Goal: Task Accomplishment & Management: Use online tool/utility

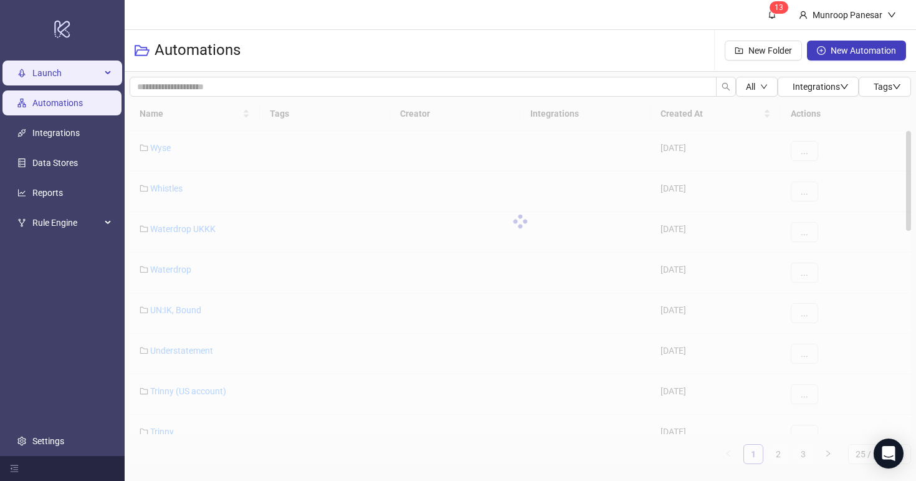
click at [47, 67] on span "Launch" at bounding box center [66, 72] width 69 height 25
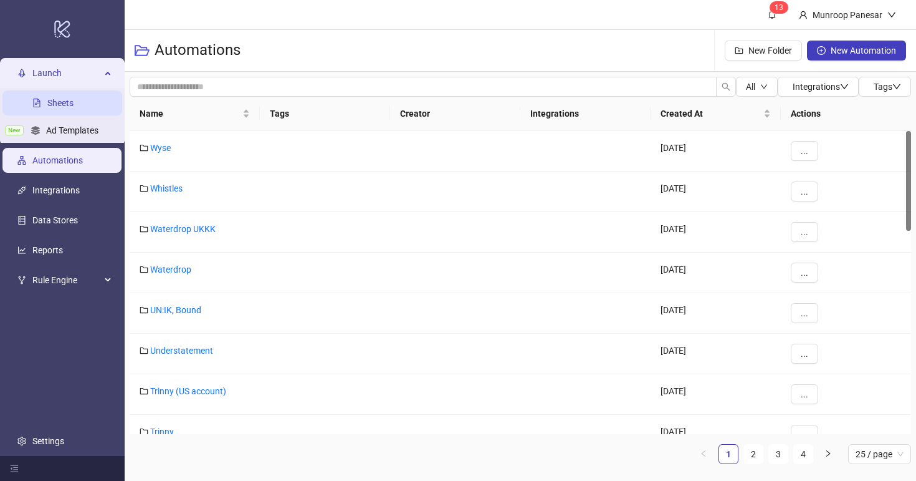
click at [74, 105] on link "Sheets" at bounding box center [60, 103] width 26 height 10
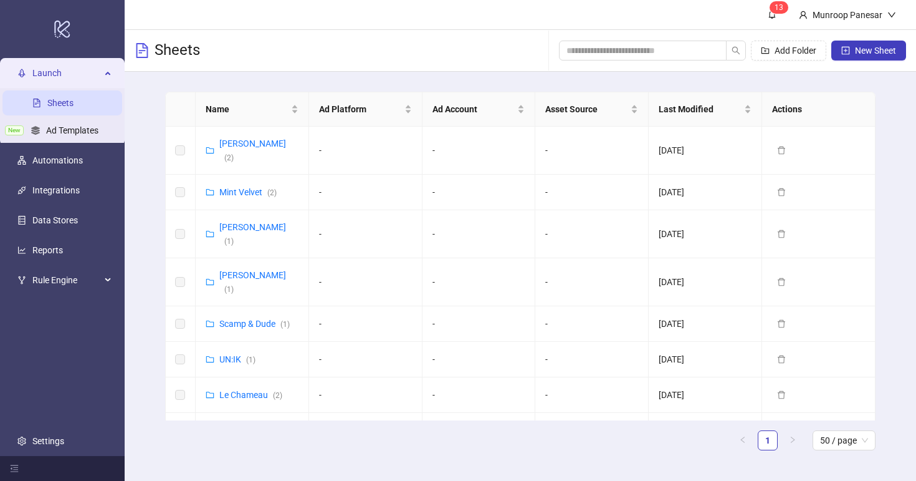
click at [269, 317] on div "Scamp & Dude ( 1 )" at bounding box center [254, 324] width 70 height 14
click at [269, 319] on link "Scamp & Dude ( 1 )" at bounding box center [254, 324] width 70 height 10
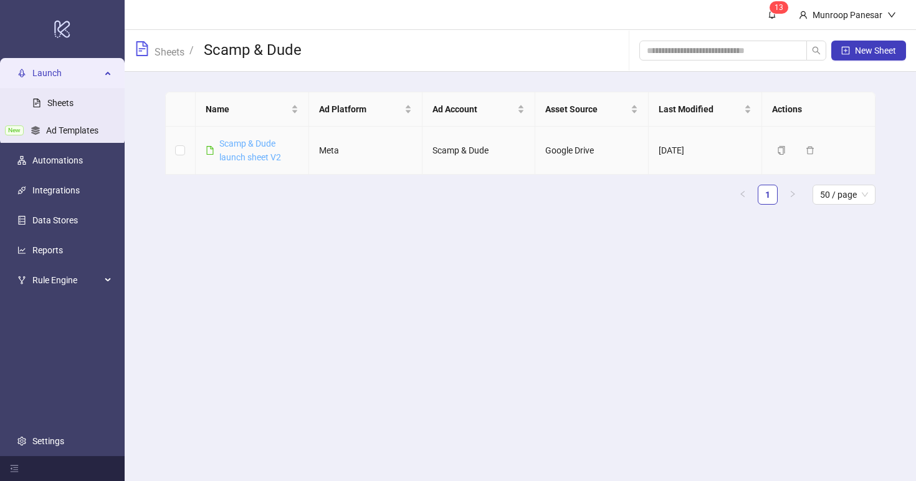
click at [269, 153] on link "Scamp & Dude launch sheet V2" at bounding box center [250, 150] width 62 height 24
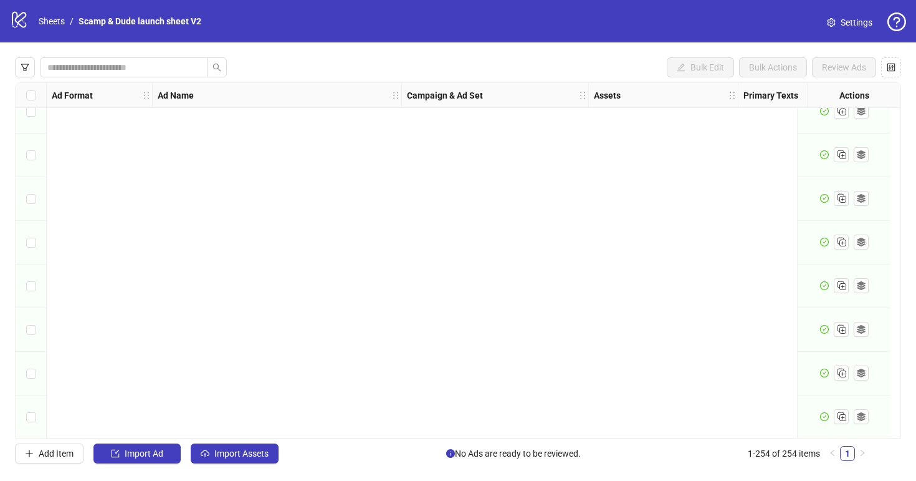
scroll to position [10758, 0]
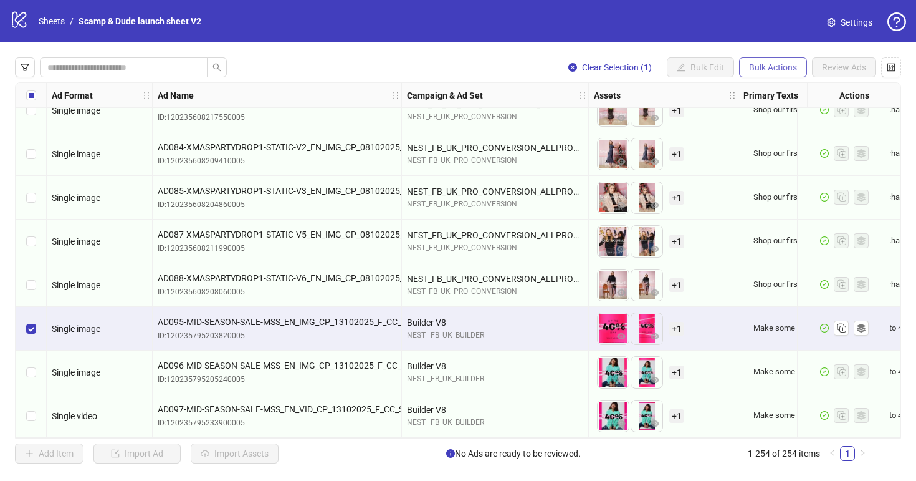
click at [798, 66] on button "Bulk Actions" at bounding box center [773, 67] width 68 height 20
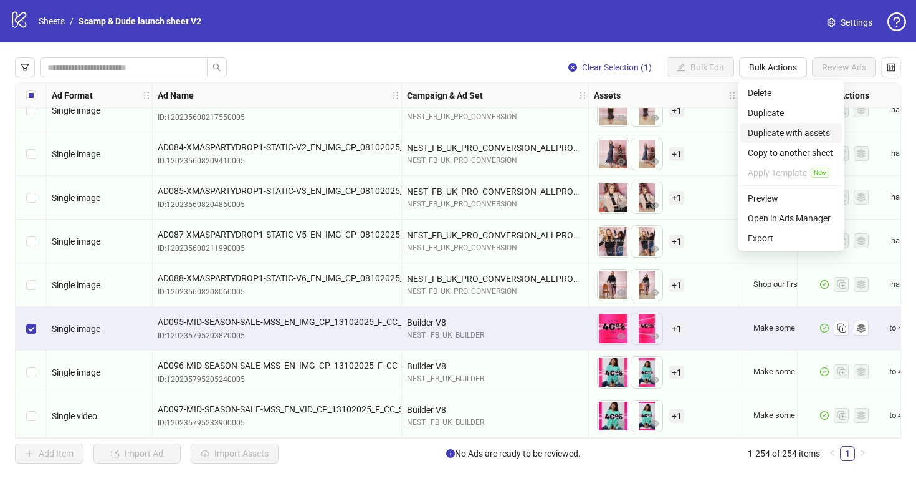
click at [788, 133] on span "Duplicate with assets" at bounding box center [791, 133] width 87 height 14
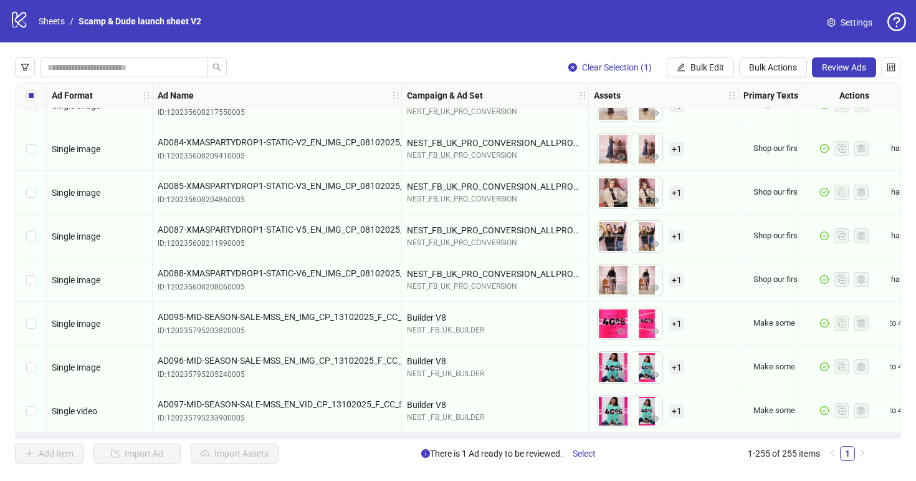
scroll to position [10801, 0]
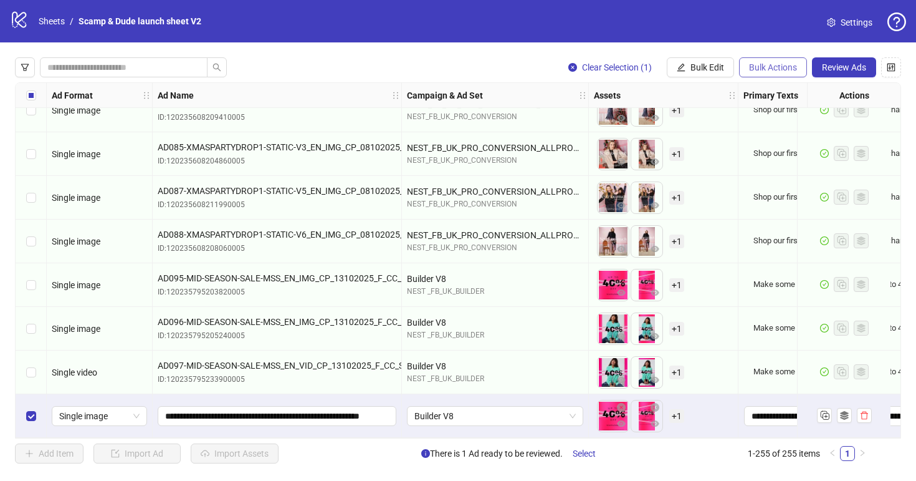
click at [775, 65] on span "Bulk Actions" at bounding box center [773, 67] width 48 height 10
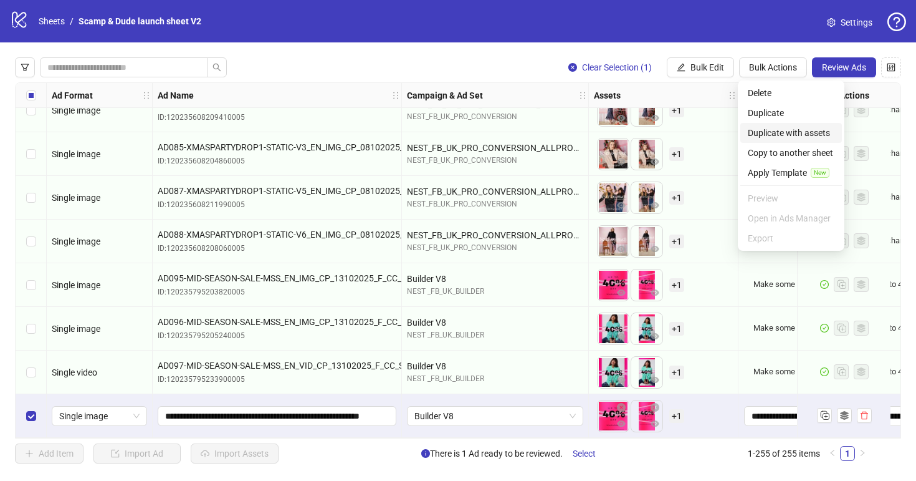
click at [791, 130] on span "Duplicate with assets" at bounding box center [791, 133] width 87 height 14
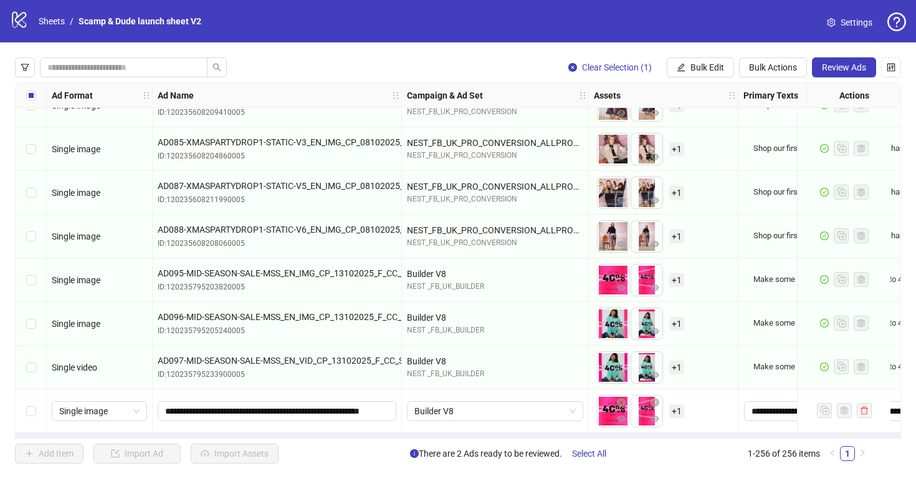
scroll to position [10845, 0]
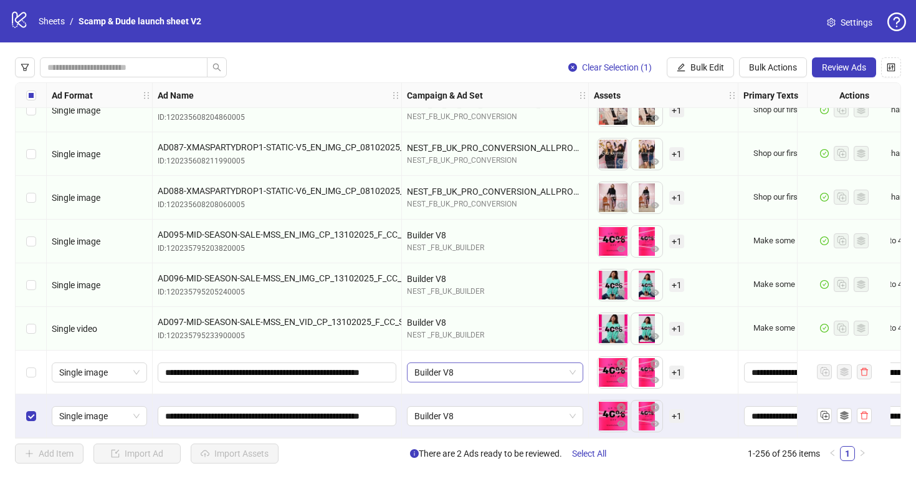
click at [567, 367] on span "Builder V8" at bounding box center [494, 372] width 161 height 19
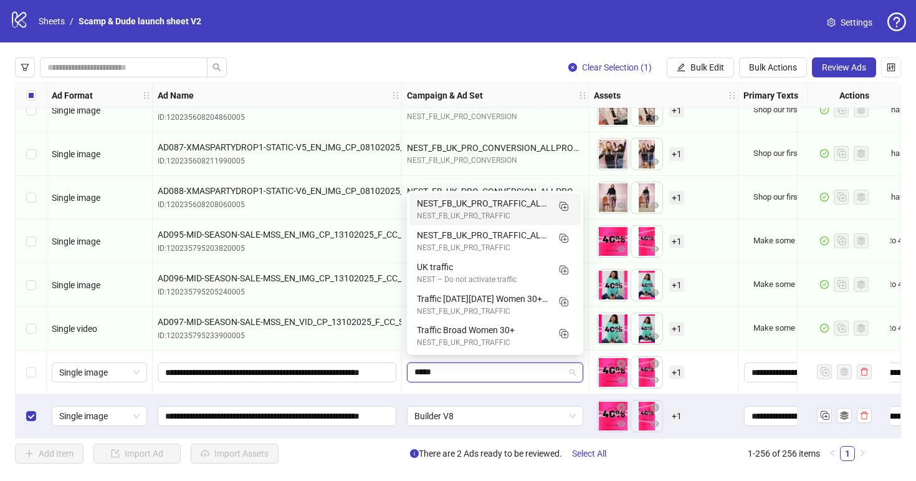
type input "*****"
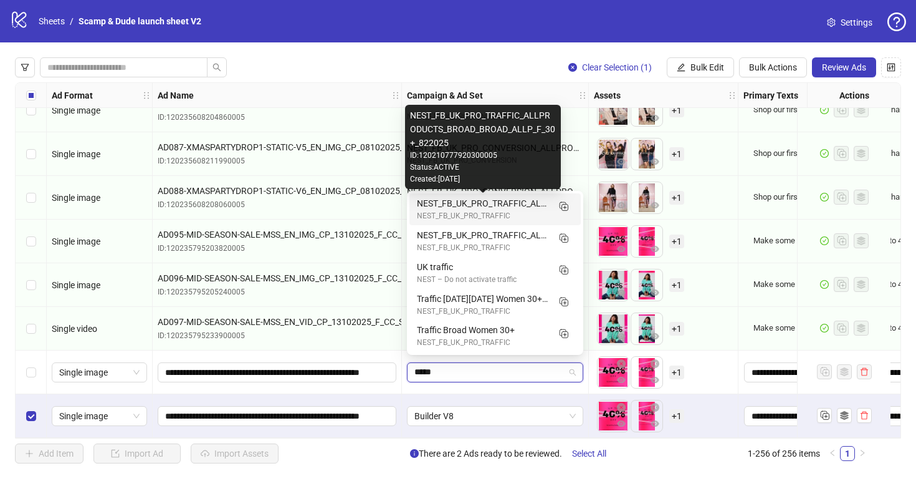
click at [504, 201] on div "NEST_FB_UK_PRO_TRAFFIC_ALLPRODUCTS_BROAD_BROAD_ALLP_F_30+_822025" at bounding box center [483, 203] width 132 height 14
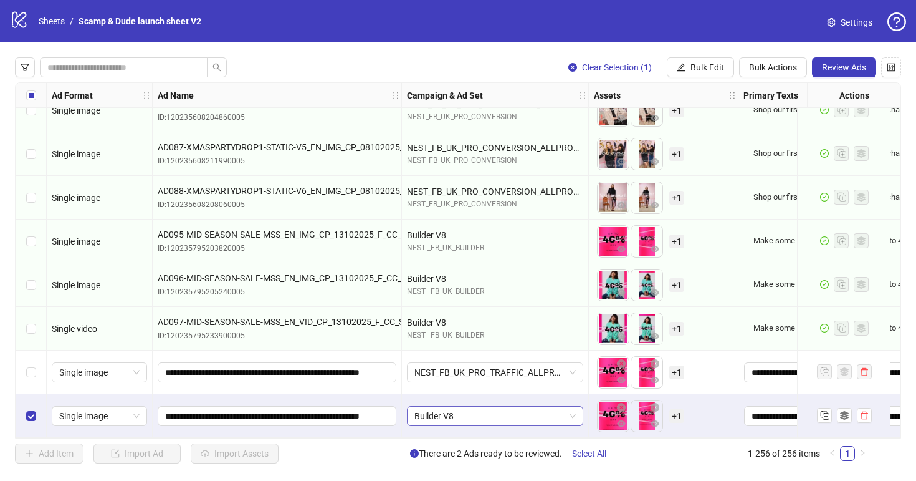
click at [458, 414] on span "Builder V8" at bounding box center [494, 415] width 161 height 19
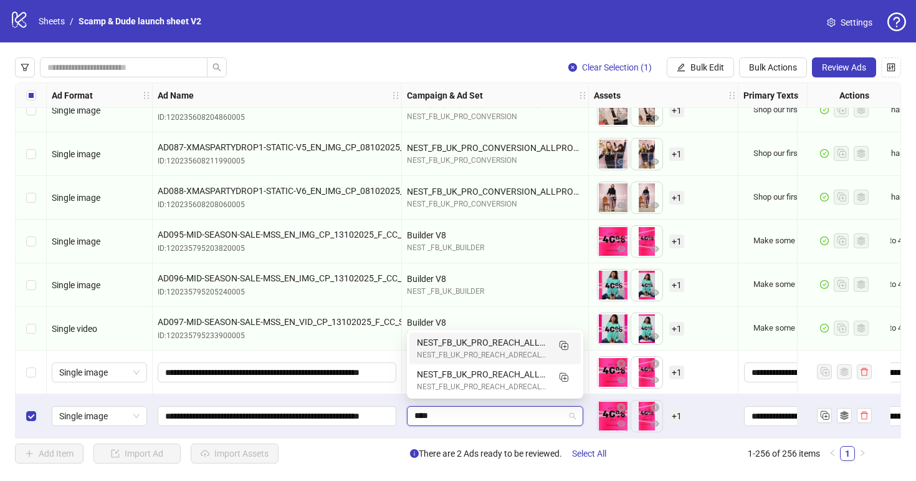
type input "*****"
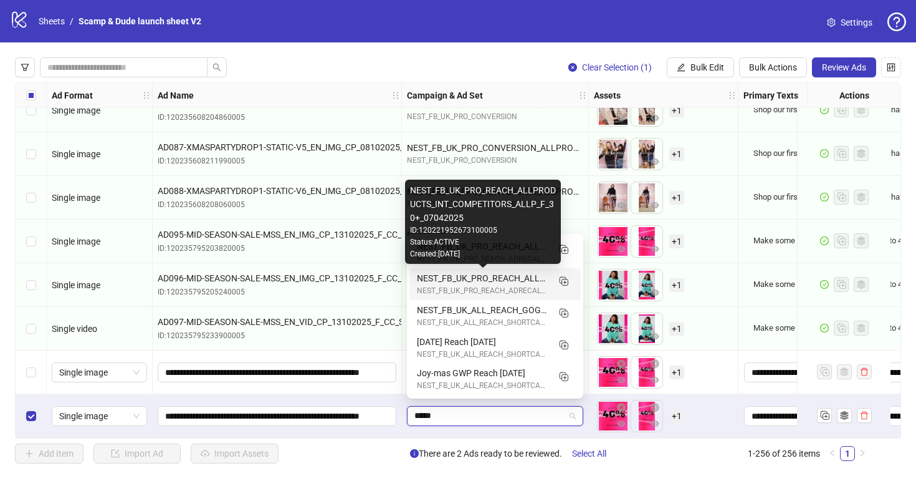
click at [524, 277] on div "NEST_FB_UK_PRO_REACH_ALLPRODUCTS_INT_COMPETITORS_ALLP_F_30+_07042025" at bounding box center [483, 278] width 132 height 14
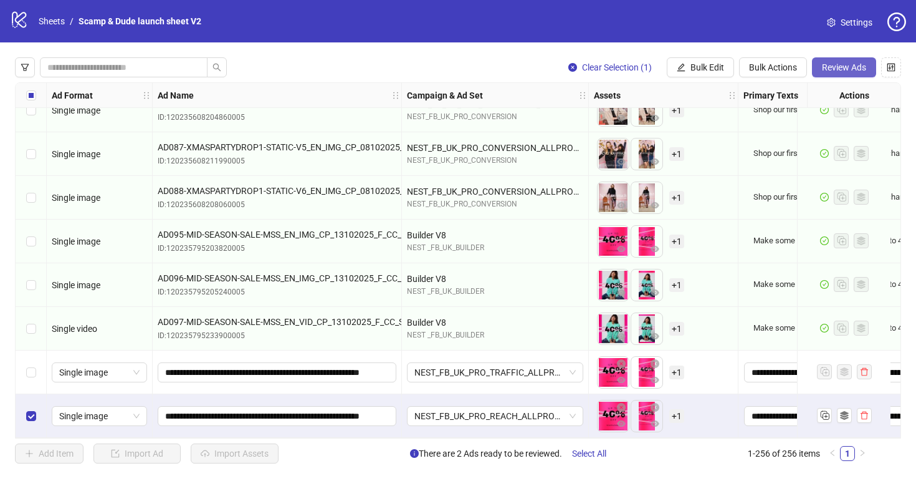
click at [853, 69] on span "Review Ads" at bounding box center [844, 67] width 44 height 10
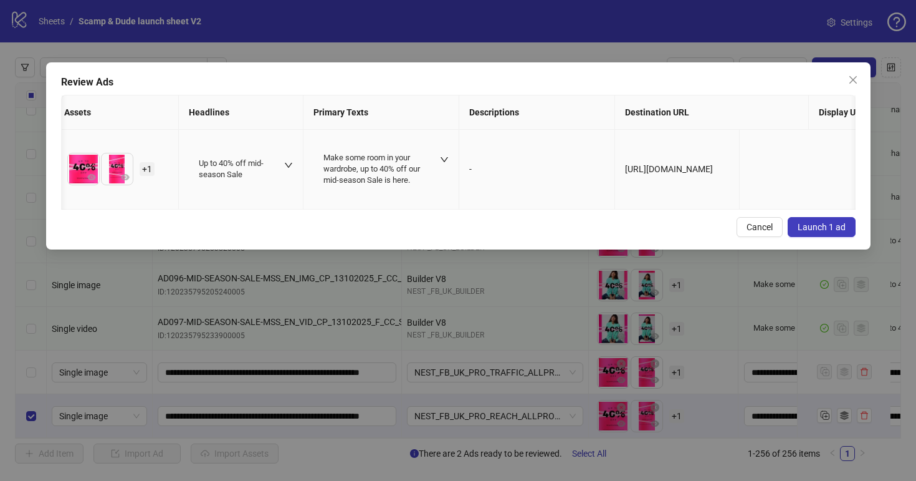
scroll to position [0, 0]
click at [146, 164] on span "+ 1" at bounding box center [145, 169] width 15 height 14
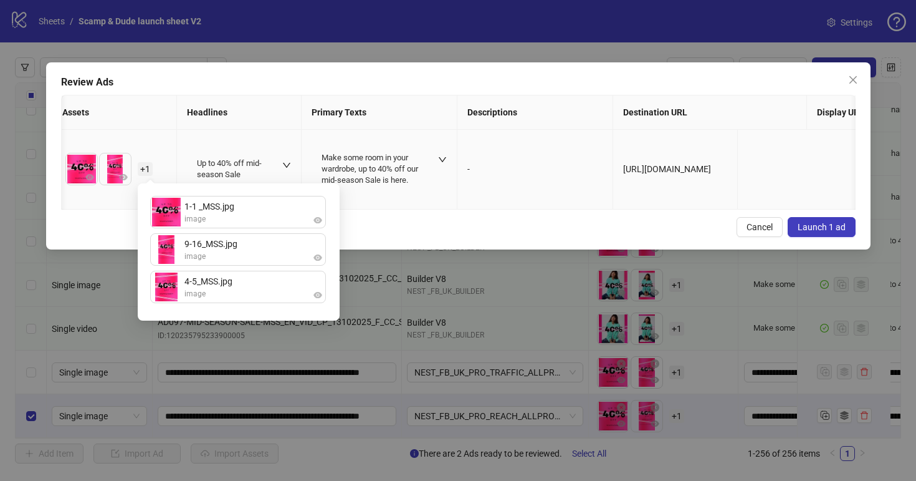
click at [501, 178] on td "-" at bounding box center [536, 170] width 156 height 80
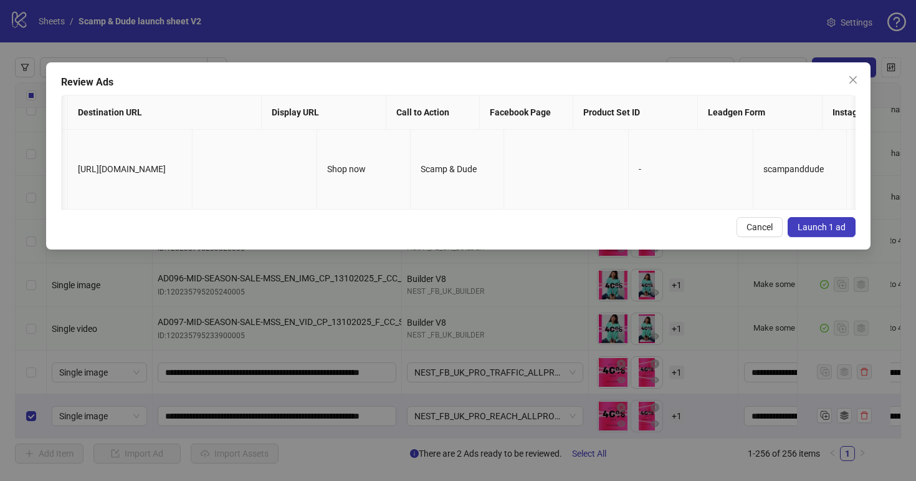
scroll to position [0, 1146]
click at [846, 80] on span "Close" at bounding box center [853, 80] width 20 height 10
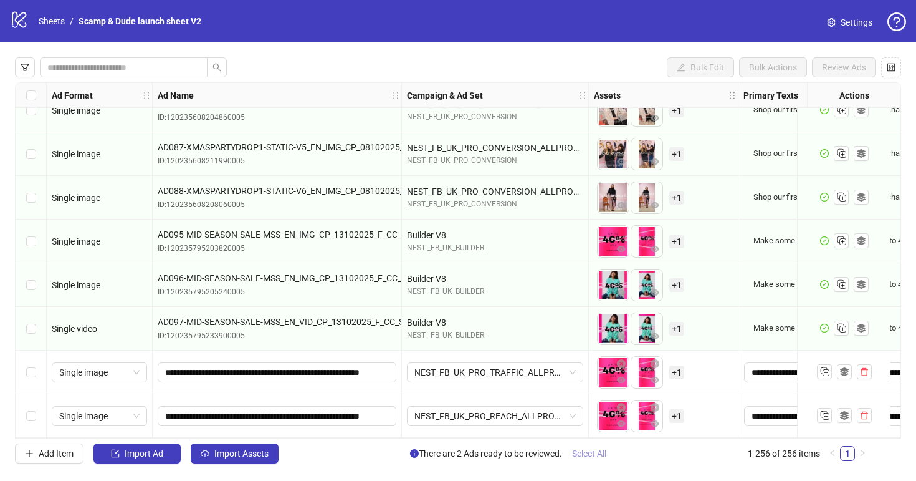
click at [606, 455] on span "Select All" at bounding box center [589, 453] width 34 height 10
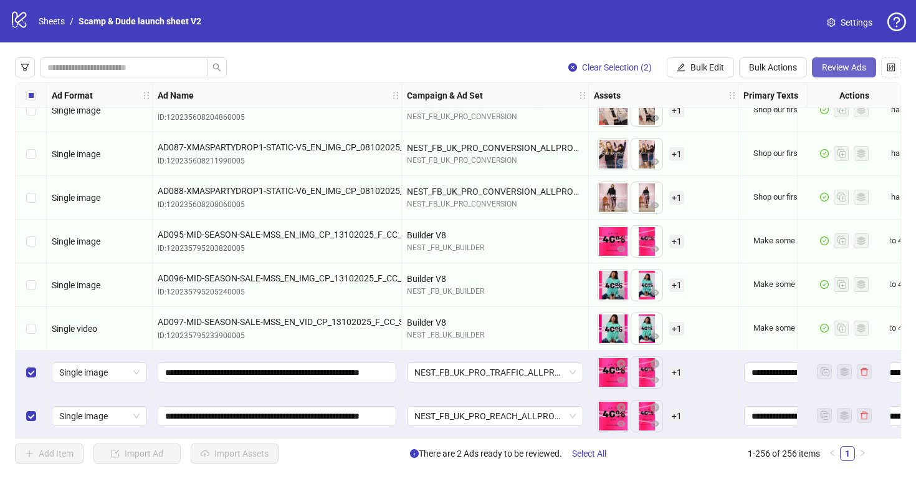
click at [840, 67] on span "Review Ads" at bounding box center [844, 67] width 44 height 10
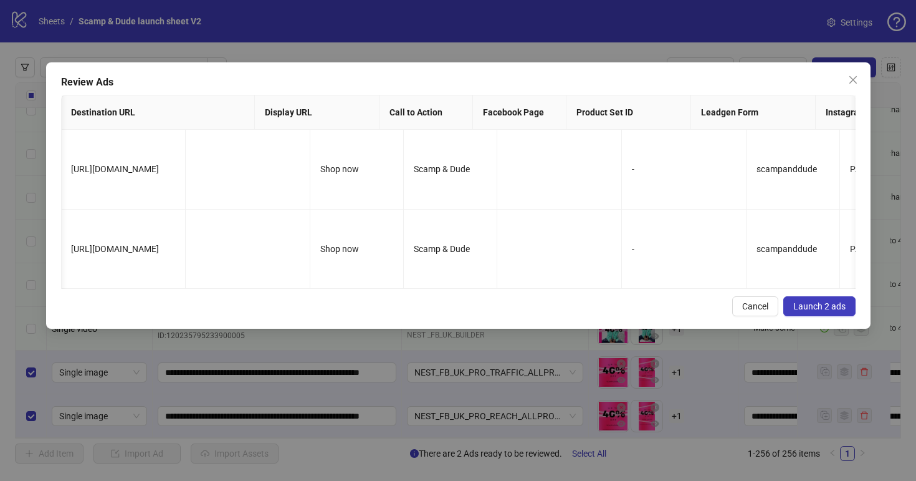
click at [798, 306] on span "Launch 2 ads" at bounding box center [819, 306] width 52 height 10
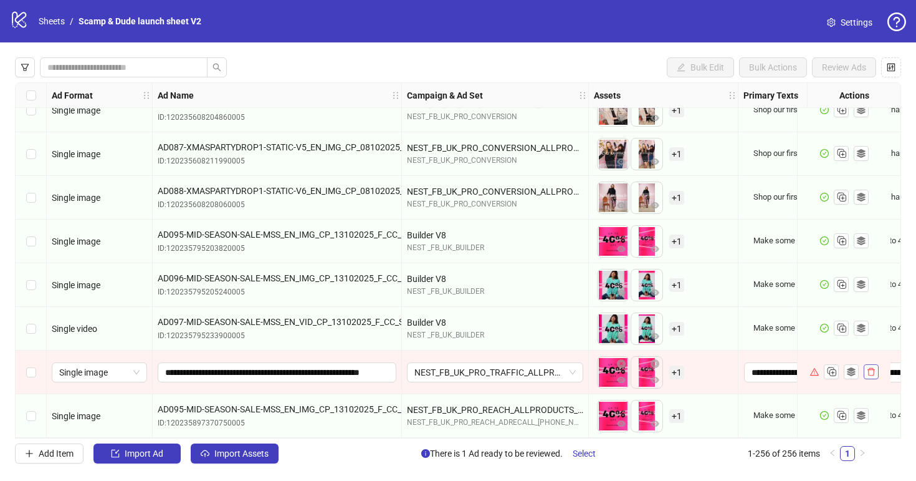
click at [872, 367] on icon "delete" at bounding box center [871, 371] width 9 height 9
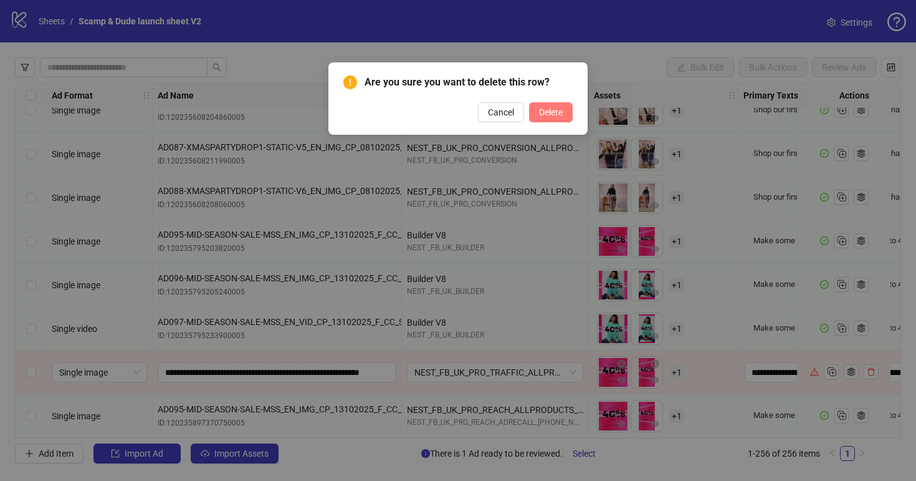
click at [559, 108] on span "Delete" at bounding box center [551, 112] width 24 height 10
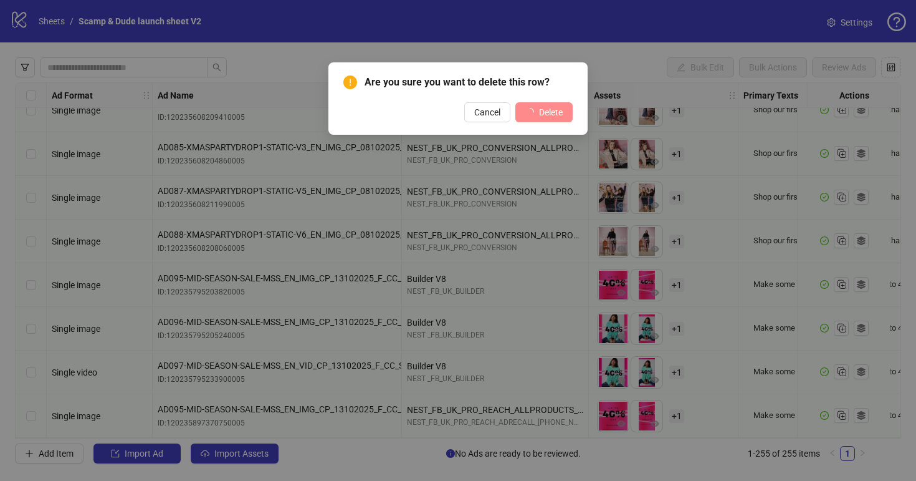
scroll to position [10801, 0]
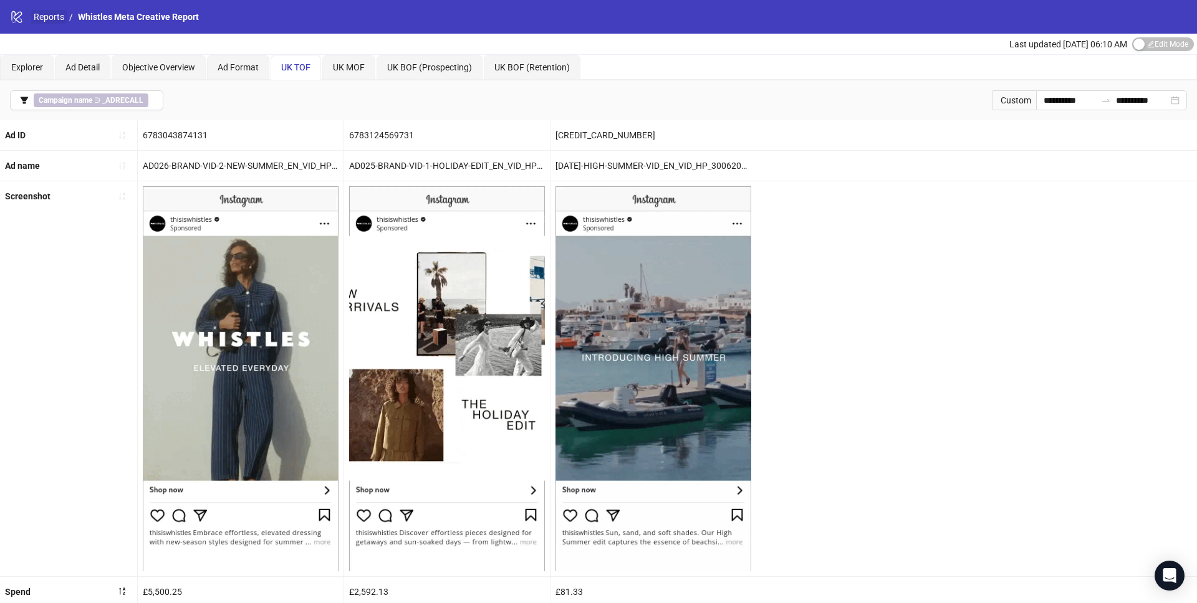
click at [47, 19] on link "Reports" at bounding box center [49, 17] width 36 height 14
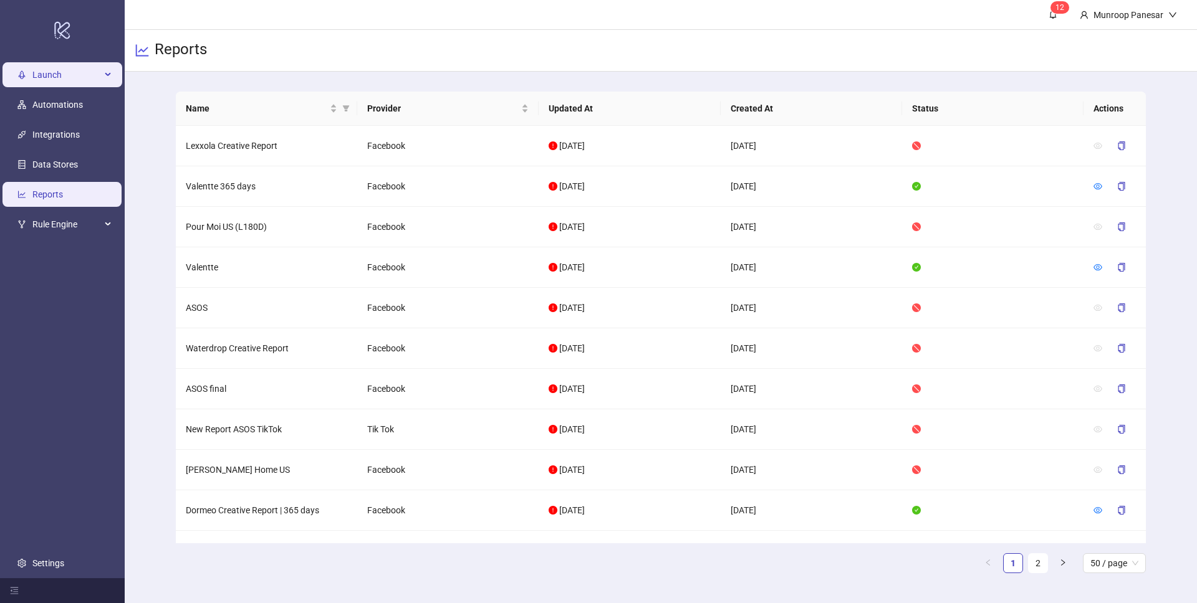
click at [80, 87] on span "Launch" at bounding box center [66, 74] width 69 height 25
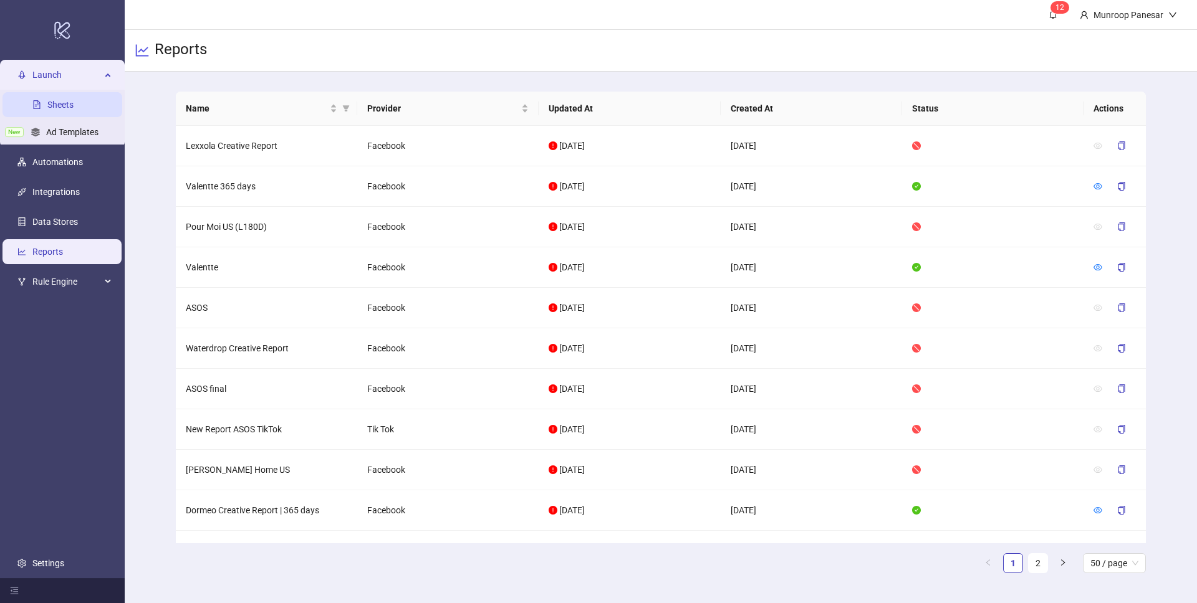
click at [74, 110] on link "Sheets" at bounding box center [60, 105] width 26 height 10
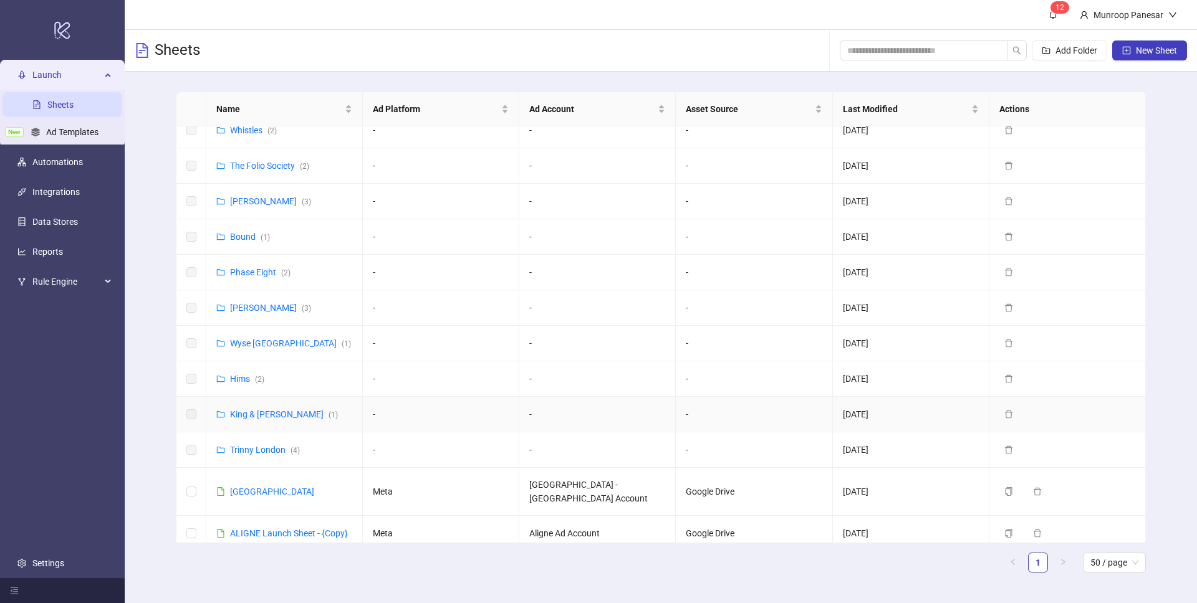
scroll to position [579, 0]
click at [260, 264] on td "Phase Eight ( 2 )" at bounding box center [284, 276] width 156 height 36
click at [262, 275] on link "Phase Eight ( 2 )" at bounding box center [260, 276] width 60 height 10
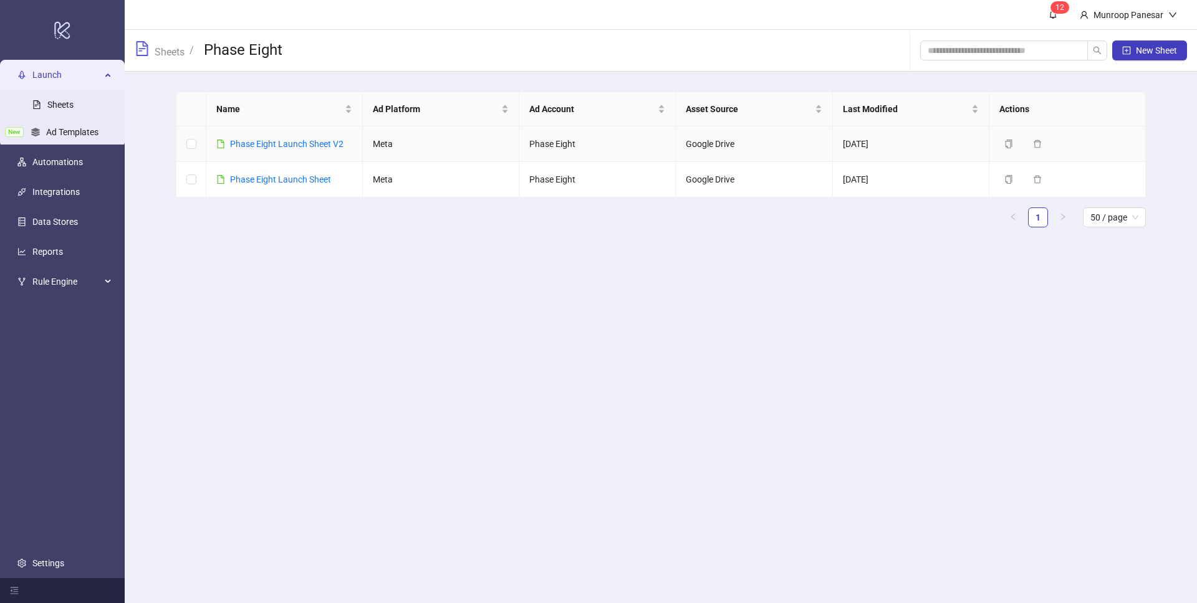
click at [305, 150] on div "Phase Eight Launch Sheet V2" at bounding box center [286, 144] width 113 height 14
click at [319, 144] on link "Phase Eight Launch Sheet V2" at bounding box center [286, 144] width 113 height 10
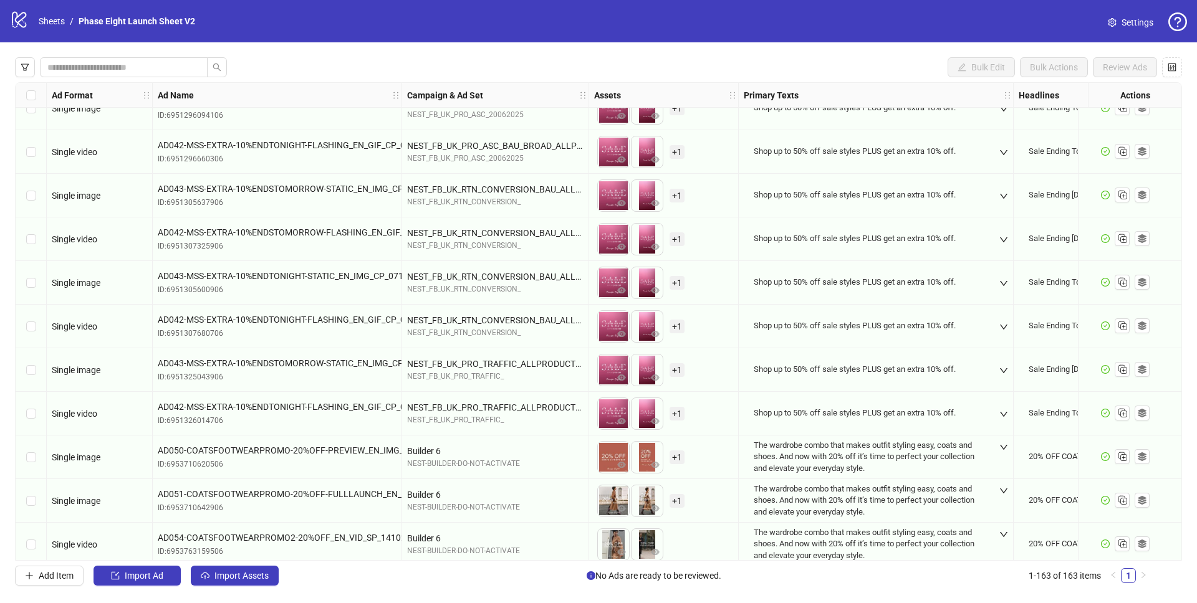
scroll to position [6664, 0]
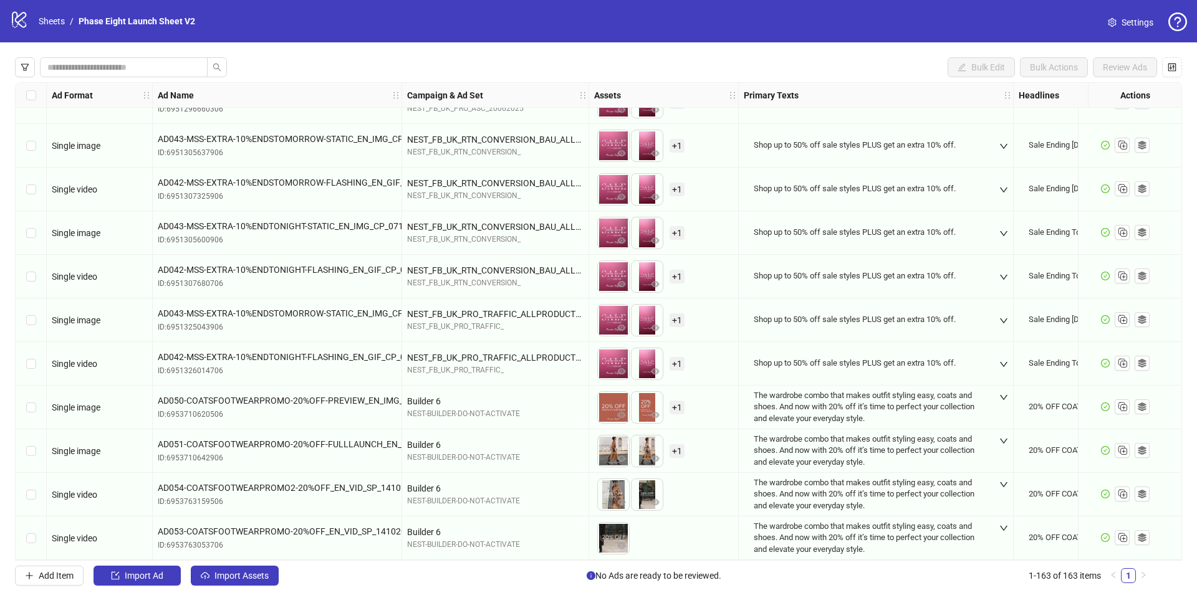
click at [23, 486] on div "Select row 162" at bounding box center [31, 495] width 31 height 44
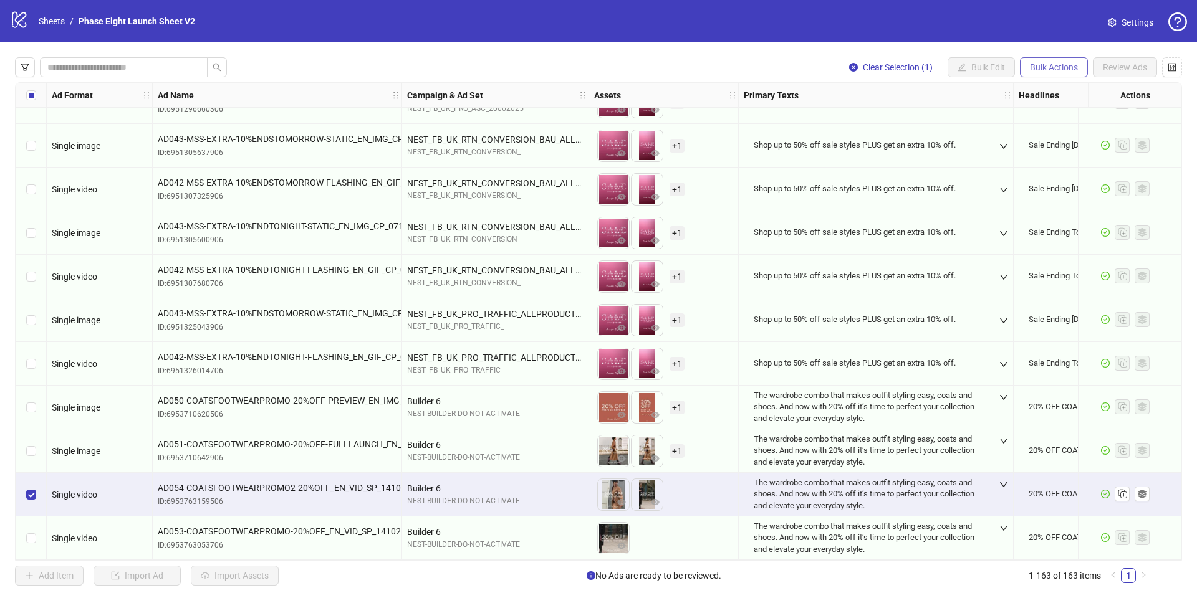
click at [1065, 63] on span "Bulk Actions" at bounding box center [1054, 67] width 48 height 10
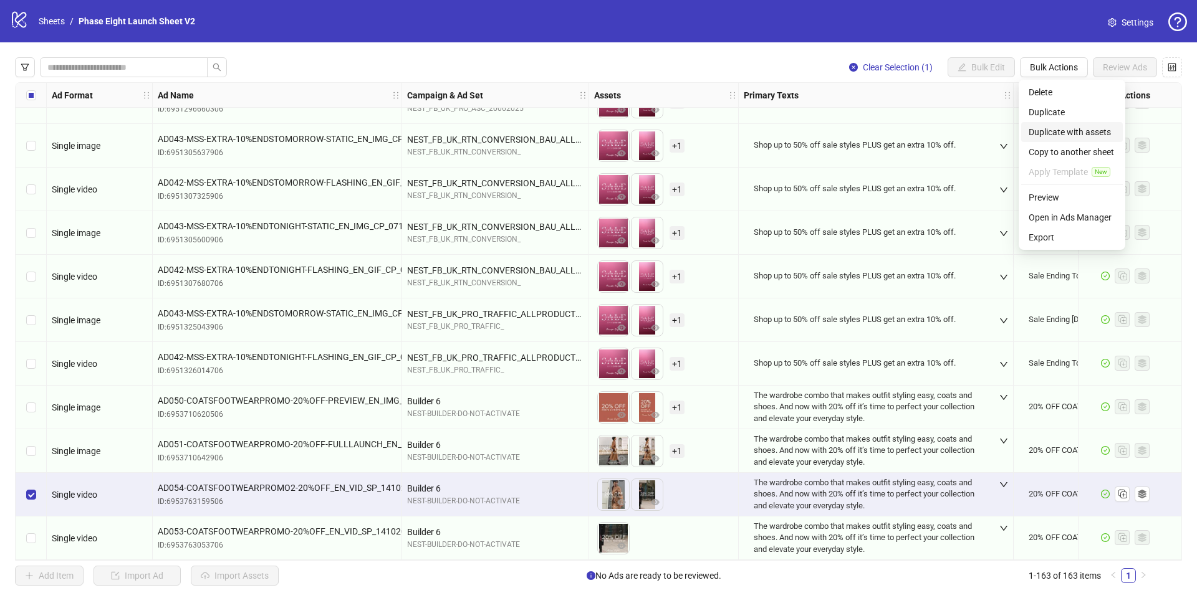
click at [1075, 133] on span "Duplicate with assets" at bounding box center [1071, 132] width 87 height 14
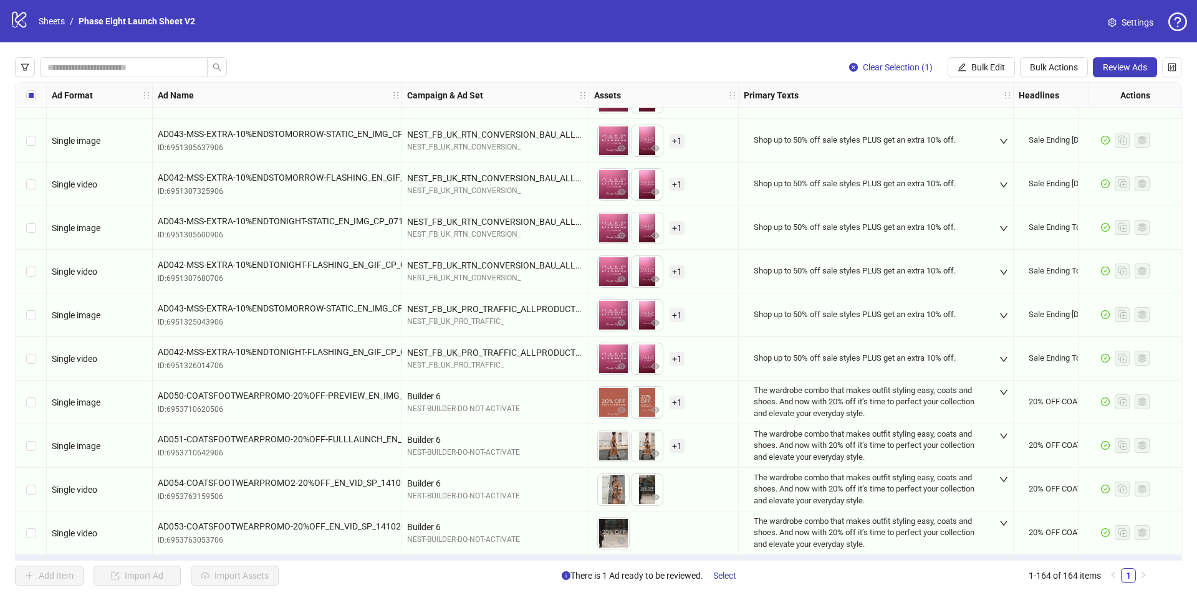
scroll to position [6708, 0]
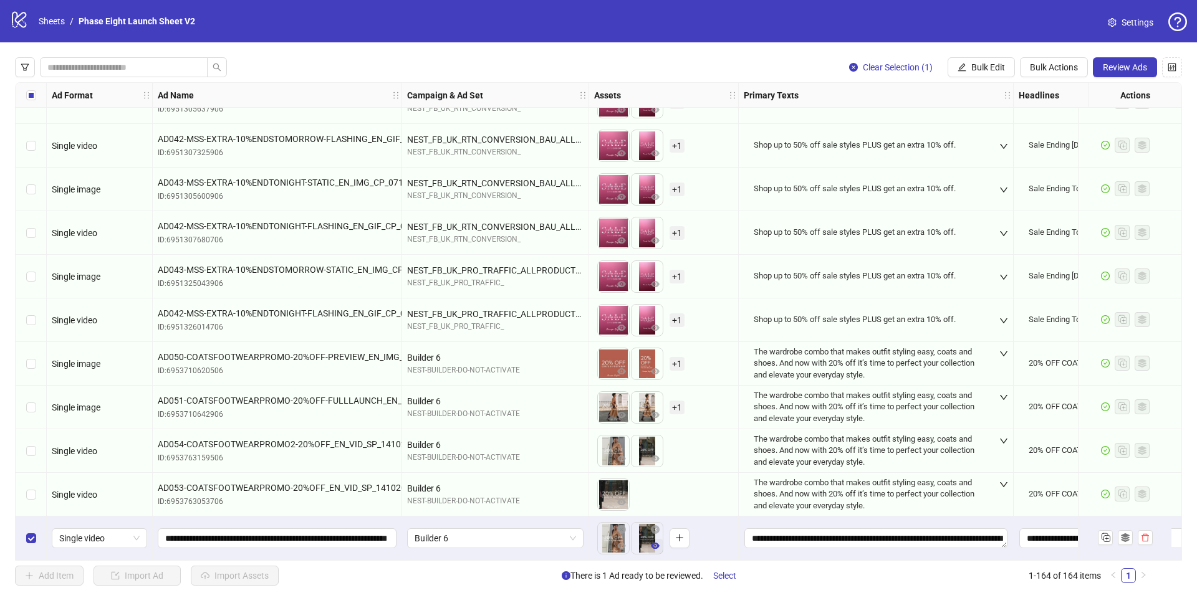
click at [655, 544] on icon "eye" at bounding box center [655, 546] width 9 height 9
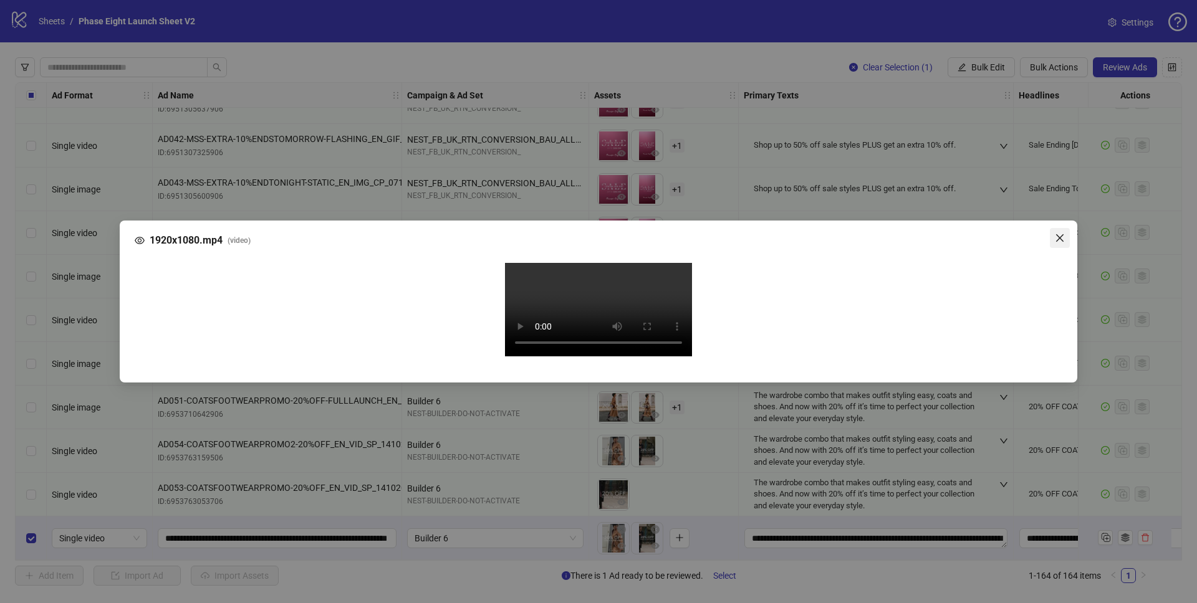
click at [1060, 234] on icon "close" at bounding box center [1059, 237] width 7 height 7
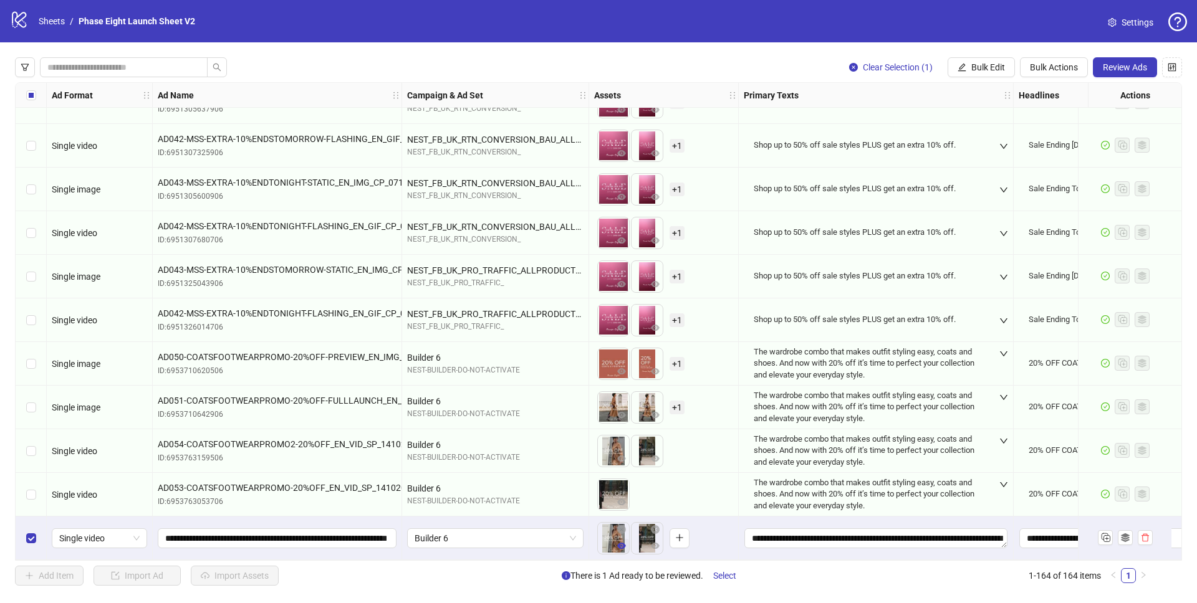
click at [623, 543] on icon "eye" at bounding box center [621, 546] width 9 height 6
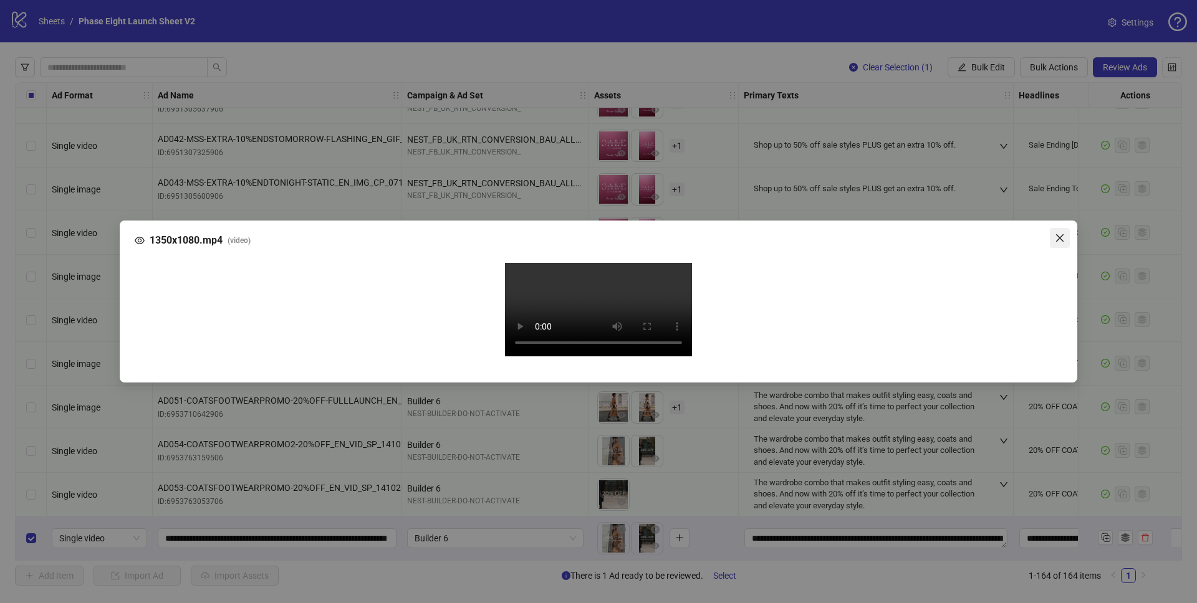
click at [1063, 233] on icon "close" at bounding box center [1060, 238] width 10 height 10
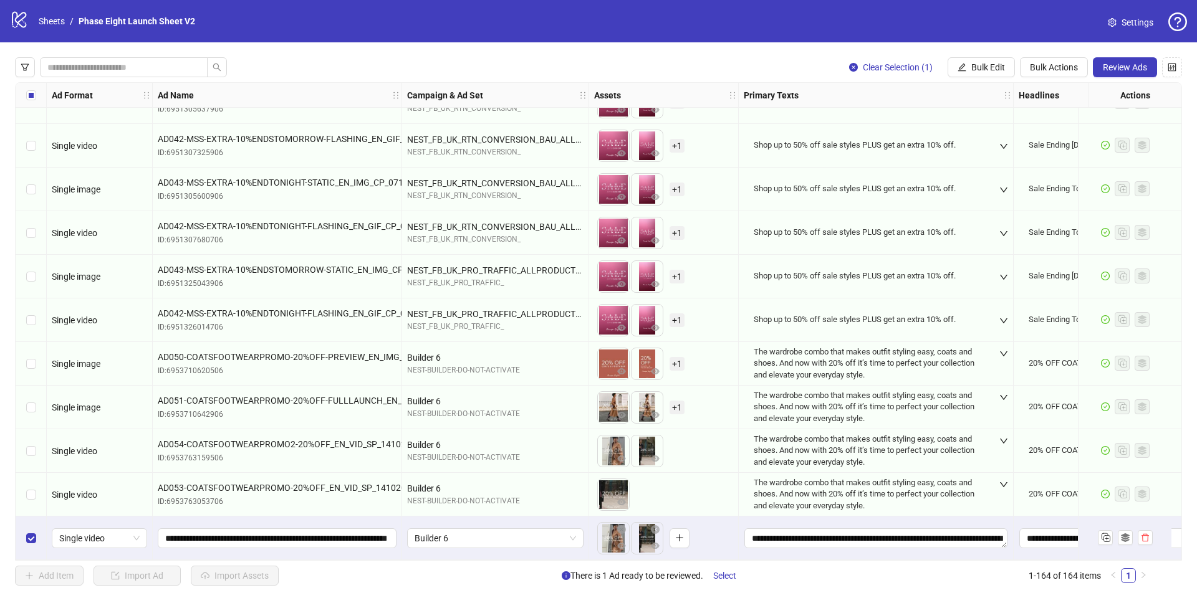
click at [567, 520] on div "Builder 6" at bounding box center [495, 539] width 187 height 44
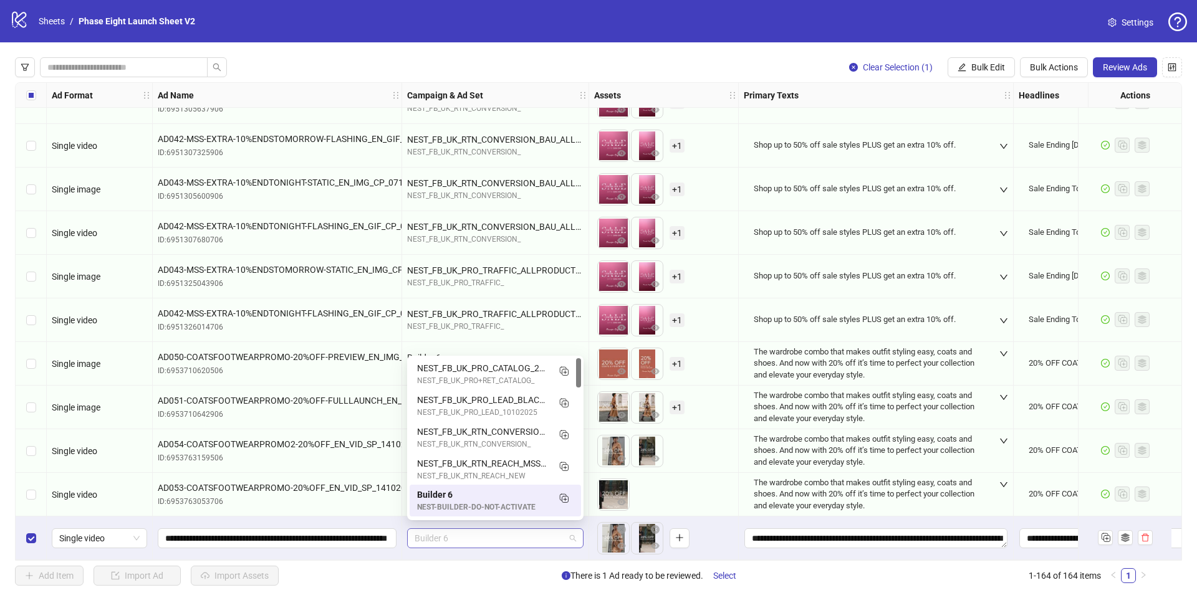
click at [567, 529] on span "Builder 6" at bounding box center [494, 538] width 161 height 19
type input "***"
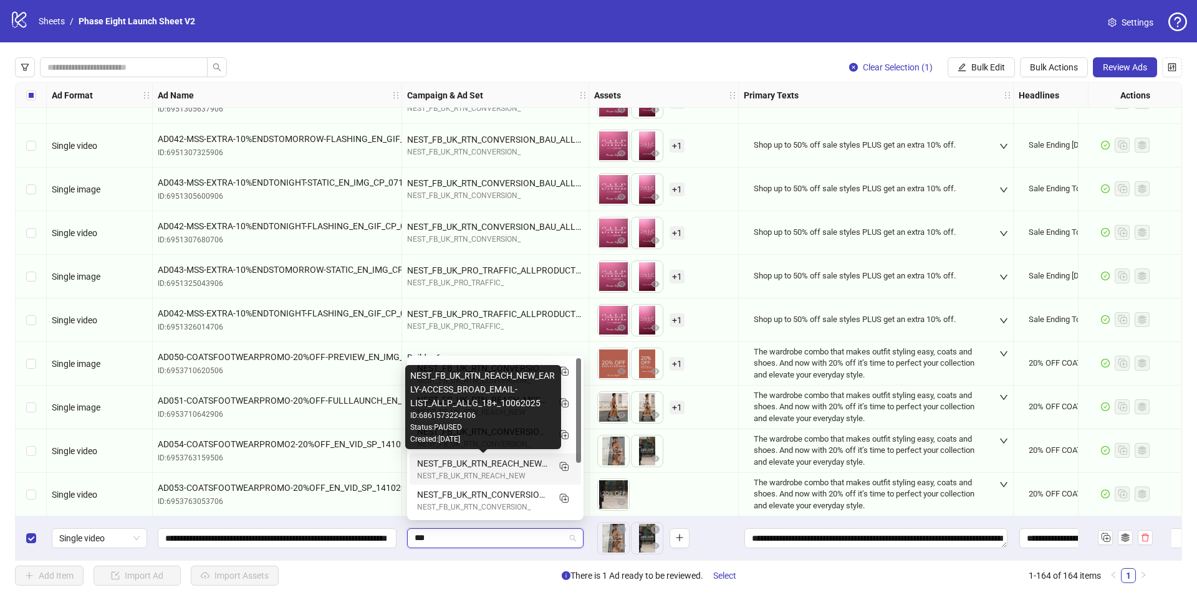
click at [522, 457] on div "NEST_FB_UK_RTN_REACH_NEW_EARLY-ACCESS_BROAD_EMAIL-LIST_ALLP_ALLG_18+_10062025" at bounding box center [483, 464] width 132 height 14
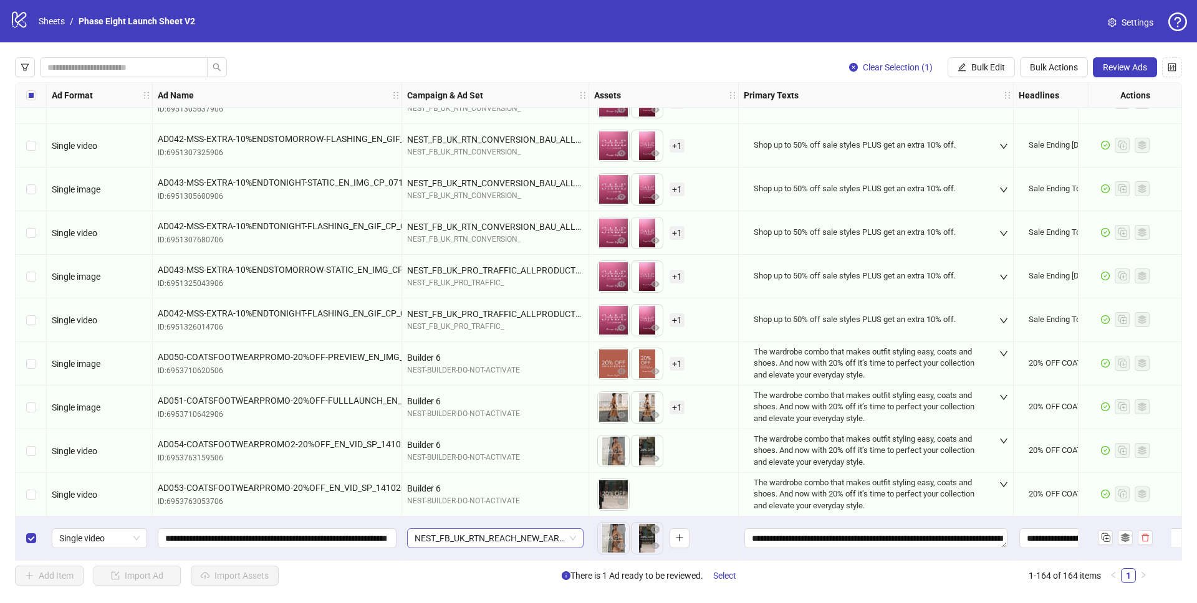
click at [525, 532] on span "NEST_FB_UK_RTN_REACH_NEW_EARLY-ACCESS_BROAD_EMAIL-LIST_ALLP_ALLG_18+_10062025" at bounding box center [494, 538] width 161 height 19
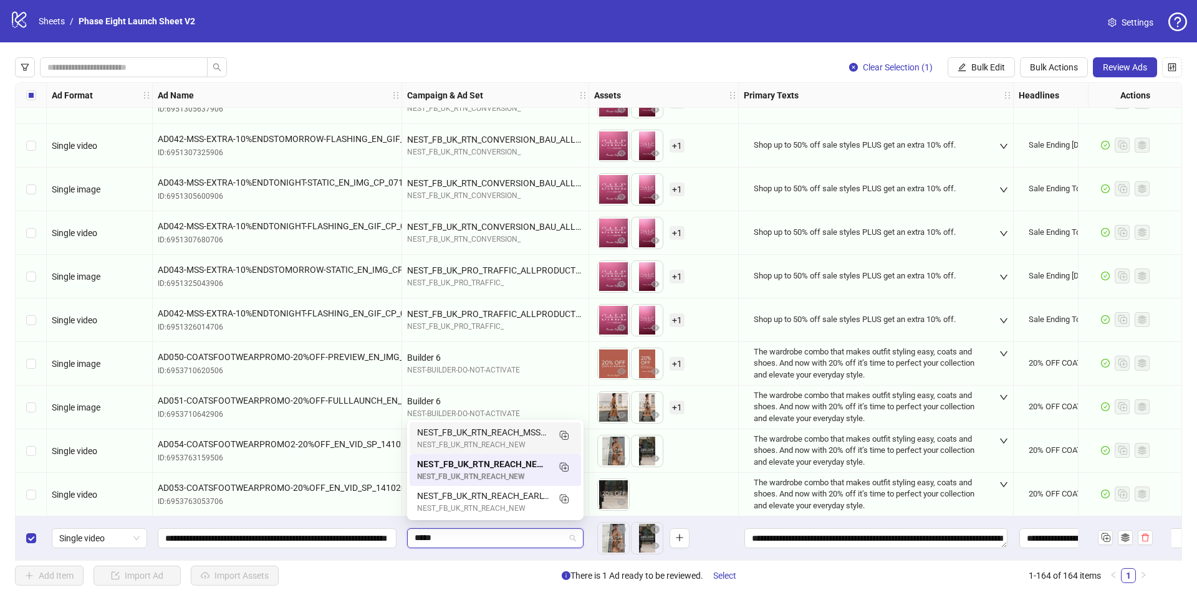
scroll to position [0, 0]
type input "*********"
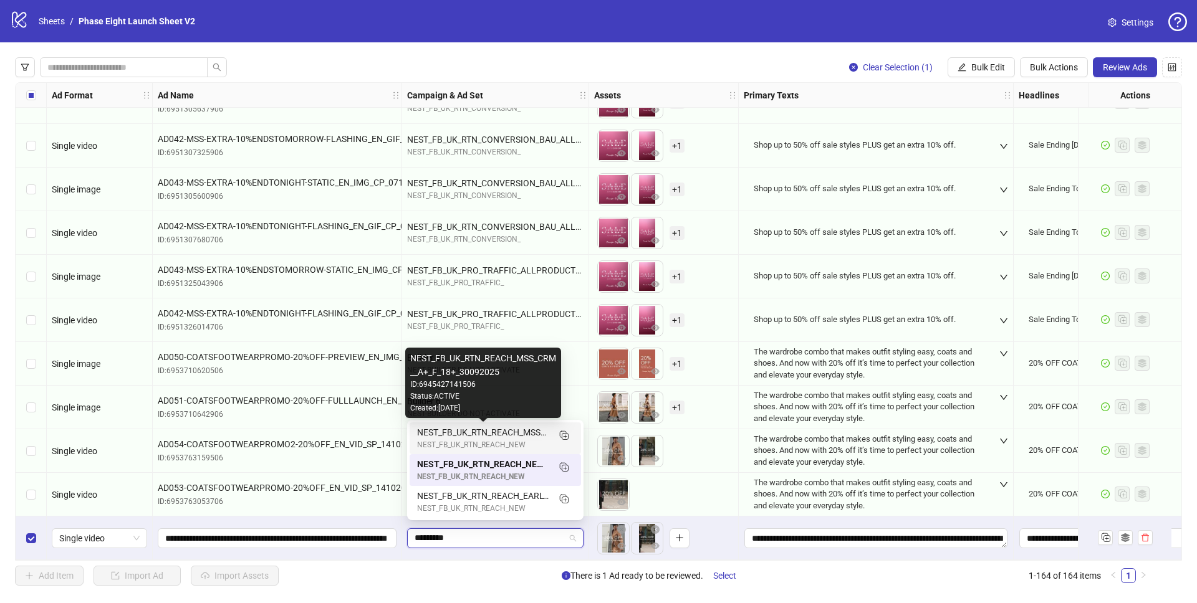
click at [535, 431] on div "NEST_FB_UK_RTN_REACH_MSS_CRM__A+_F_18+_30092025" at bounding box center [483, 433] width 132 height 14
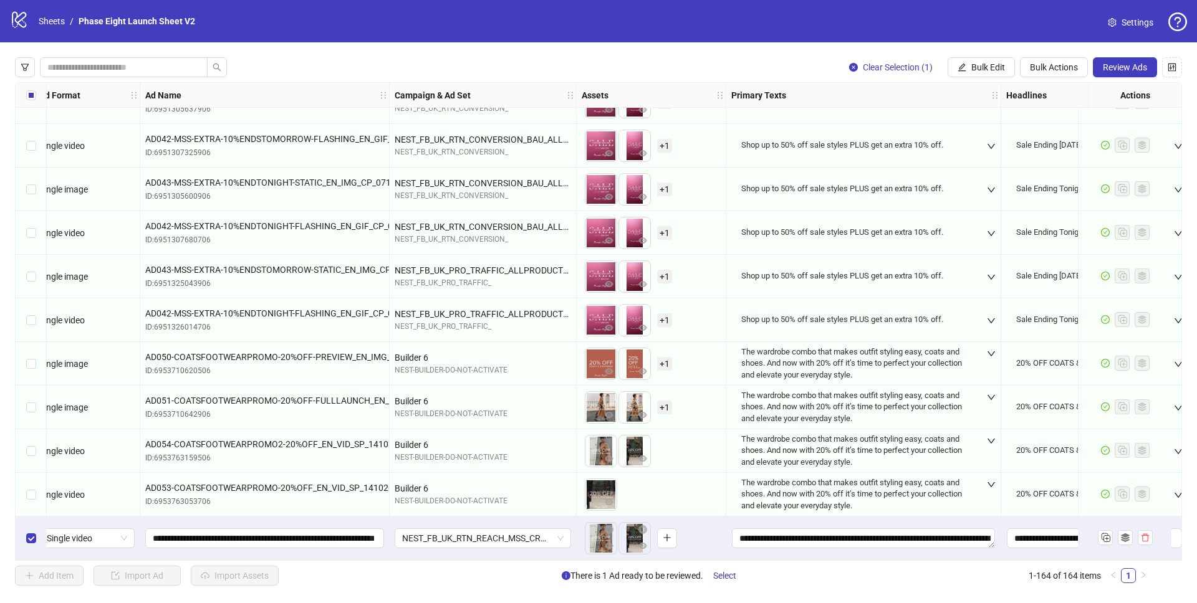
scroll to position [6708, 0]
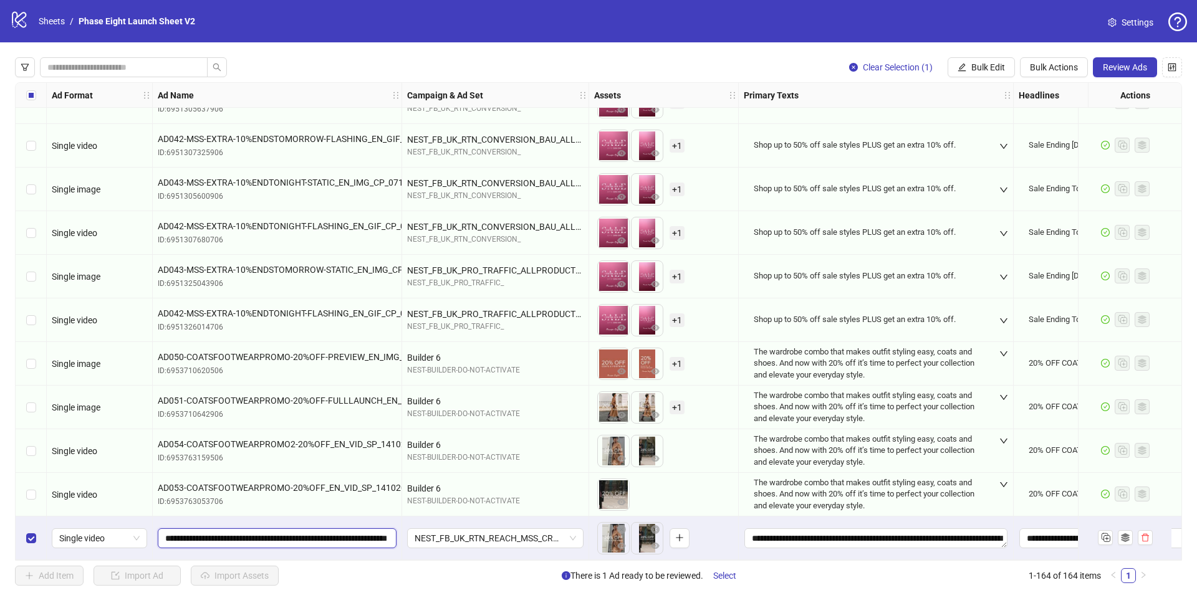
click at [334, 532] on input "**********" at bounding box center [275, 539] width 221 height 14
paste input "**"
type input "**********"
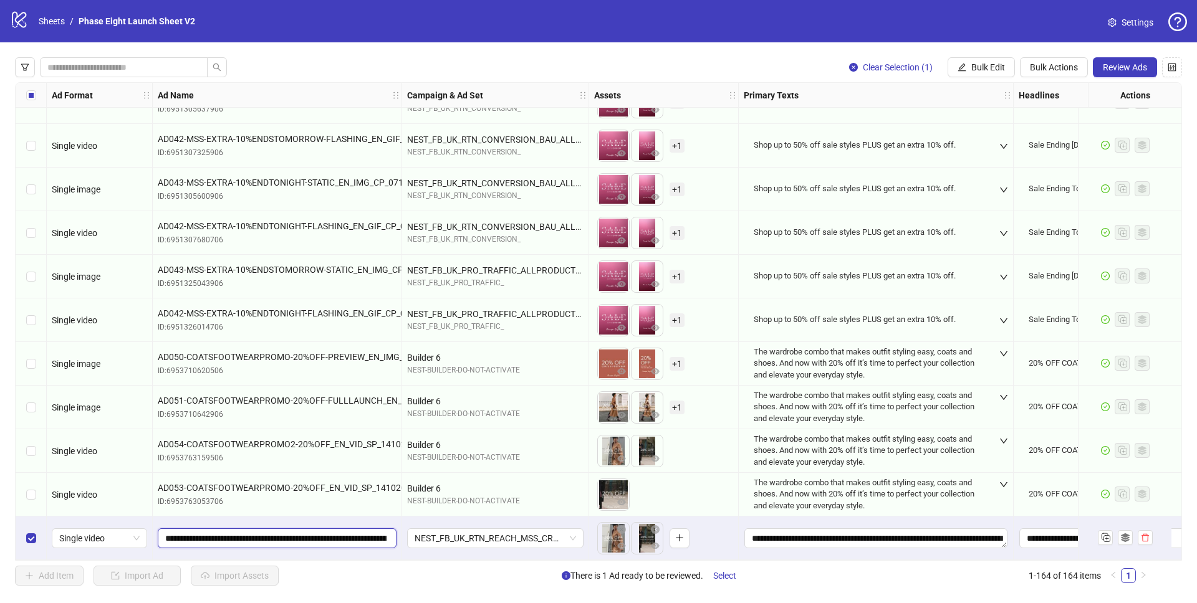
scroll to position [0, 141]
click at [371, 570] on div "Add Item Import Ad Import Assets There is 1 Ad ready to be reviewed. Select 1-1…" at bounding box center [583, 576] width 1136 height 20
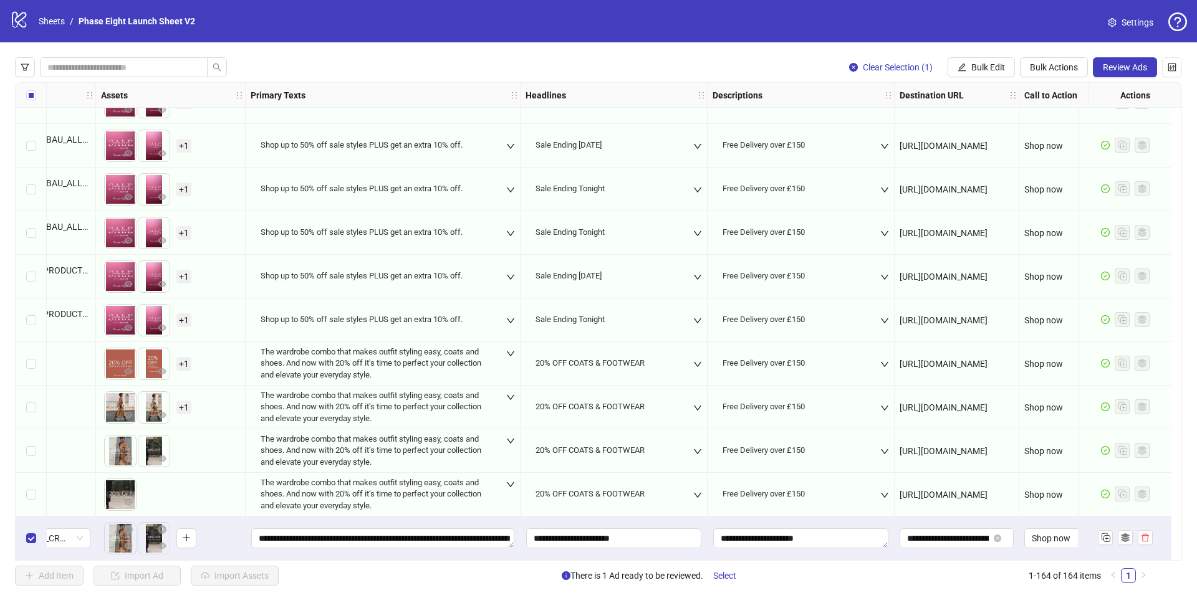
scroll to position [6708, 534]
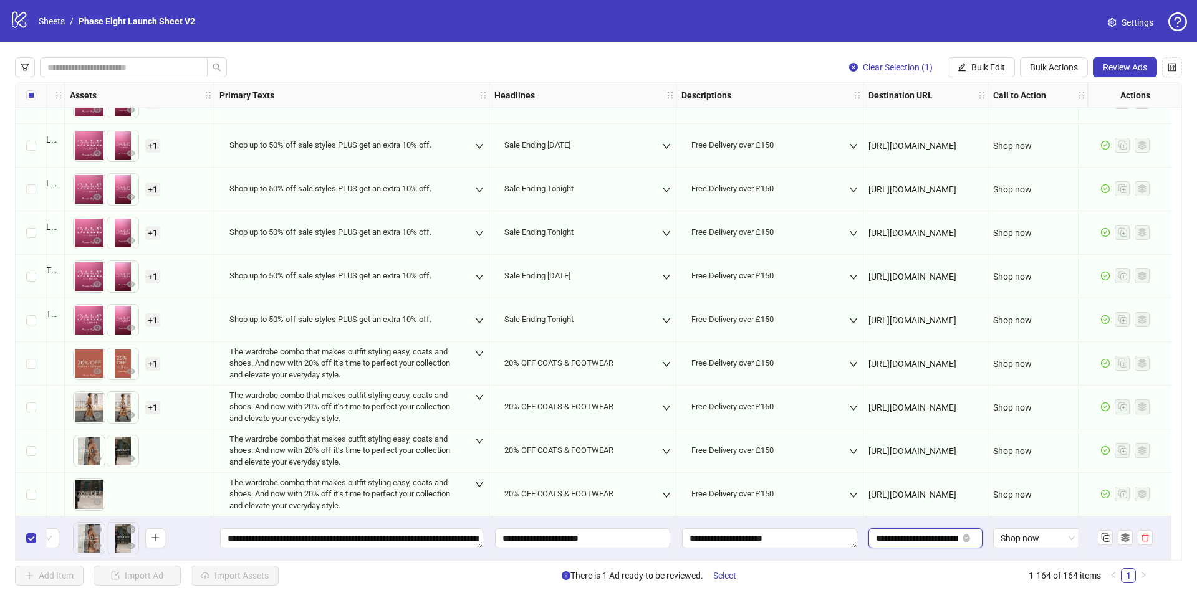
click at [876, 532] on input "**********" at bounding box center [917, 539] width 82 height 14
click at [916, 534] on input "**********" at bounding box center [917, 539] width 82 height 14
click at [889, 532] on input "text" at bounding box center [912, 539] width 73 height 14
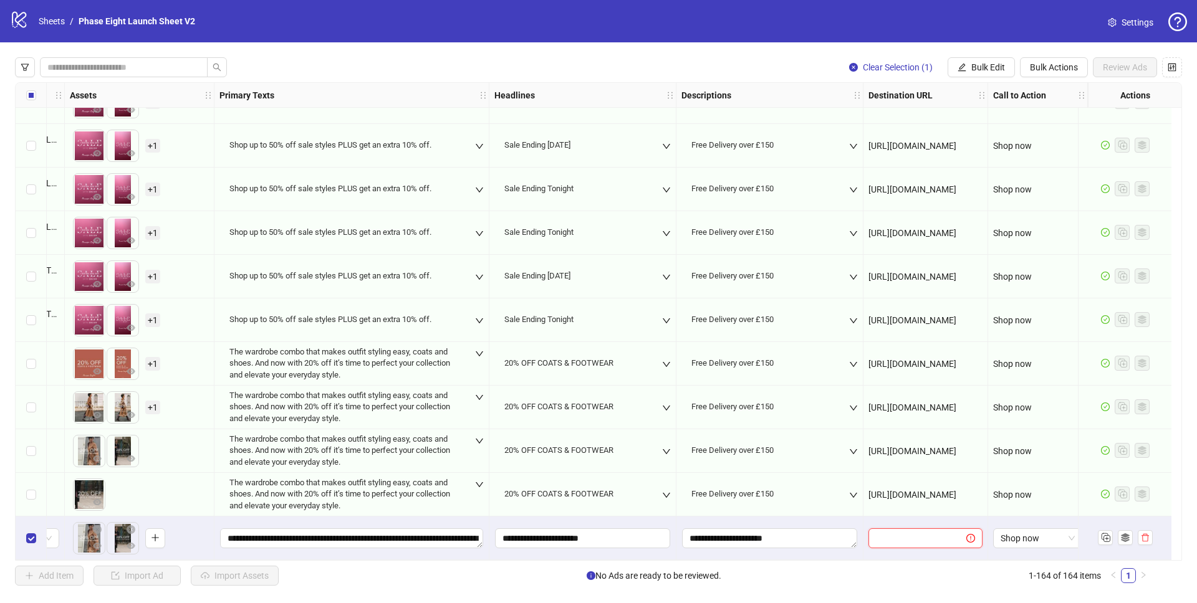
paste input "**********"
type input "**********"
click at [868, 592] on div "Clear Selection (1) Bulk Edit Bulk Actions Review Ads Ad Format Ad Name Campaig…" at bounding box center [598, 321] width 1197 height 558
click at [728, 578] on span "Select" at bounding box center [724, 576] width 23 height 10
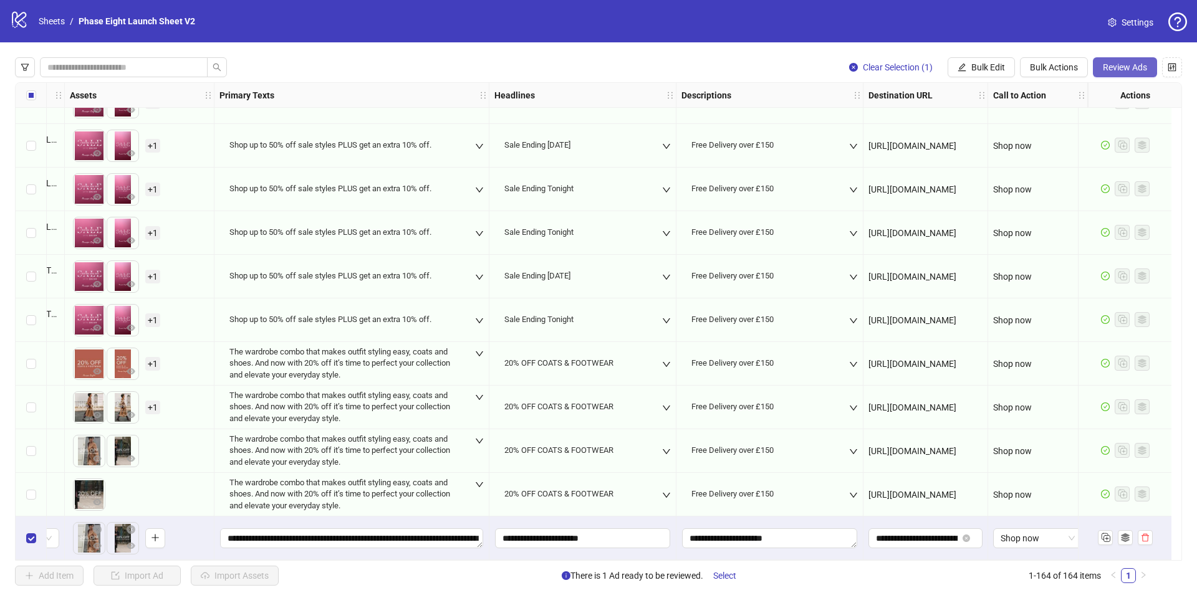
click at [1109, 71] on span "Review Ads" at bounding box center [1125, 67] width 44 height 10
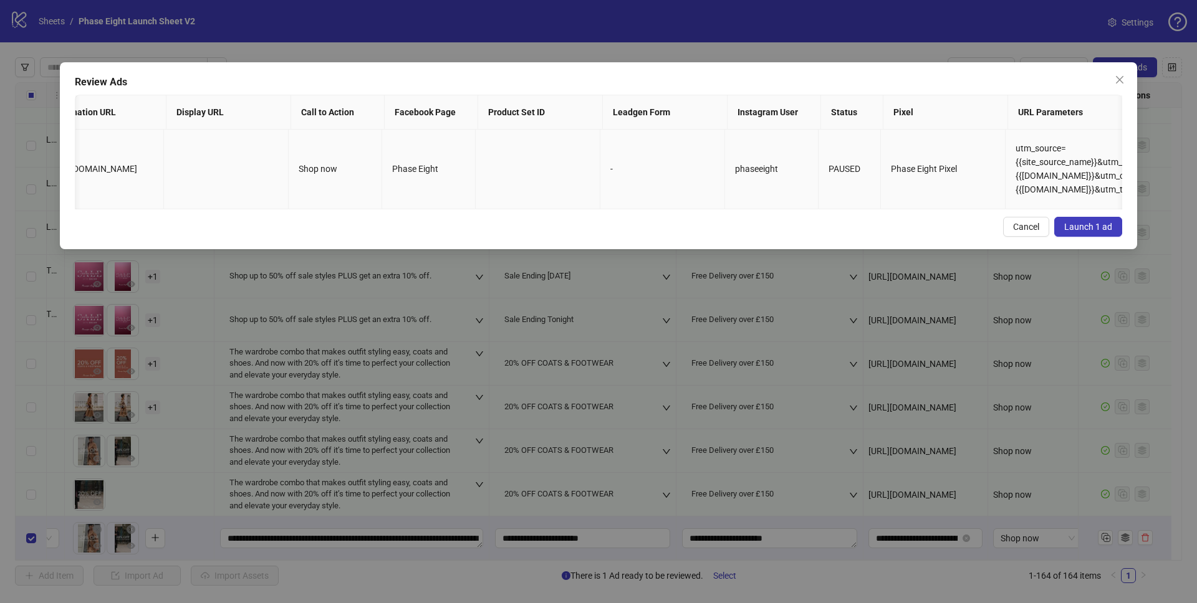
scroll to position [0, 0]
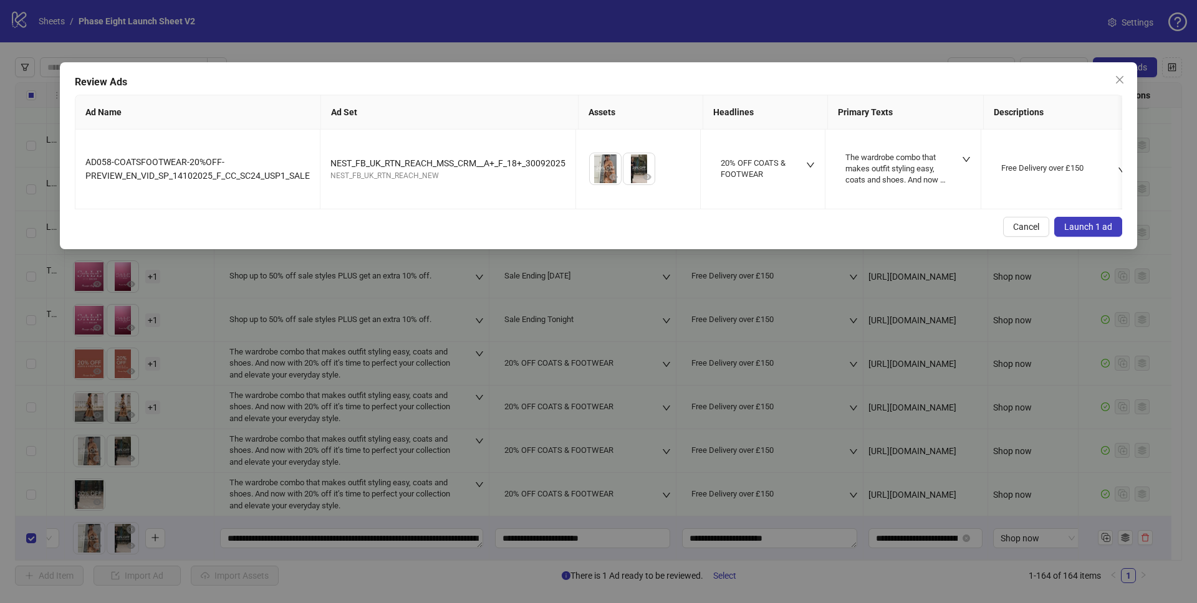
click at [1081, 223] on span "Launch 1 ad" at bounding box center [1088, 227] width 48 height 10
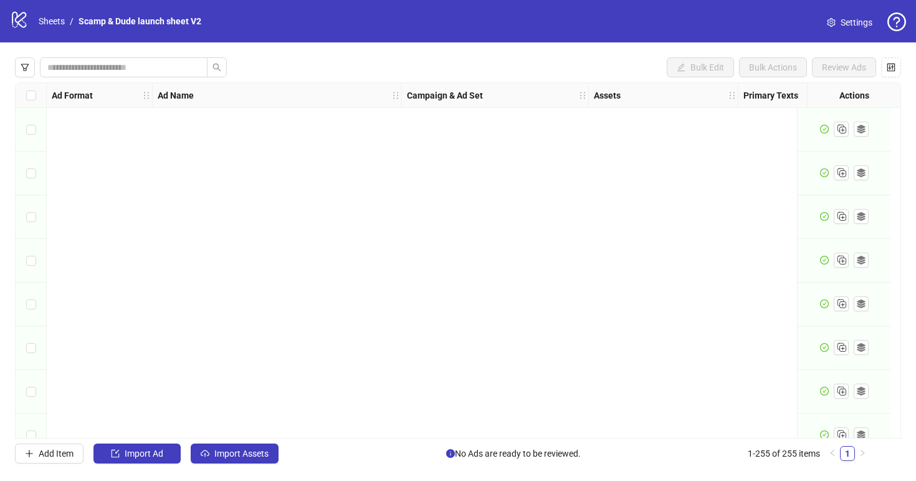
scroll to position [10801, 0]
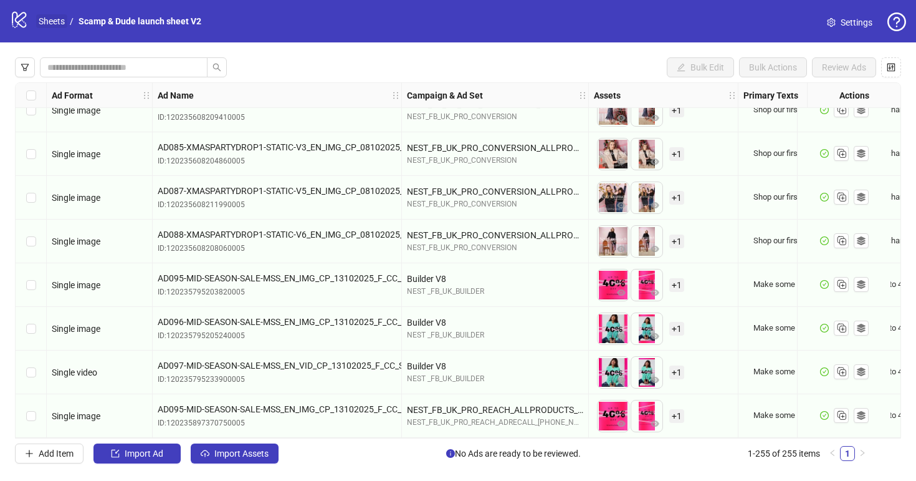
click at [60, 22] on link "Sheets" at bounding box center [51, 21] width 31 height 14
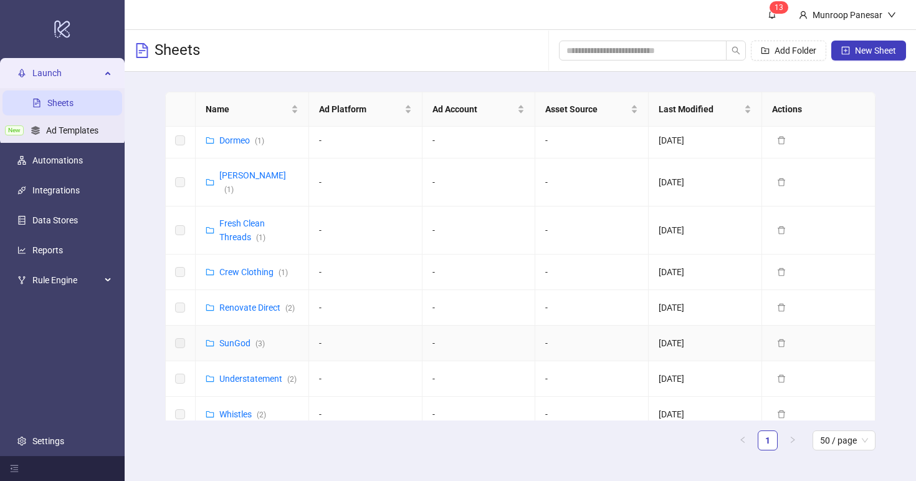
scroll to position [373, 0]
click at [247, 410] on link "Whistles ( 2 )" at bounding box center [242, 415] width 47 height 10
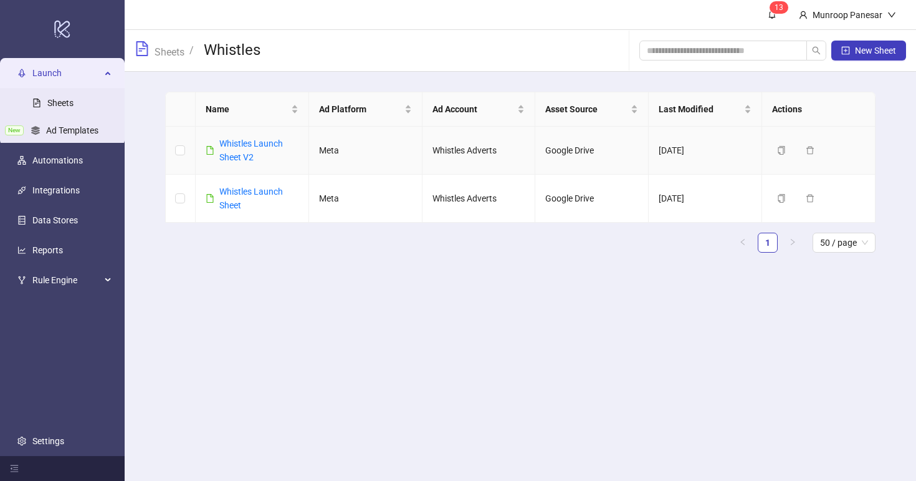
click at [261, 137] on div "Whistles Launch Sheet V2" at bounding box center [258, 150] width 79 height 27
click at [261, 145] on link "Whistles Launch Sheet V2" at bounding box center [251, 150] width 64 height 24
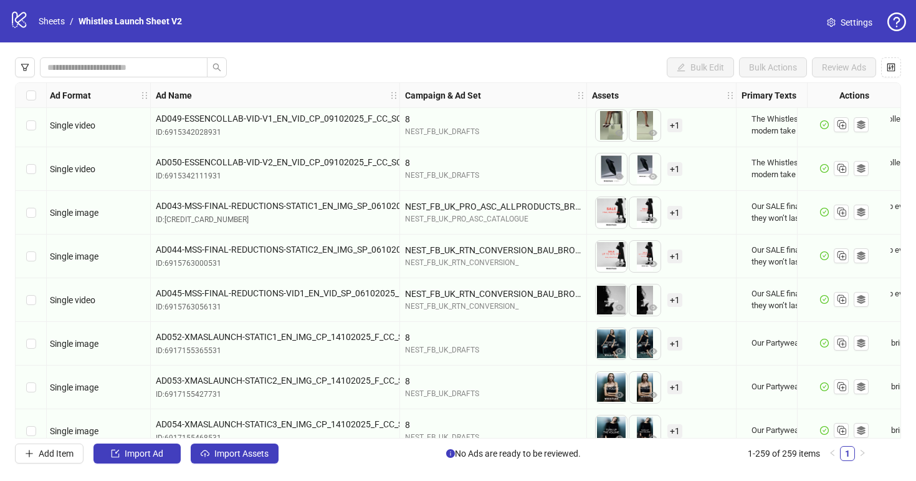
scroll to position [10673, 2]
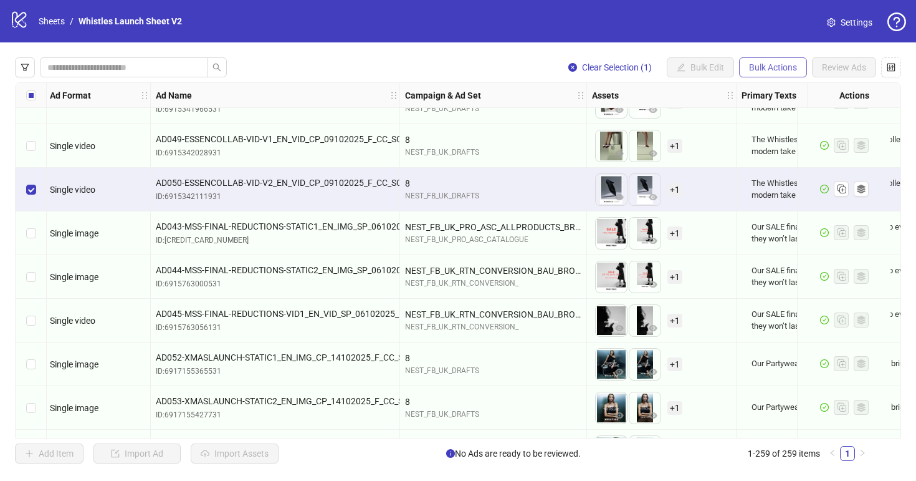
click at [770, 67] on span "Bulk Actions" at bounding box center [773, 67] width 48 height 10
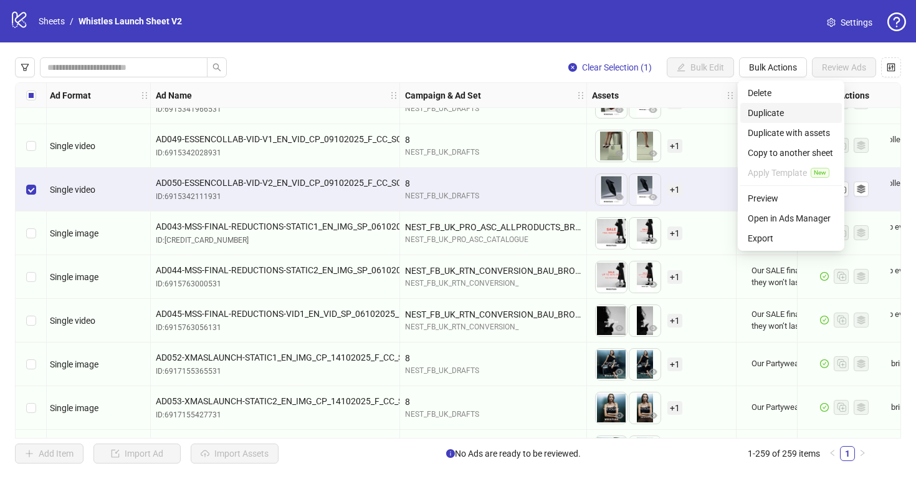
click at [777, 112] on span "Duplicate" at bounding box center [791, 113] width 87 height 14
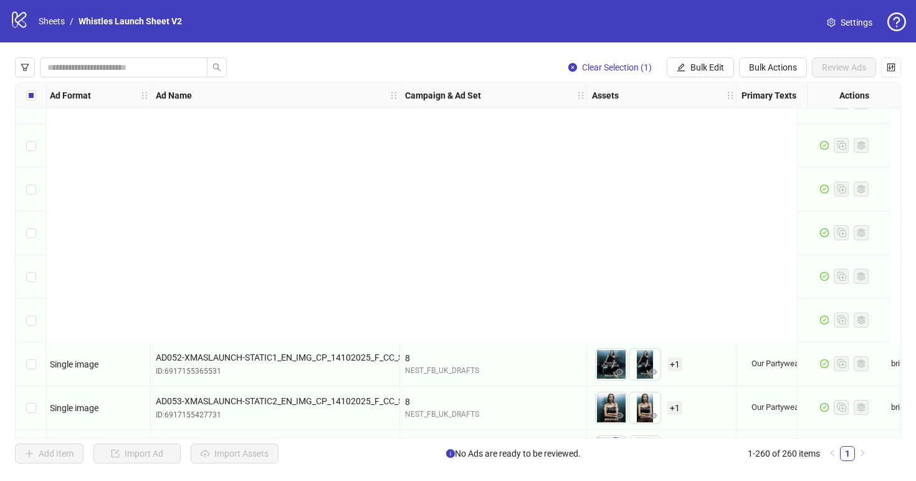
scroll to position [11019, 2]
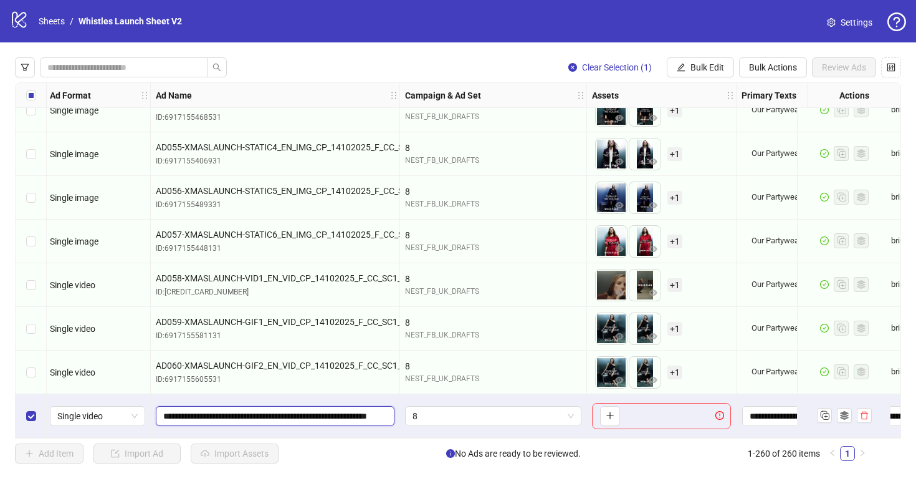
click at [362, 409] on input "**********" at bounding box center [273, 416] width 221 height 14
type input "*"
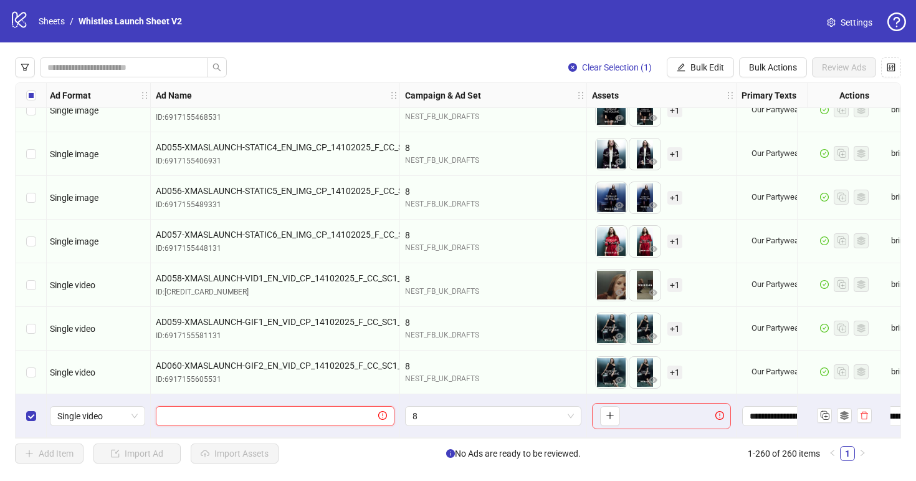
click at [254, 411] on input "text" at bounding box center [269, 416] width 213 height 14
paste input "**********"
type input "**********"
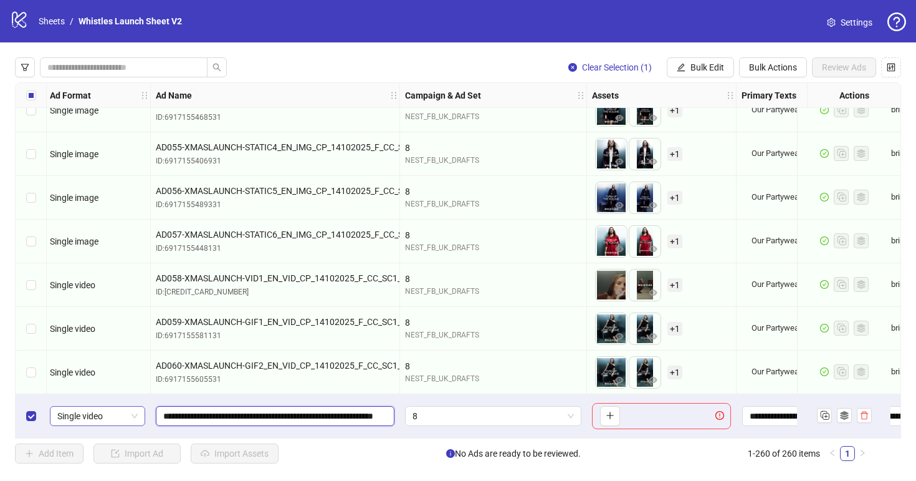
click at [133, 413] on span "Single video" at bounding box center [97, 415] width 80 height 19
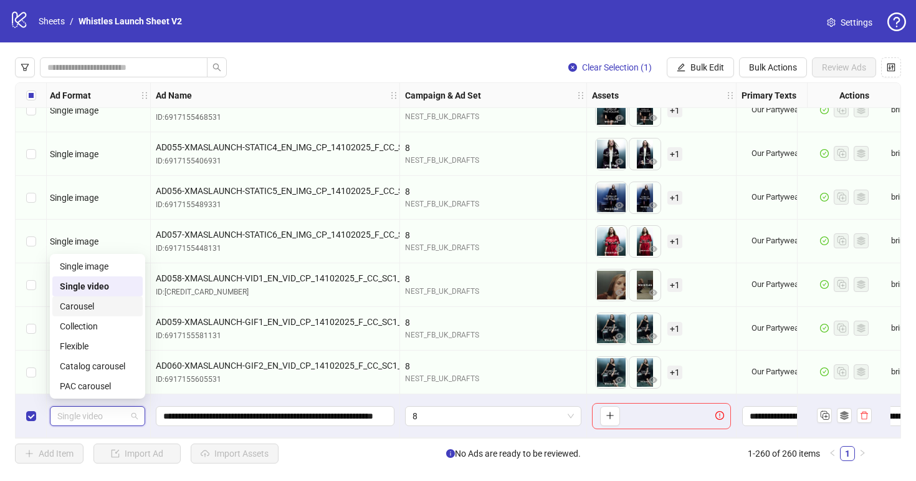
click at [95, 307] on div "Carousel" at bounding box center [97, 306] width 75 height 14
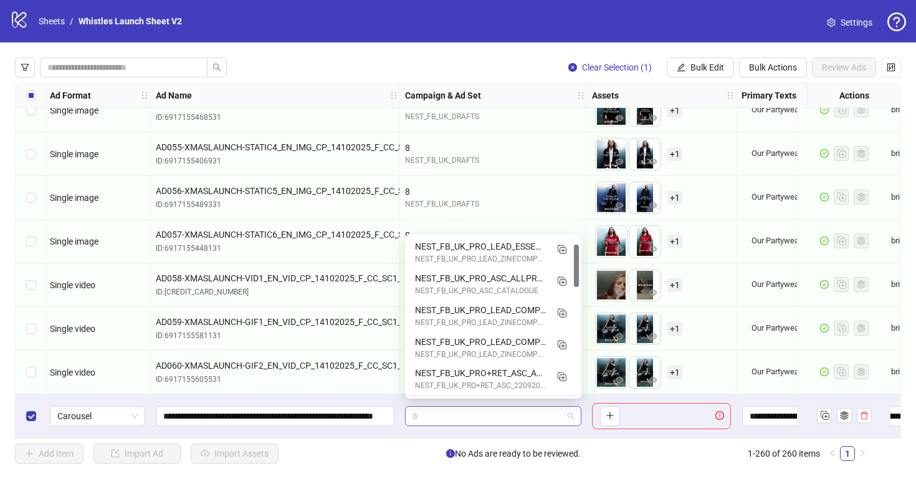
click at [442, 414] on span "8" at bounding box center [493, 415] width 161 height 19
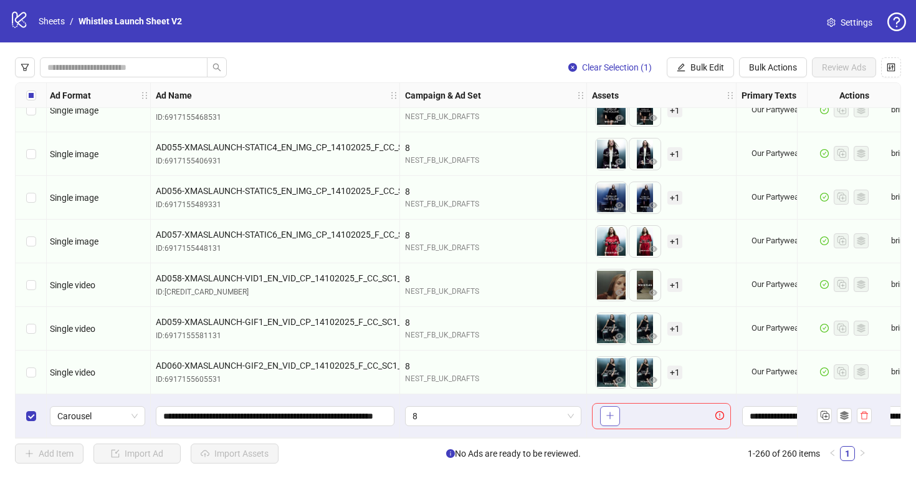
click at [610, 414] on icon "plus" at bounding box center [610, 415] width 9 height 9
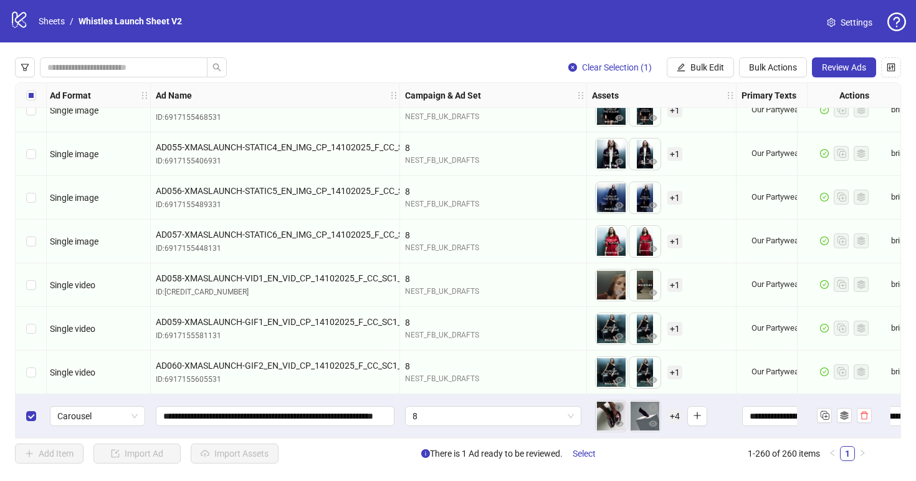
click at [679, 413] on span "+ 4" at bounding box center [675, 416] width 15 height 14
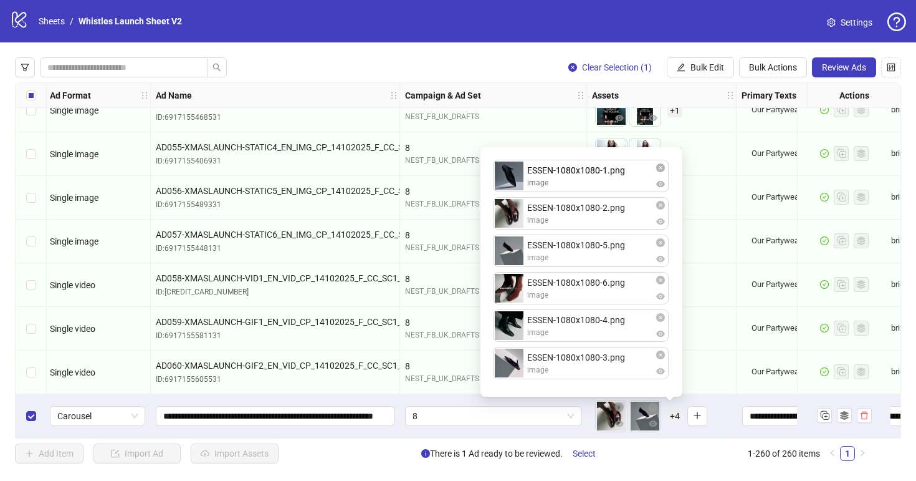
drag, startPoint x: 608, startPoint y: 290, endPoint x: 605, endPoint y: 184, distance: 106.0
click at [606, 183] on div "ESSEN-1080x1080-2.png image ESSEN-1080x1080-5.png image ESSEN-1080x1080-6.png i…" at bounding box center [581, 272] width 187 height 234
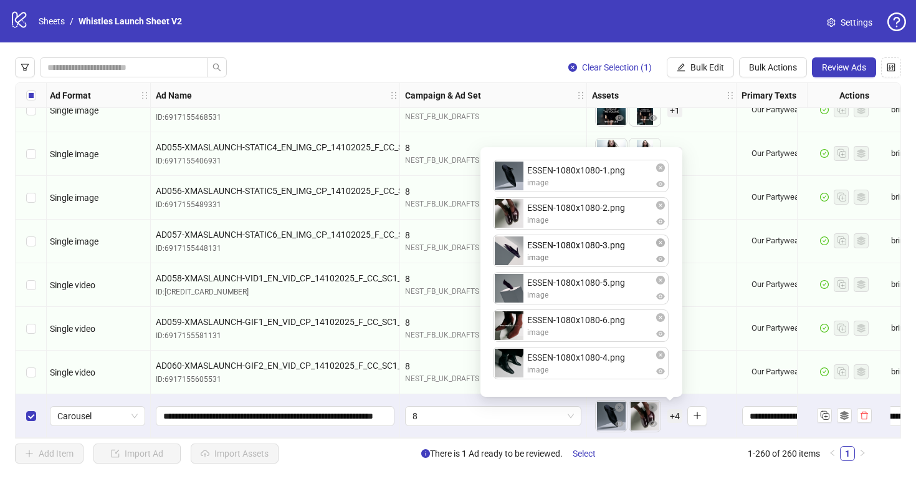
drag, startPoint x: 605, startPoint y: 353, endPoint x: 604, endPoint y: 247, distance: 106.6
click at [605, 247] on div "ESSEN-1080x1080-1.png image ESSEN-1080x1080-2.png image ESSEN-1080x1080-5.png i…" at bounding box center [581, 272] width 187 height 234
drag, startPoint x: 604, startPoint y: 357, endPoint x: 603, endPoint y: 288, distance: 69.2
click at [603, 288] on div "ESSEN-1080x1080-1.png image ESSEN-1080x1080-2.png image ESSEN-1080x1080-3.png i…" at bounding box center [581, 272] width 187 height 234
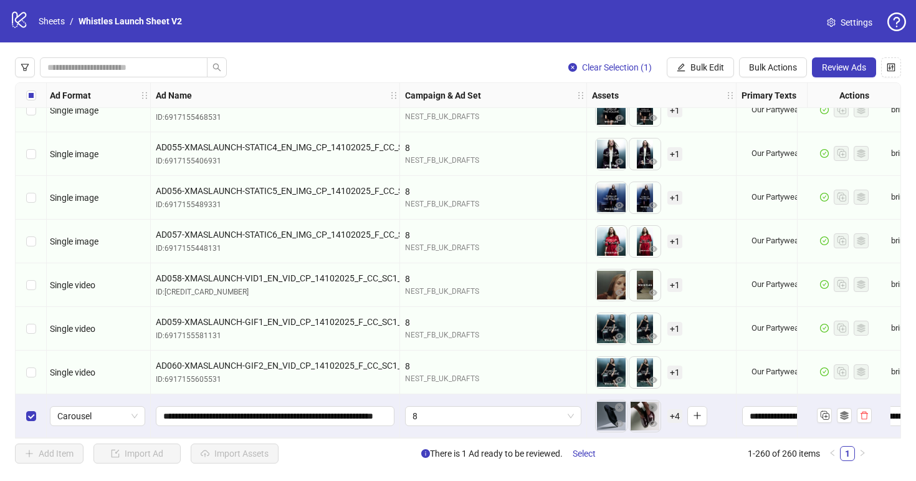
click at [650, 458] on div "Add Item Import Ad Import Assets There is 1 Ad ready to be reviewed. Select 1-2…" at bounding box center [442, 453] width 855 height 20
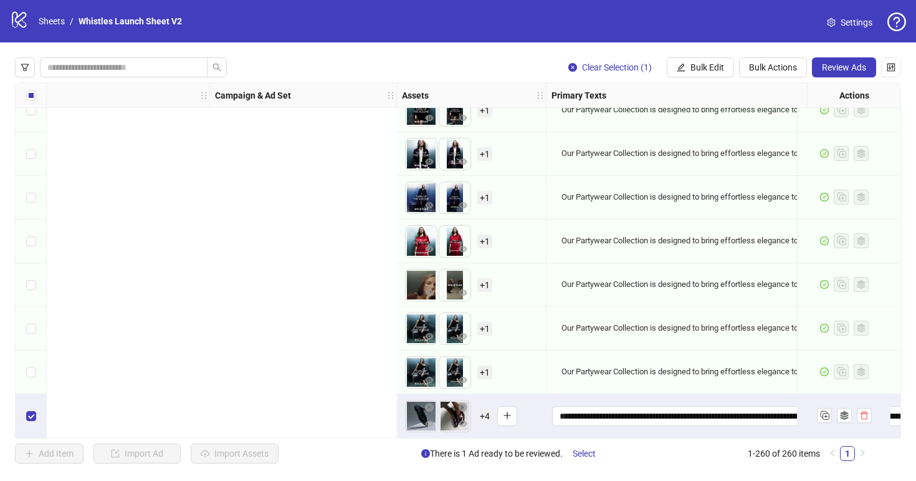
scroll to position [11019, 970]
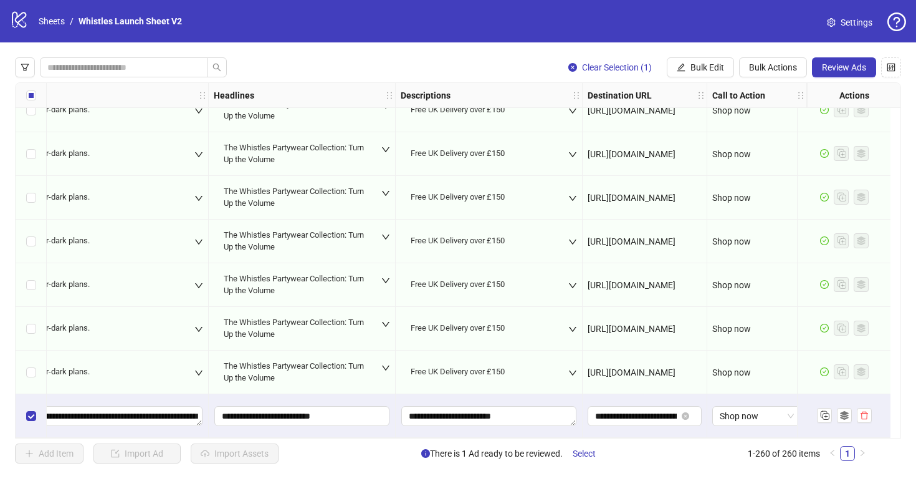
click at [828, 78] on div "Clear Selection (1) Bulk Edit Bulk Actions Review Ads Ad Format Ad Name Campaig…" at bounding box center [458, 260] width 916 height 436
click at [828, 75] on button "Review Ads" at bounding box center [844, 67] width 64 height 20
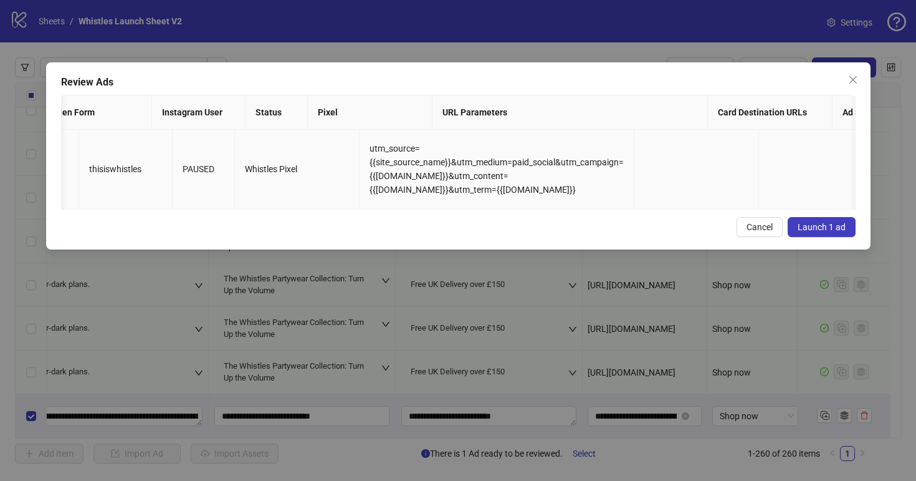
scroll to position [0, 1892]
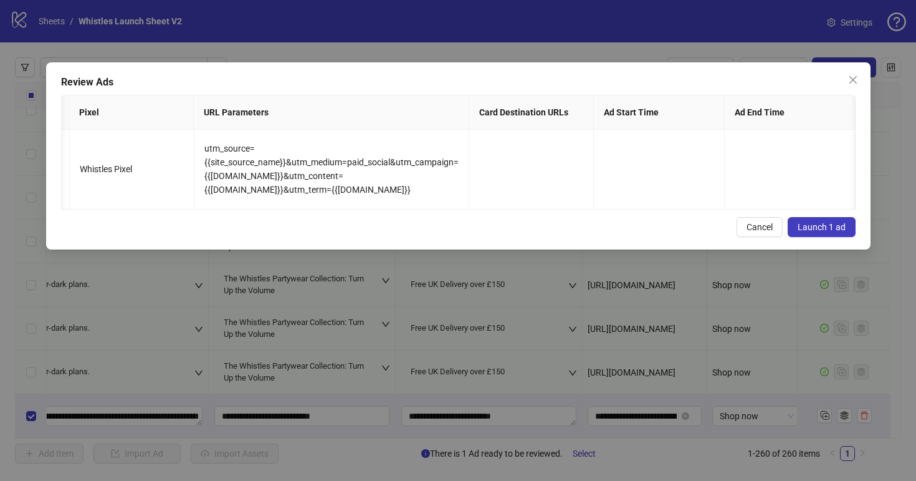
click at [801, 220] on button "Launch 1 ad" at bounding box center [822, 227] width 68 height 20
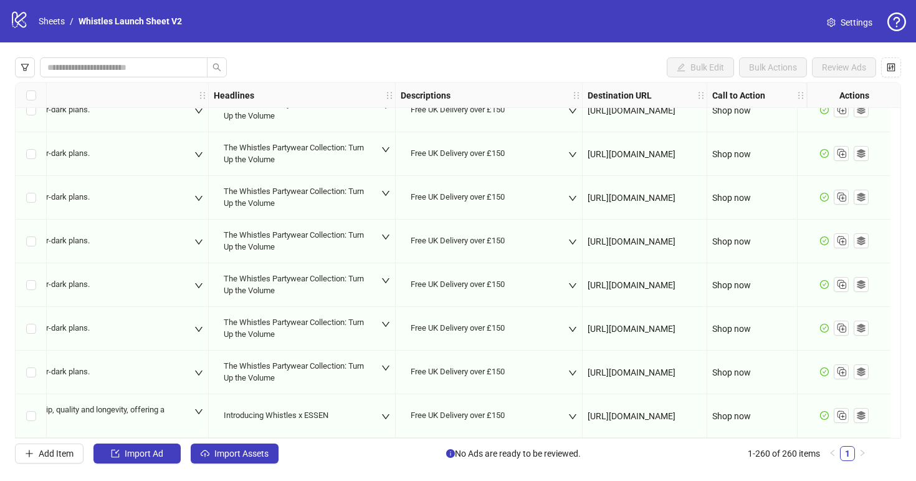
click at [67, 24] on ol "Sheets / Whistles Launch Sheet V2" at bounding box center [110, 21] width 143 height 14
click at [63, 24] on link "Sheets" at bounding box center [51, 21] width 31 height 14
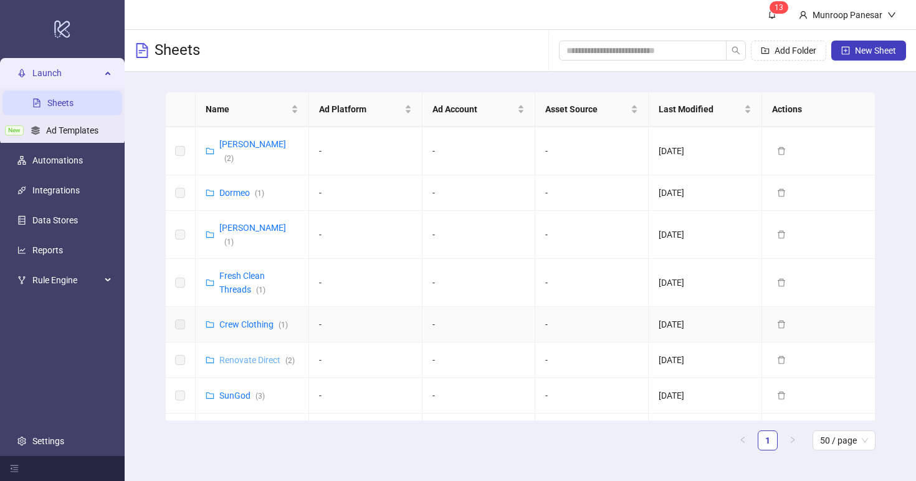
scroll to position [322, 0]
click at [252, 354] on link "Renovate Direct ( 2 )" at bounding box center [256, 359] width 75 height 10
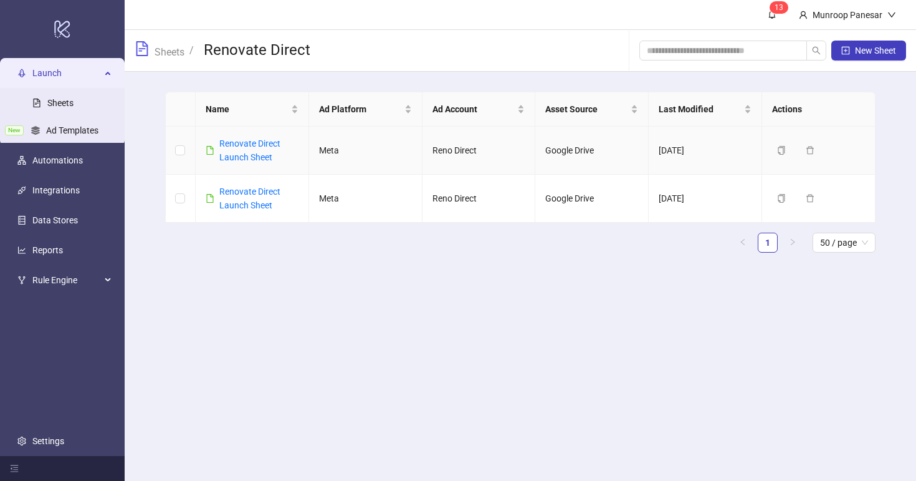
click at [256, 148] on div "Renovate Direct Launch Sheet" at bounding box center [258, 150] width 79 height 27
click at [262, 158] on link "Renovate Direct Launch Sheet" at bounding box center [249, 150] width 61 height 24
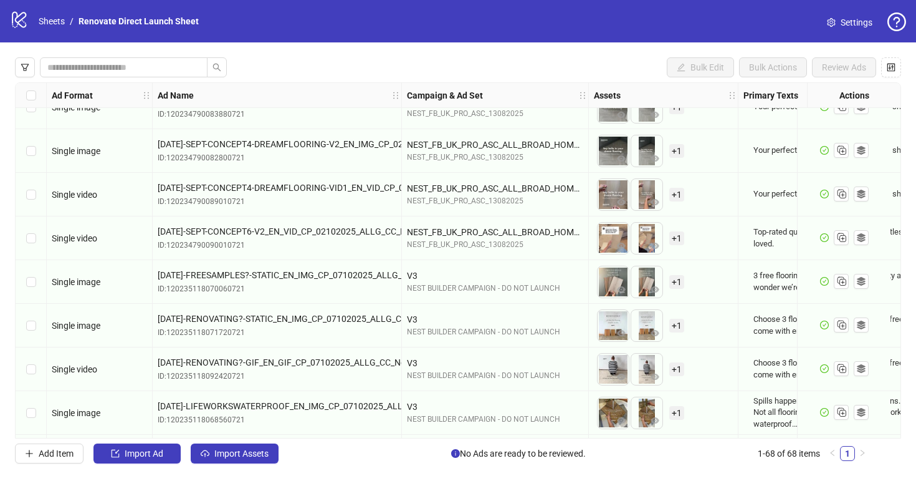
scroll to position [2642, 0]
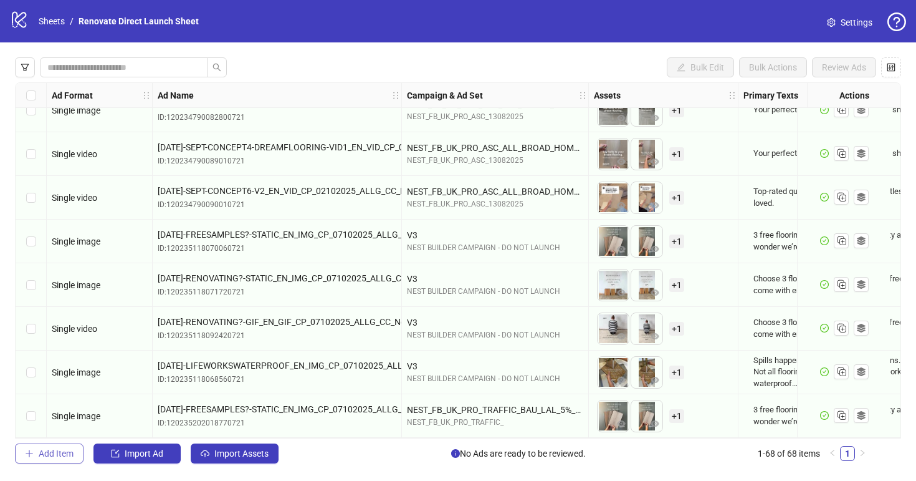
click at [39, 457] on span "Add Item" at bounding box center [56, 453] width 35 height 10
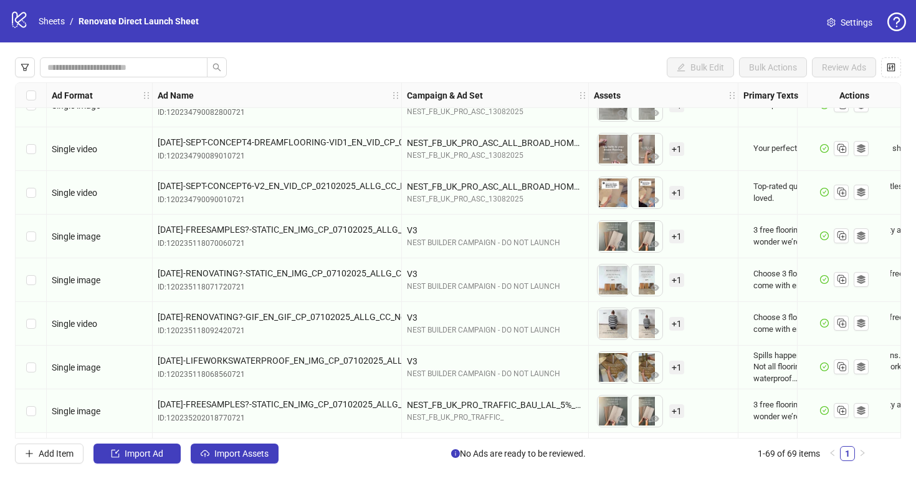
scroll to position [2686, 0]
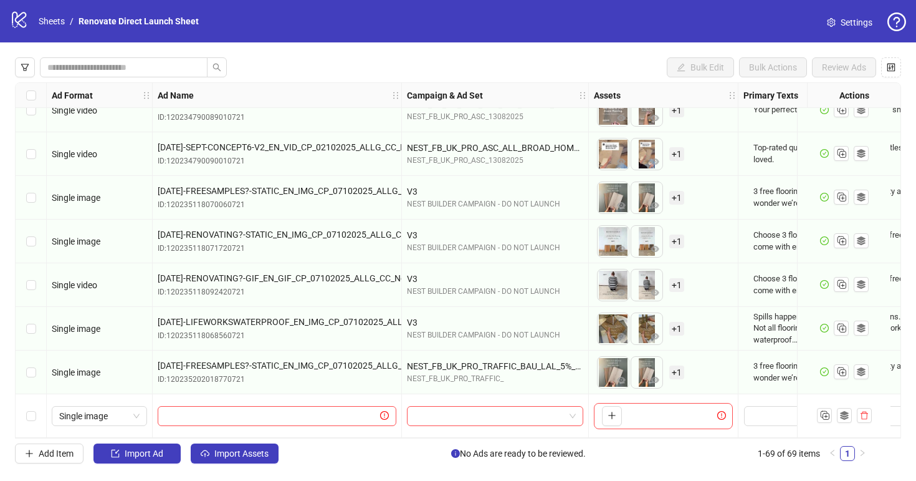
drag, startPoint x: 72, startPoint y: 449, endPoint x: 122, endPoint y: 378, distance: 87.3
click at [72, 449] on span "Add Item" at bounding box center [56, 453] width 35 height 10
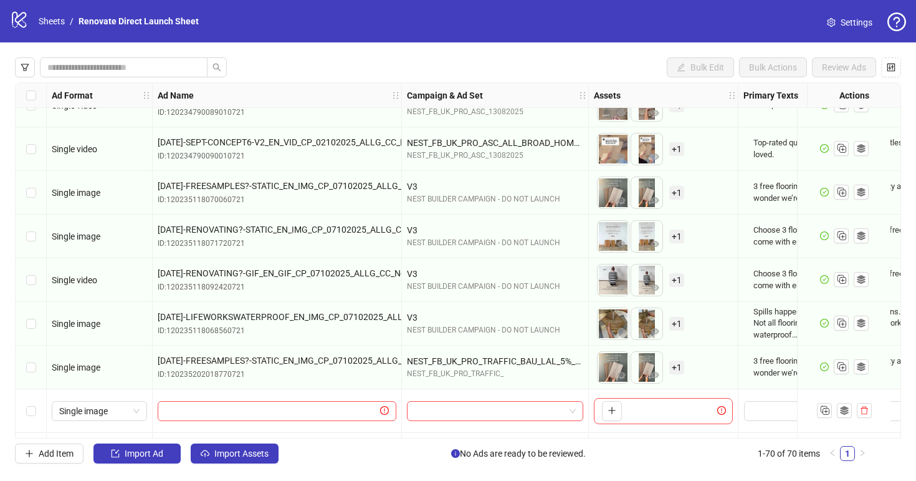
scroll to position [2729, 0]
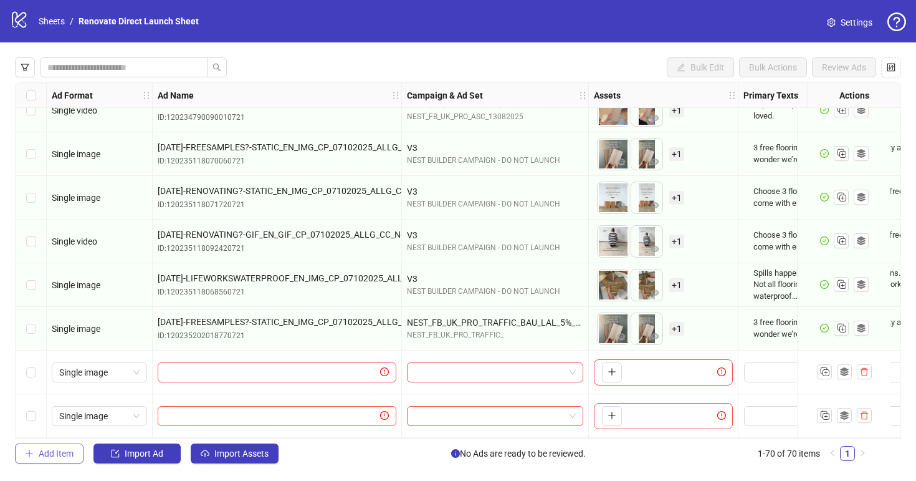
click at [66, 454] on span "Add Item" at bounding box center [56, 453] width 35 height 10
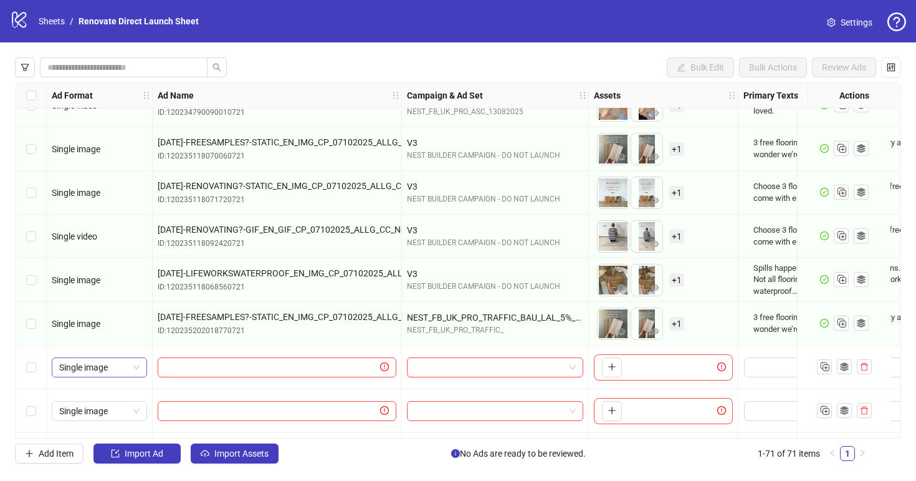
scroll to position [2773, 0]
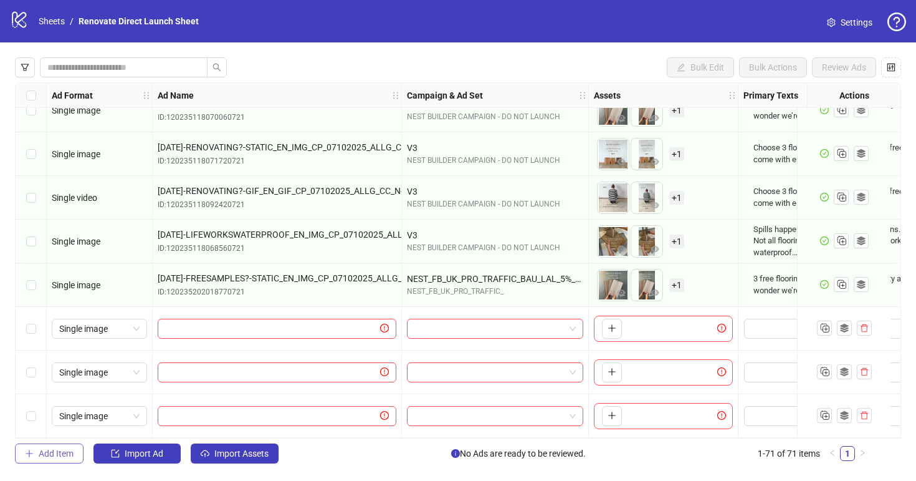
click at [68, 455] on span "Add Item" at bounding box center [56, 453] width 35 height 10
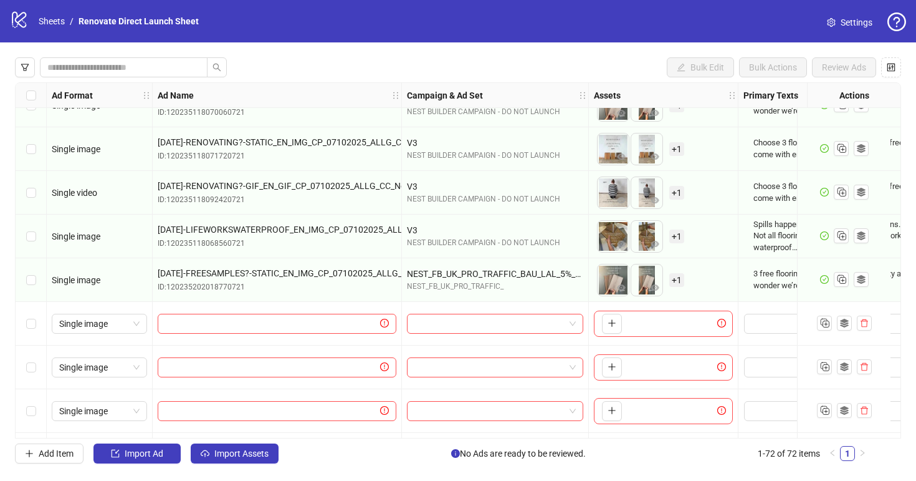
scroll to position [2817, 0]
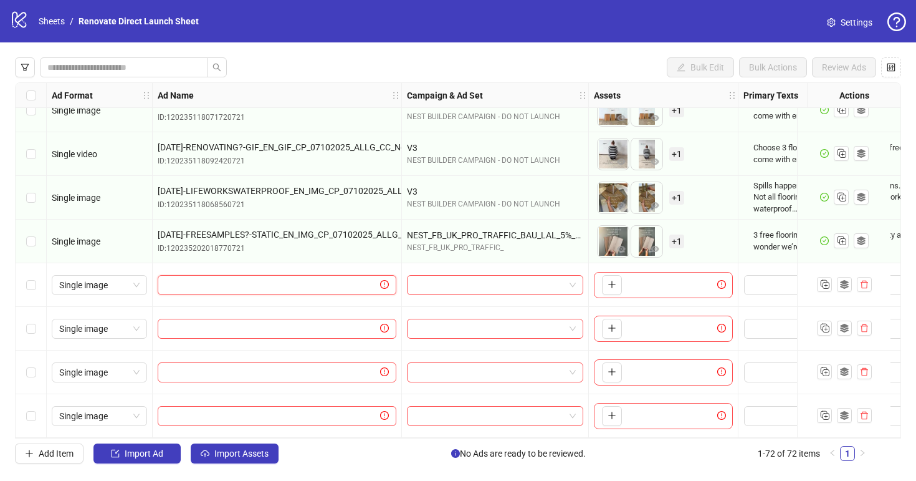
click at [278, 285] on input "text" at bounding box center [271, 285] width 213 height 14
paste input "**********"
type input "**********"
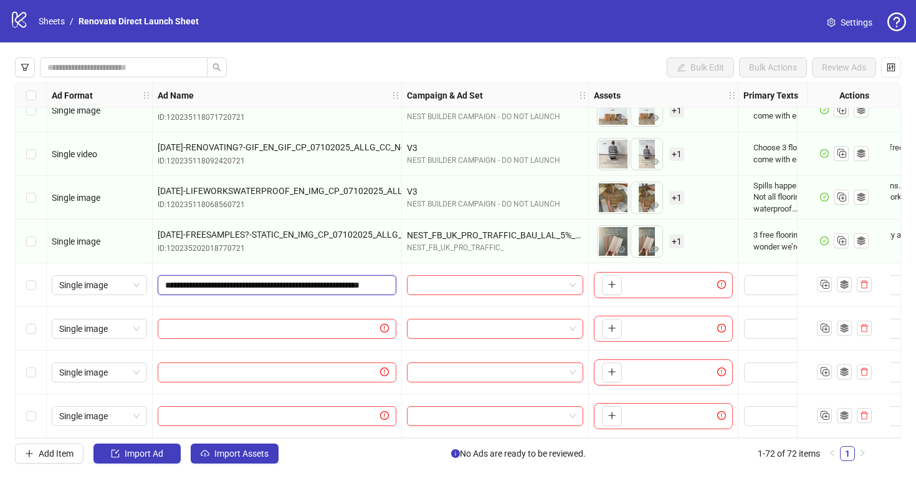
scroll to position [0, 82]
click at [315, 322] on input "text" at bounding box center [271, 329] width 213 height 14
paste input "**********"
type input "**********"
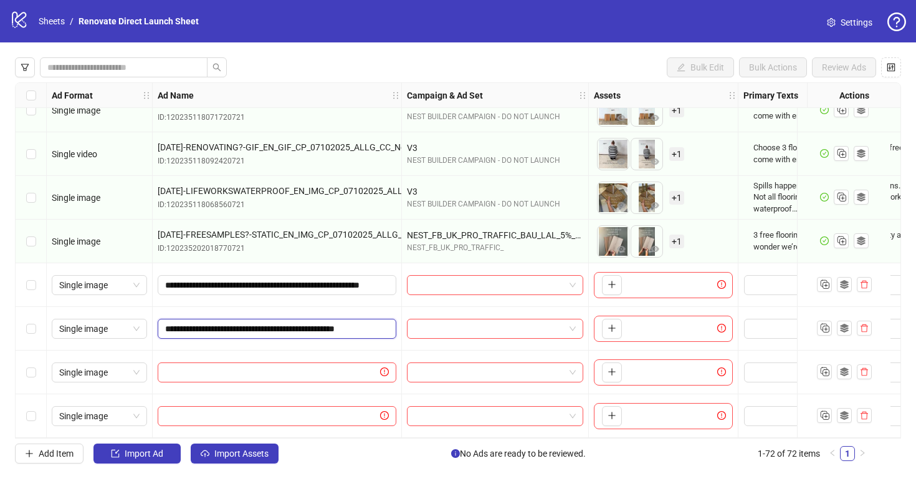
scroll to position [0, 42]
click at [260, 373] on input "text" at bounding box center [271, 372] width 213 height 14
paste input "**********"
type input "**********"
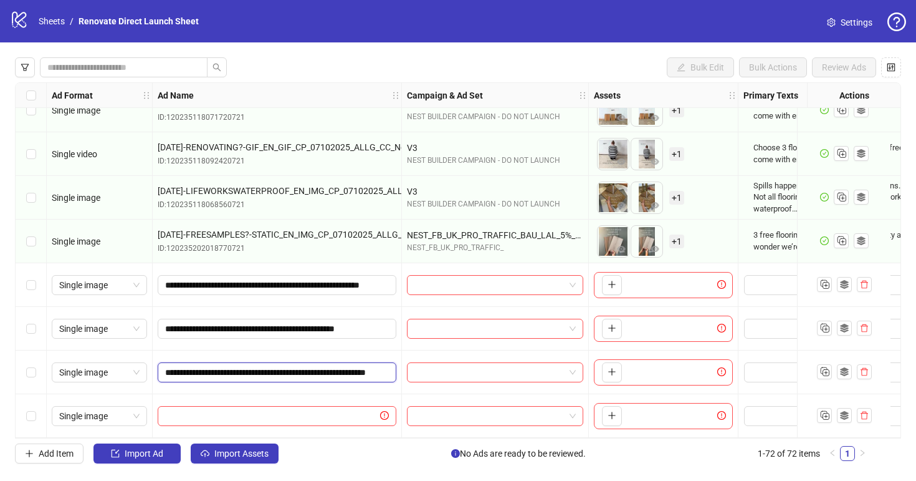
scroll to position [0, 102]
click at [353, 399] on div at bounding box center [277, 416] width 249 height 44
click at [357, 409] on input "text" at bounding box center [271, 416] width 213 height 14
paste input "**********"
type input "**********"
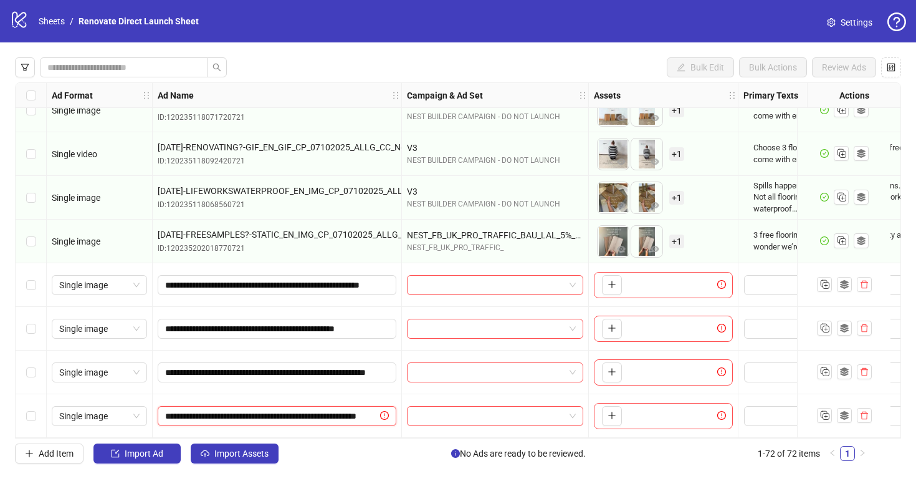
scroll to position [0, 82]
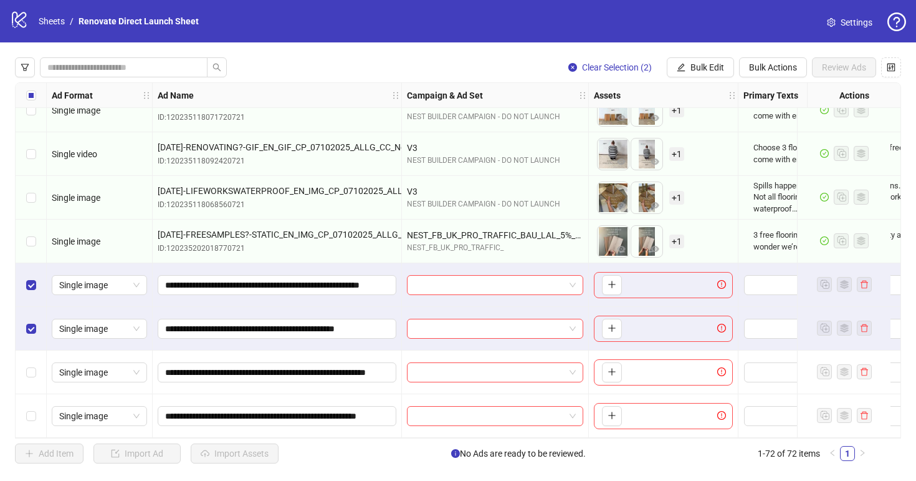
click at [29, 356] on div "Select row 71" at bounding box center [31, 372] width 31 height 44
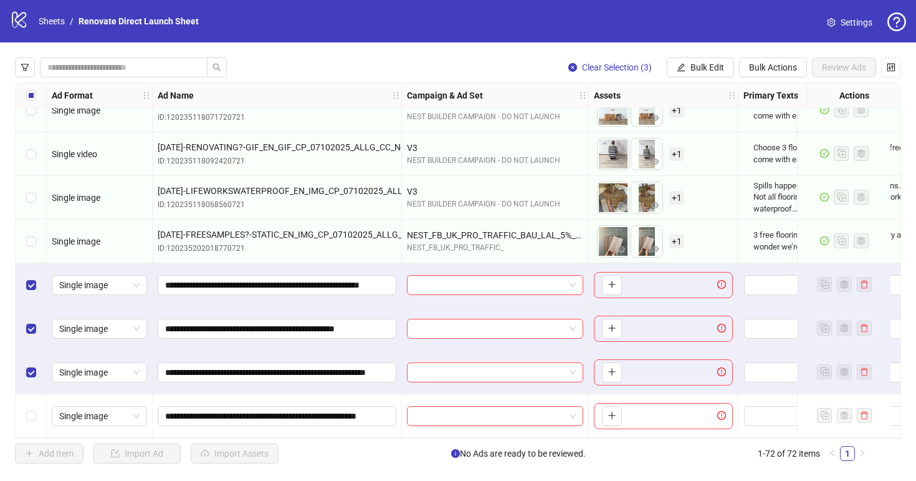
click at [29, 400] on div "Select row 72" at bounding box center [31, 416] width 31 height 44
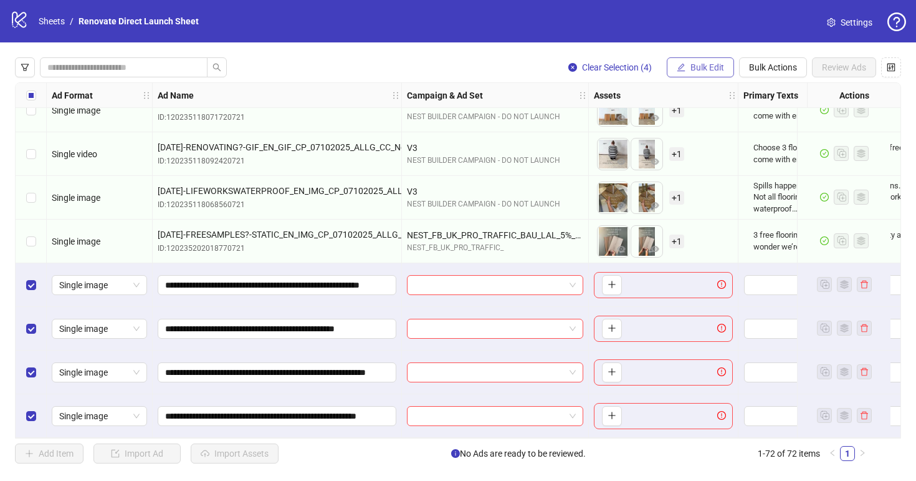
click at [706, 66] on span "Bulk Edit" at bounding box center [708, 67] width 34 height 10
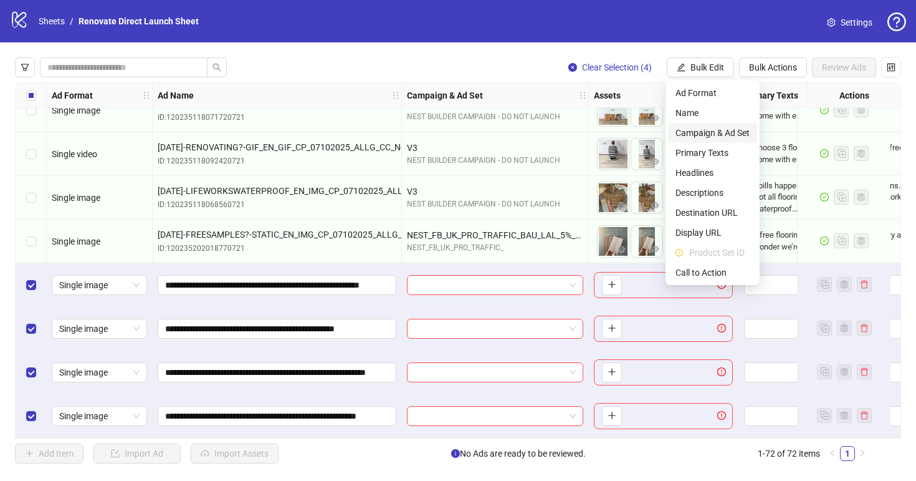
click at [716, 142] on li "Campaign & Ad Set" at bounding box center [712, 133] width 89 height 20
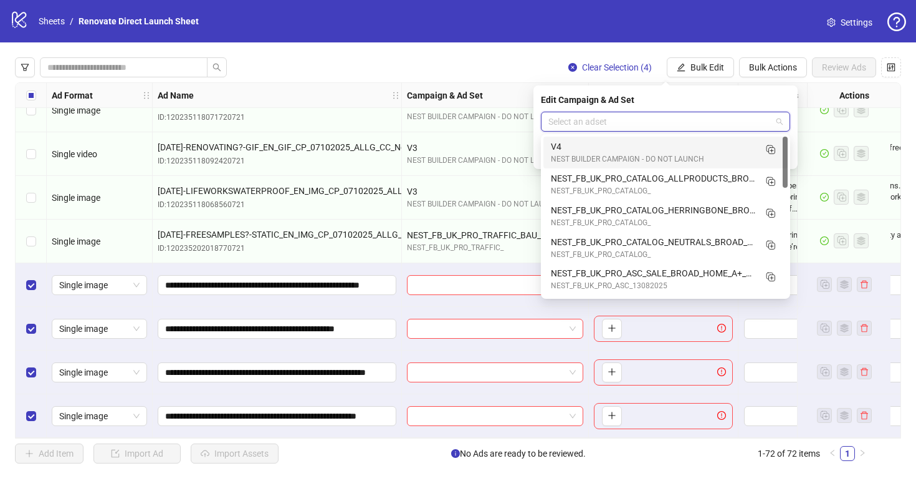
click at [630, 130] on input "search" at bounding box center [660, 121] width 223 height 19
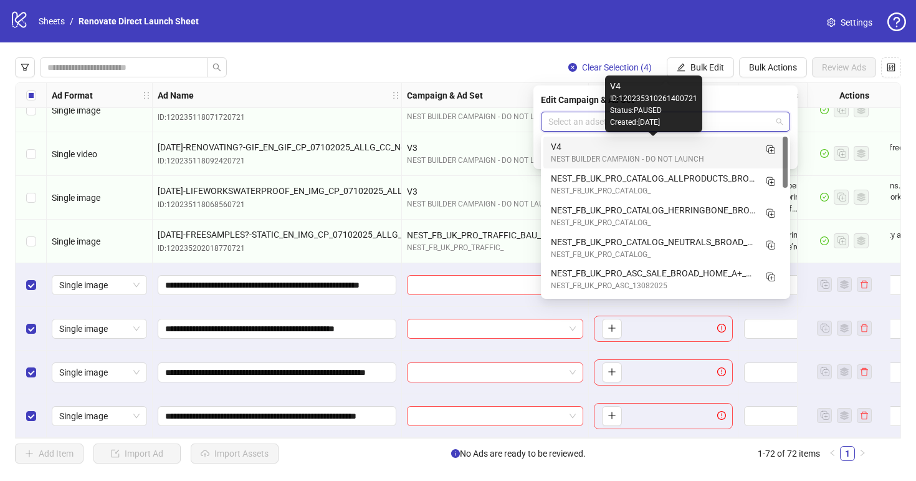
click at [630, 146] on div "V4" at bounding box center [653, 147] width 204 height 14
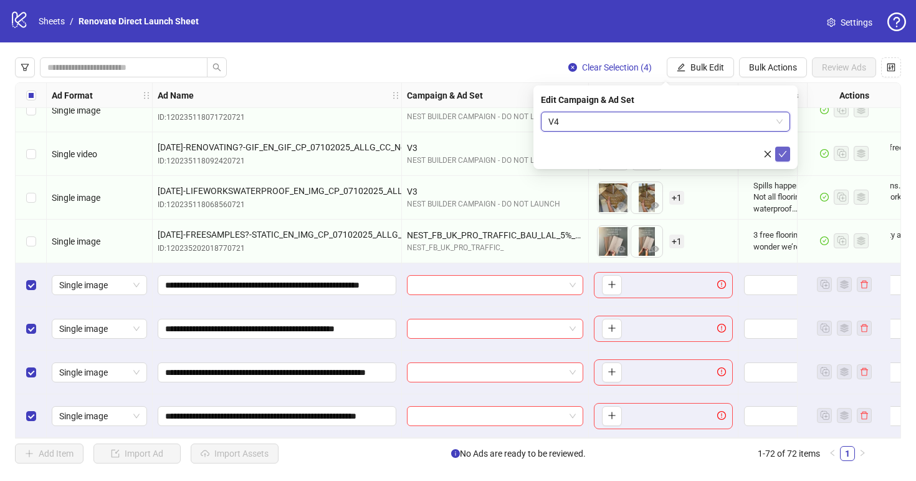
click at [782, 151] on icon "check" at bounding box center [783, 154] width 9 height 9
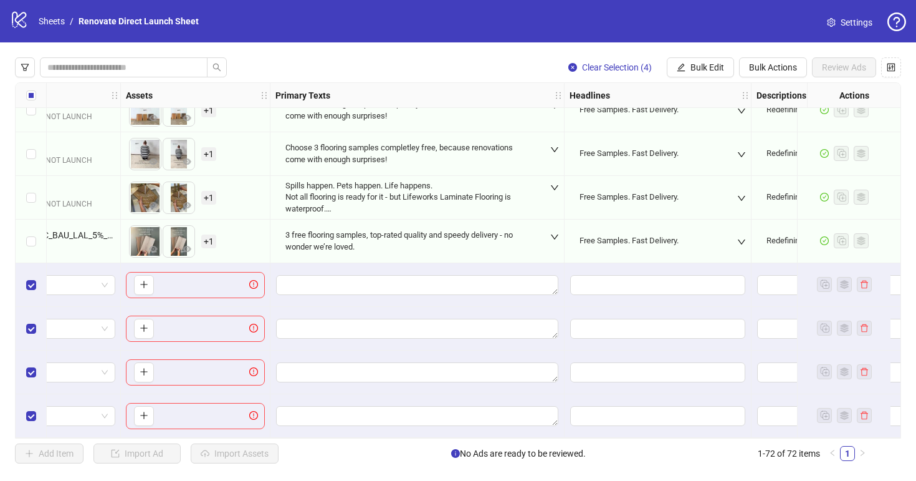
scroll to position [2817, 512]
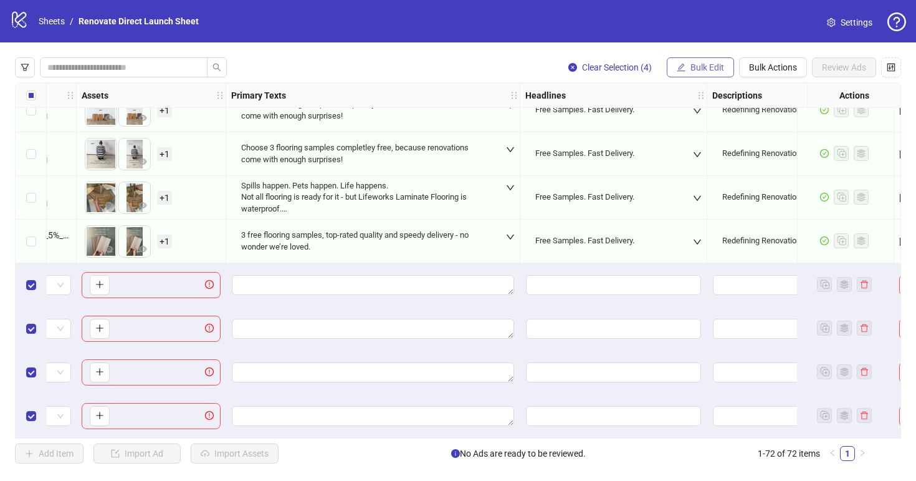
click at [687, 71] on button "Bulk Edit" at bounding box center [700, 67] width 67 height 20
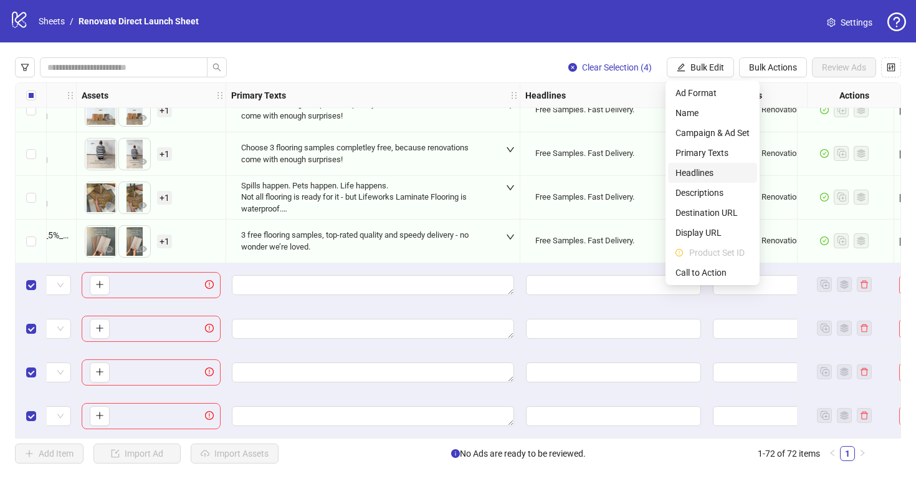
click at [716, 180] on li "Headlines" at bounding box center [712, 173] width 89 height 20
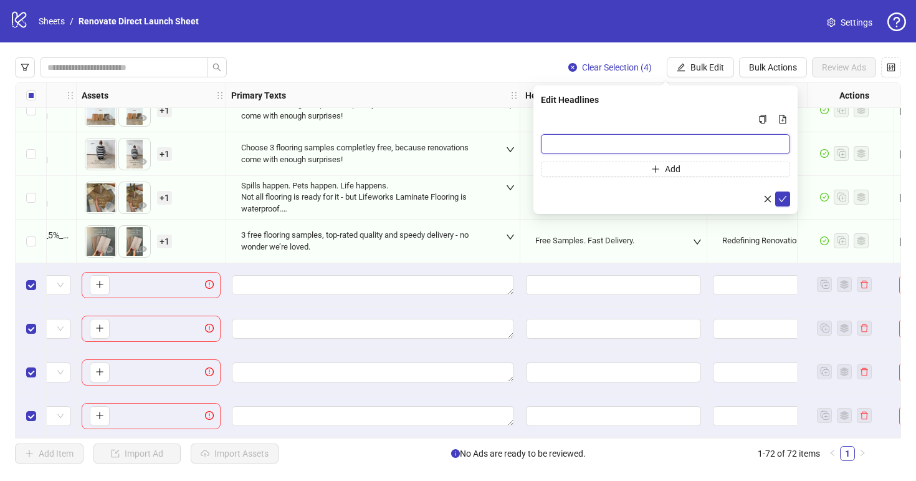
click at [563, 141] on input "Multi-input container - paste or copy values" at bounding box center [665, 144] width 249 height 20
paste input "**********"
type input "**********"
click at [776, 209] on div "**********" at bounding box center [666, 149] width 264 height 128
click at [779, 202] on icon "check" at bounding box center [783, 198] width 9 height 9
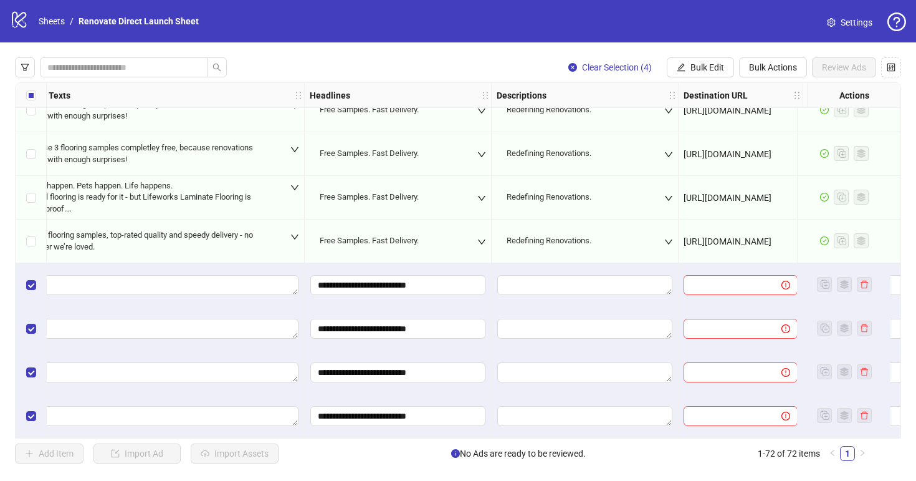
scroll to position [2817, 808]
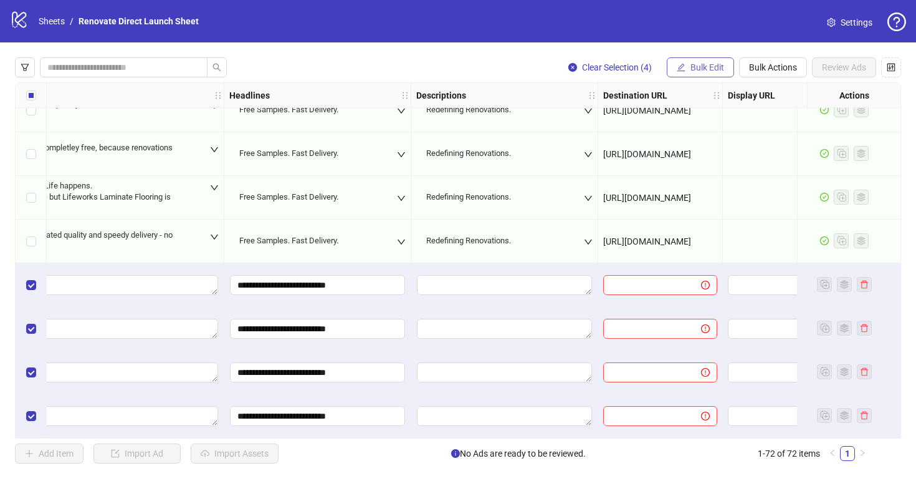
click at [691, 67] on span "Bulk Edit" at bounding box center [708, 67] width 34 height 10
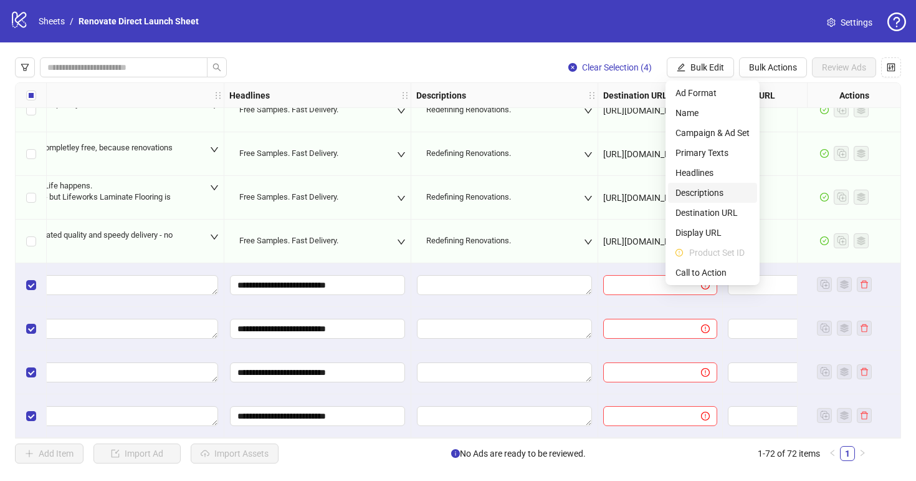
click at [721, 184] on li "Descriptions" at bounding box center [712, 193] width 89 height 20
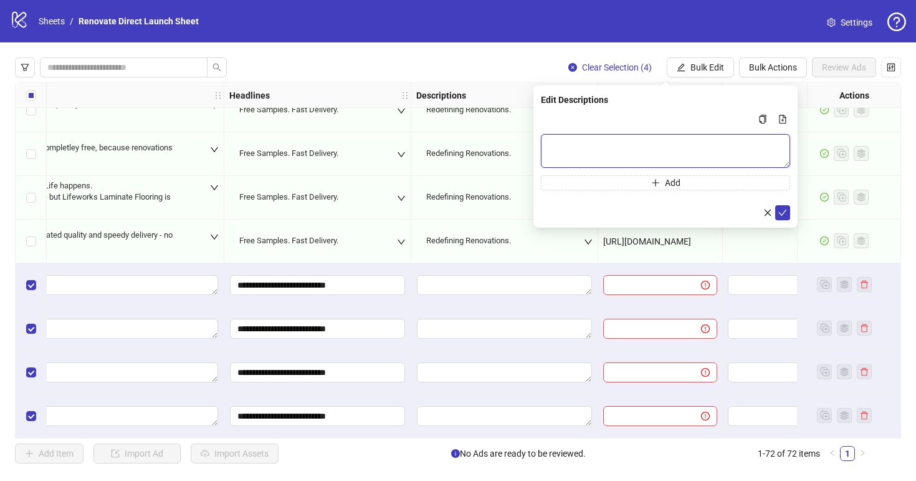
click at [635, 148] on textarea "Multi-text input container - paste or copy values" at bounding box center [665, 151] width 249 height 34
paste textarea "**********"
type textarea "**********"
click at [790, 221] on div "**********" at bounding box center [666, 156] width 264 height 142
click at [785, 214] on icon "check" at bounding box center [783, 212] width 9 height 9
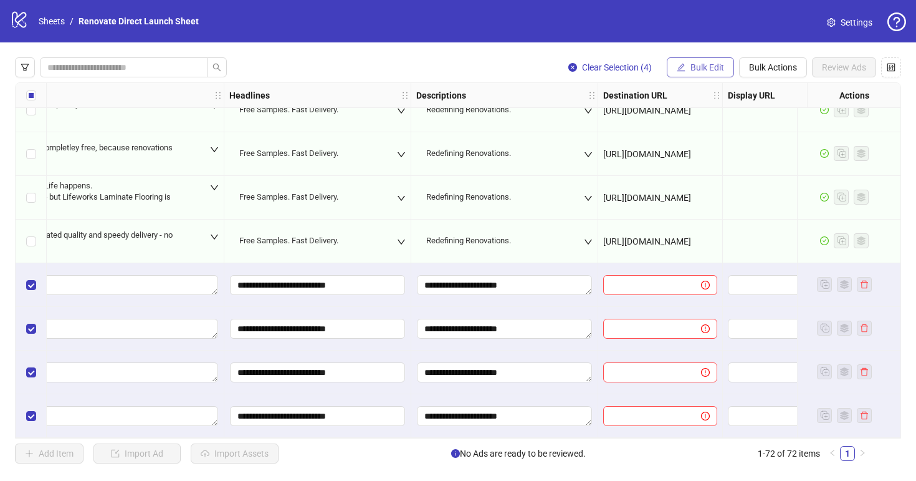
click at [696, 67] on span "Bulk Edit" at bounding box center [708, 67] width 34 height 10
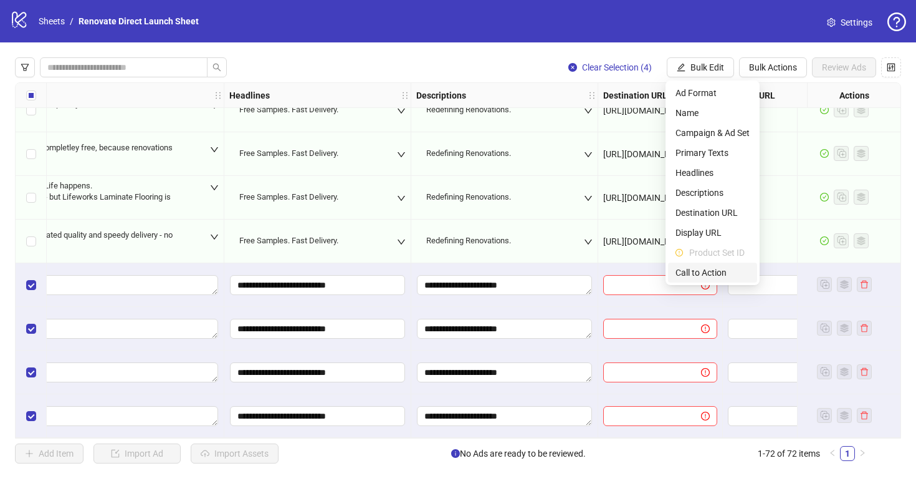
click at [701, 269] on span "Call to Action" at bounding box center [713, 273] width 74 height 14
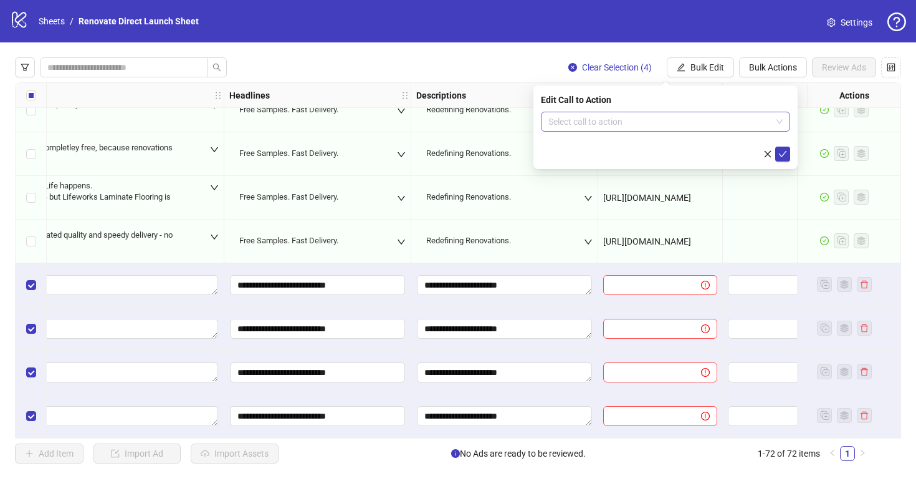
click at [660, 122] on input "search" at bounding box center [660, 121] width 223 height 19
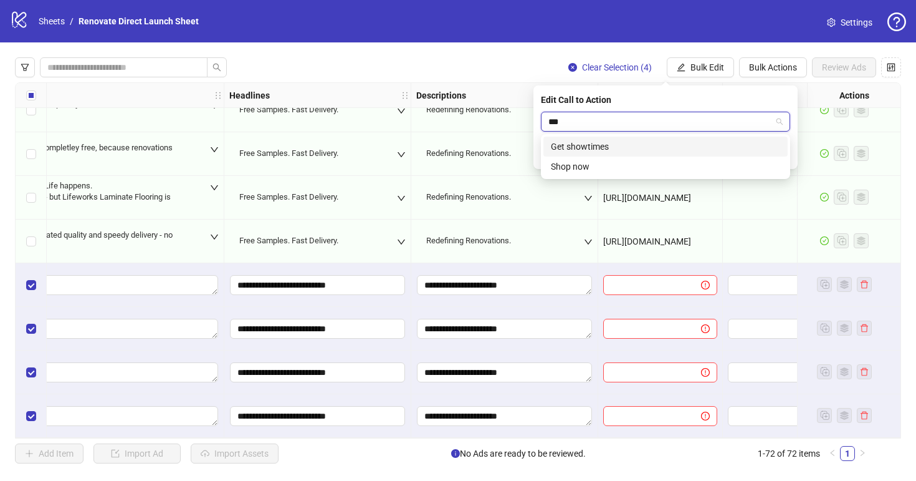
type input "****"
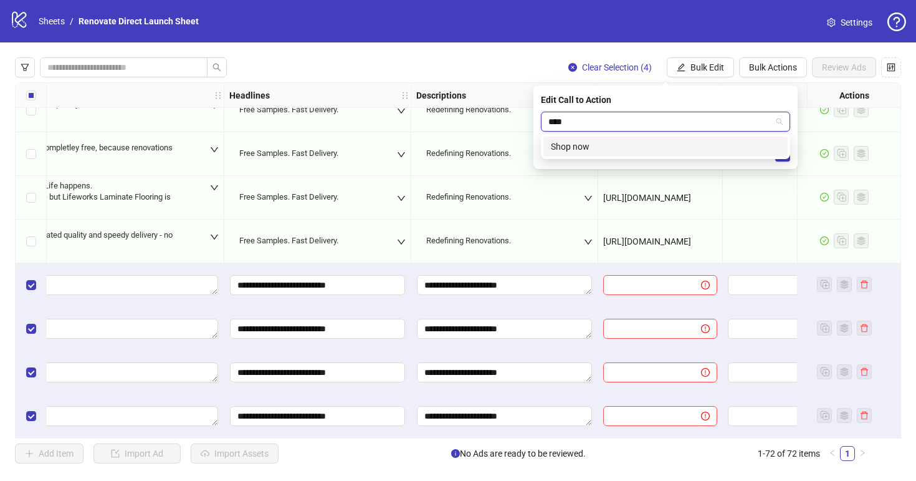
click at [660, 153] on div "Shop now" at bounding box center [666, 147] width 244 height 20
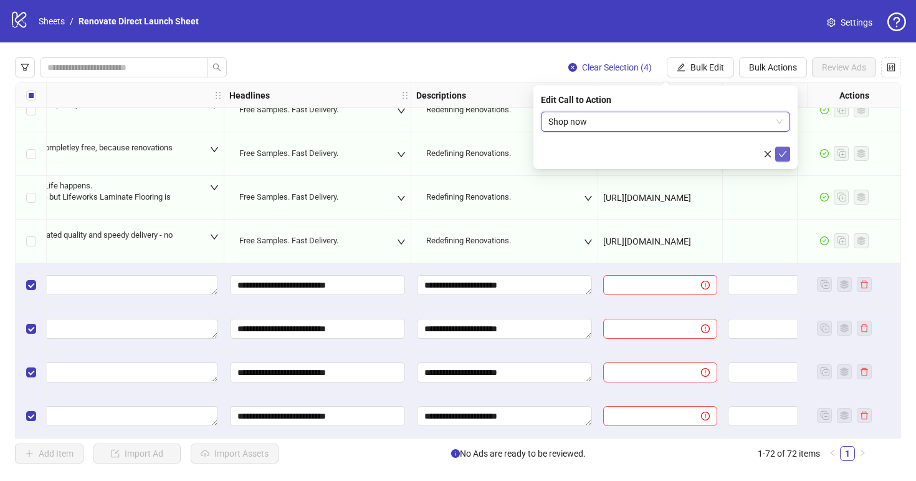
click at [779, 156] on icon "check" at bounding box center [783, 154] width 9 height 9
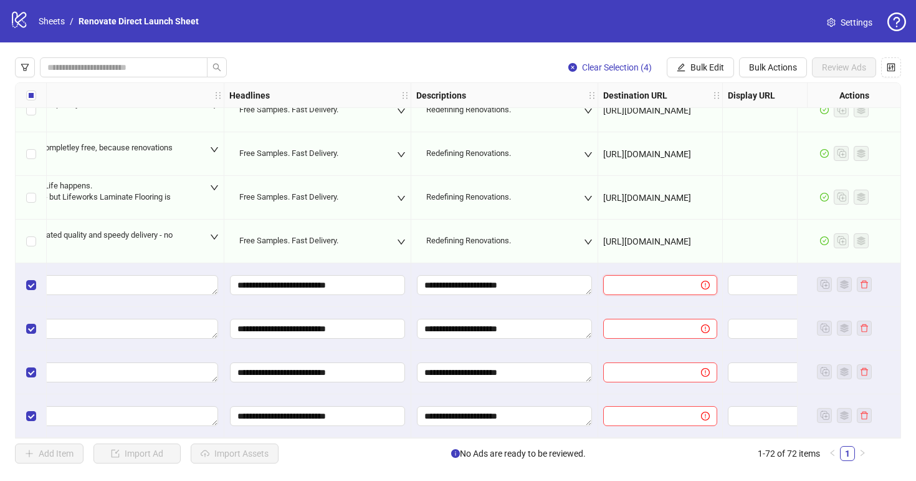
click at [626, 278] on input "text" at bounding box center [647, 285] width 73 height 14
paste input "**********"
type input "**********"
click at [641, 350] on div at bounding box center [660, 372] width 125 height 44
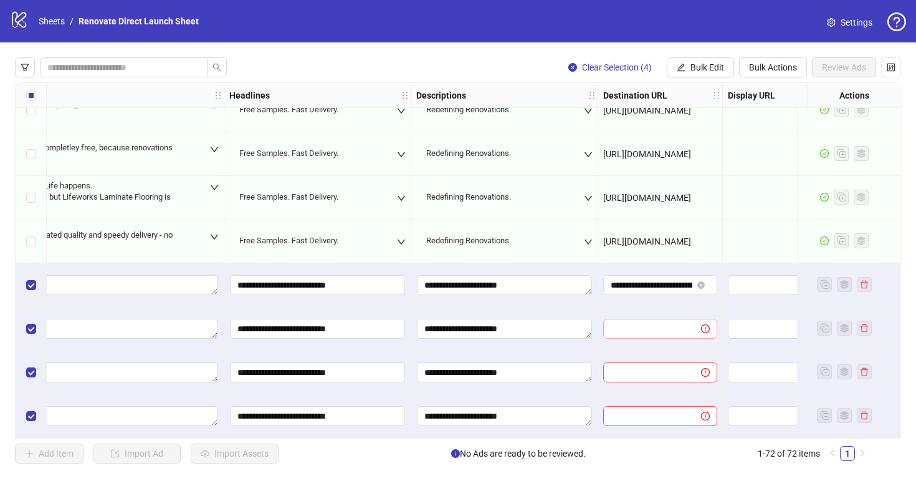
click at [641, 332] on span at bounding box center [660, 329] width 114 height 20
paste input "**********"
type input "**********"
click at [640, 365] on input "text" at bounding box center [647, 372] width 73 height 14
paste input "**********"
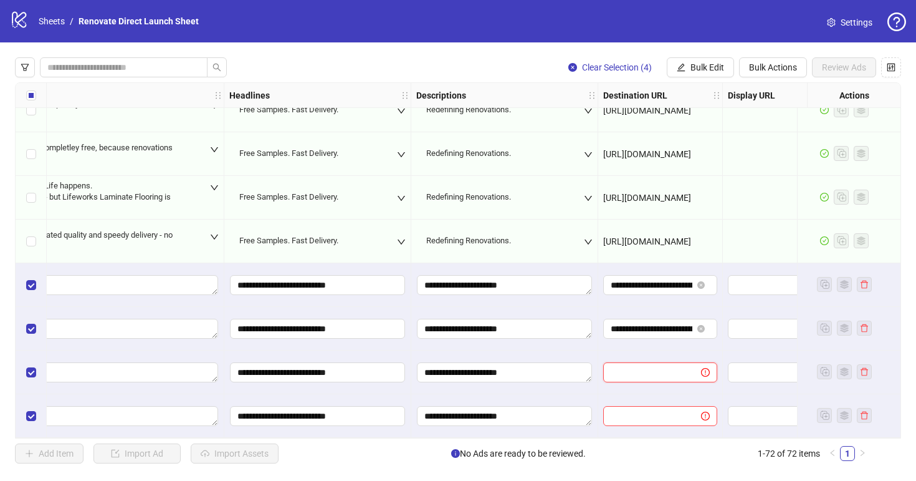
type input "**********"
click at [671, 413] on input "text" at bounding box center [647, 416] width 73 height 14
paste input "**********"
type input "**********"
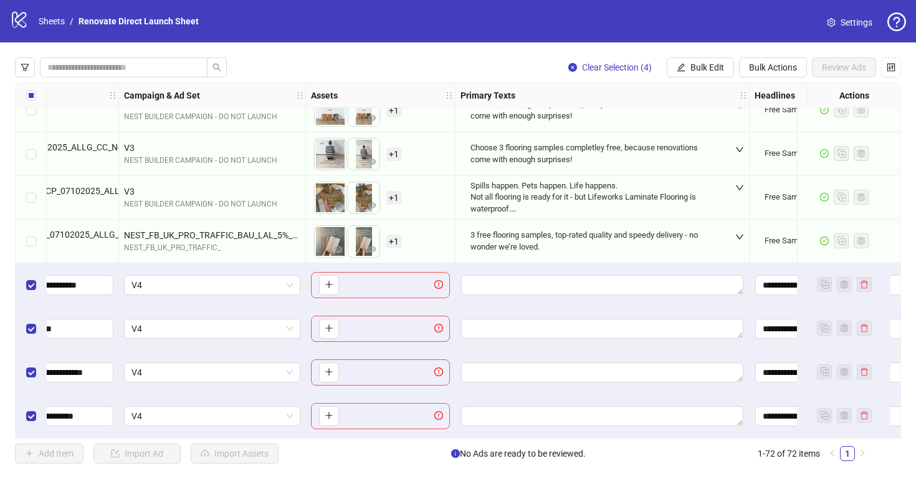
scroll to position [2817, 385]
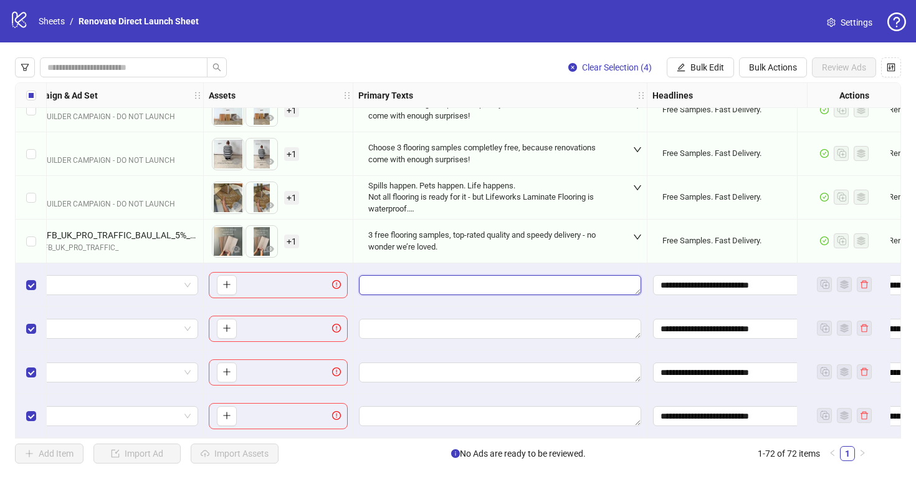
click at [484, 280] on textarea "Edit values" at bounding box center [500, 285] width 282 height 20
type textarea "**********"
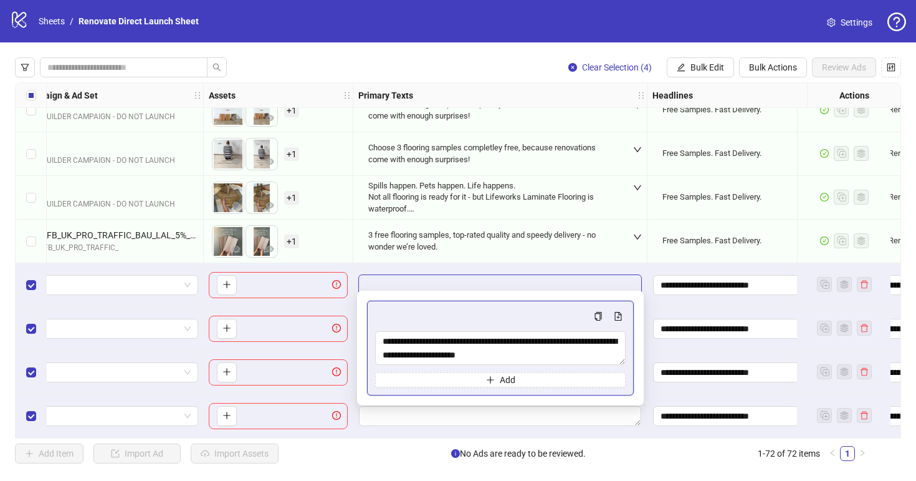
click at [351, 339] on div "To pick up a draggable item, press the space bar. While dragging, use the arrow…" at bounding box center [279, 329] width 150 height 44
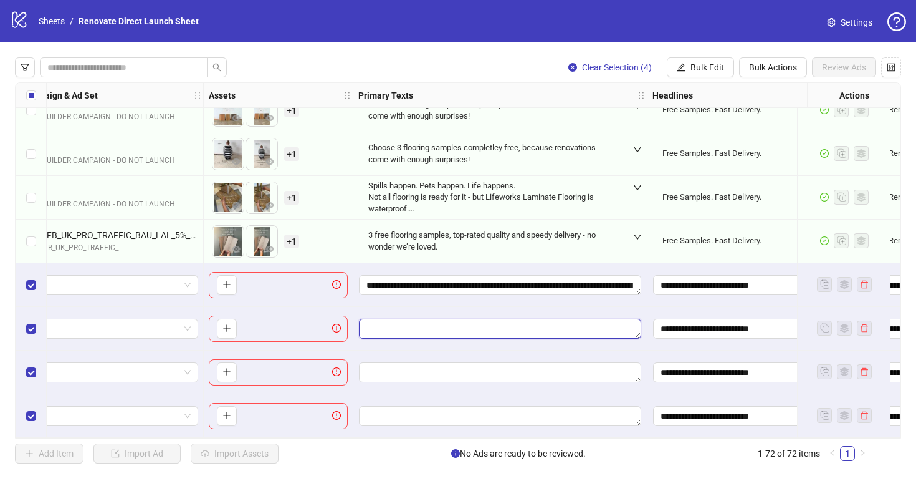
click at [396, 327] on textarea "Edit values" at bounding box center [500, 329] width 282 height 20
click at [347, 344] on div "To pick up a draggable item, press the space bar. While dragging, use the arrow…" at bounding box center [279, 329] width 150 height 44
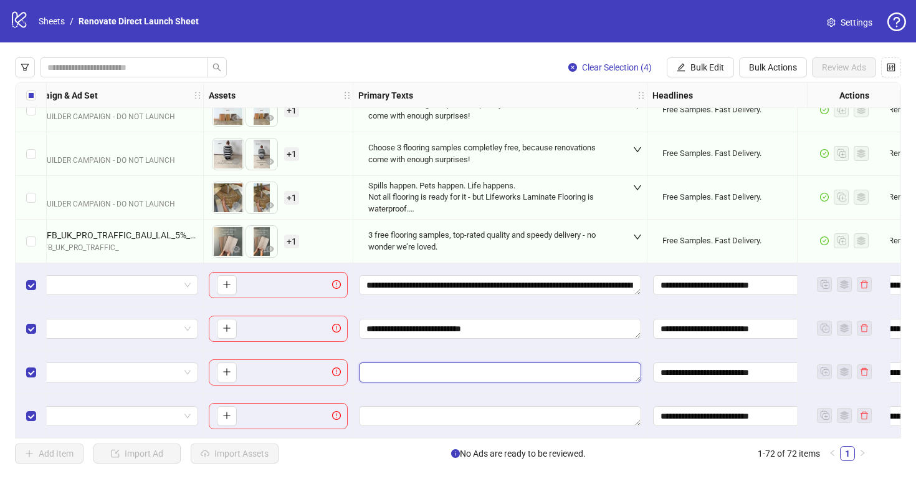
click at [385, 367] on textarea "Edit values" at bounding box center [500, 372] width 282 height 20
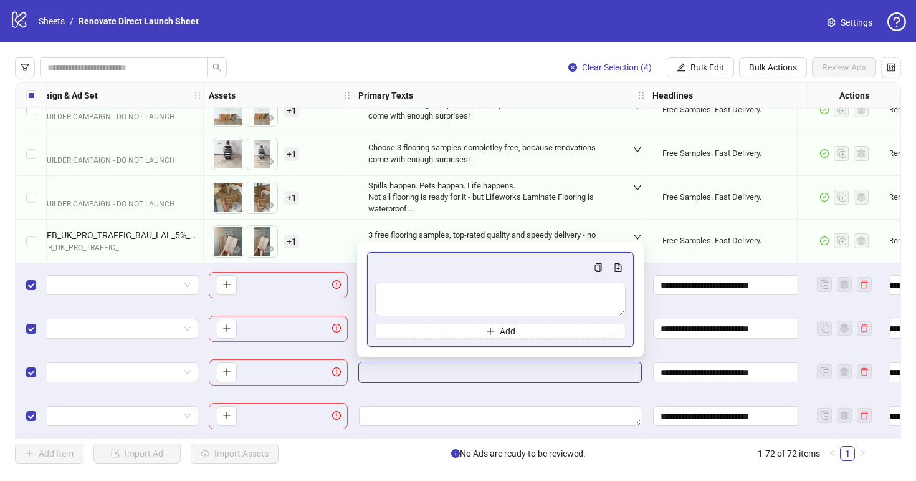
type textarea "**********"
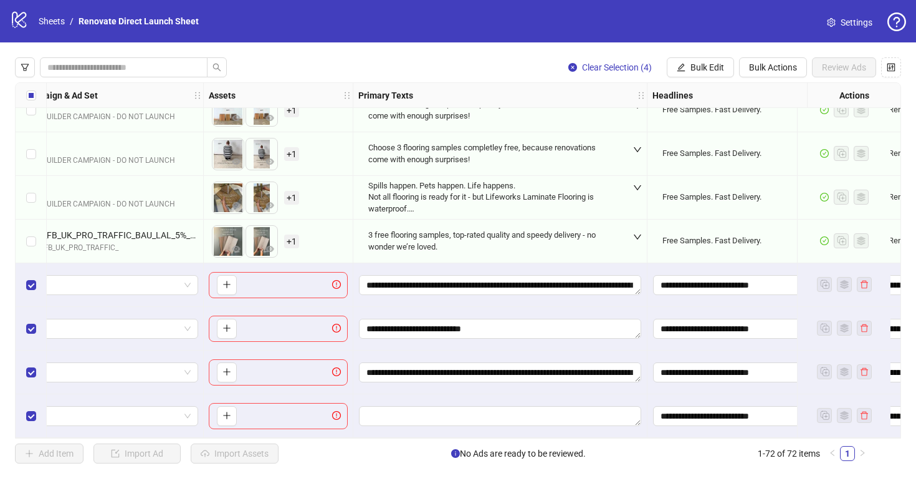
click at [445, 396] on div at bounding box center [500, 416] width 294 height 44
click at [445, 412] on textarea "Edit values" at bounding box center [500, 416] width 282 height 20
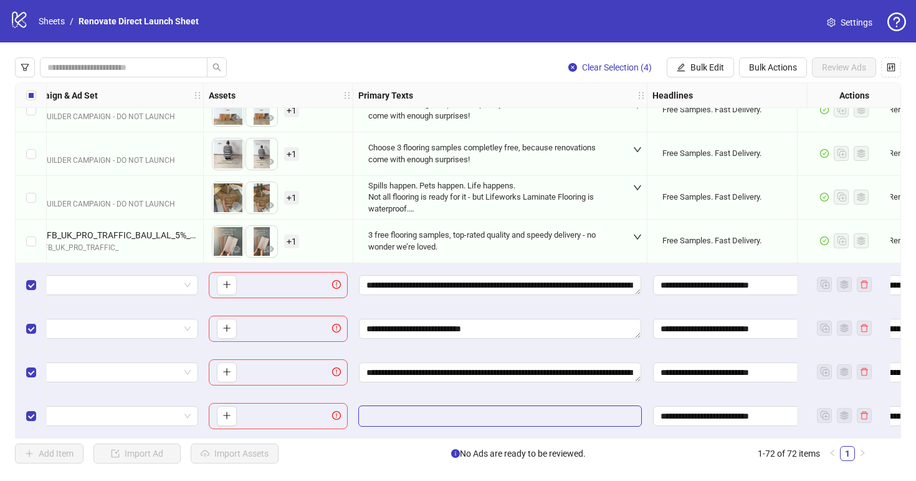
type textarea "**********"
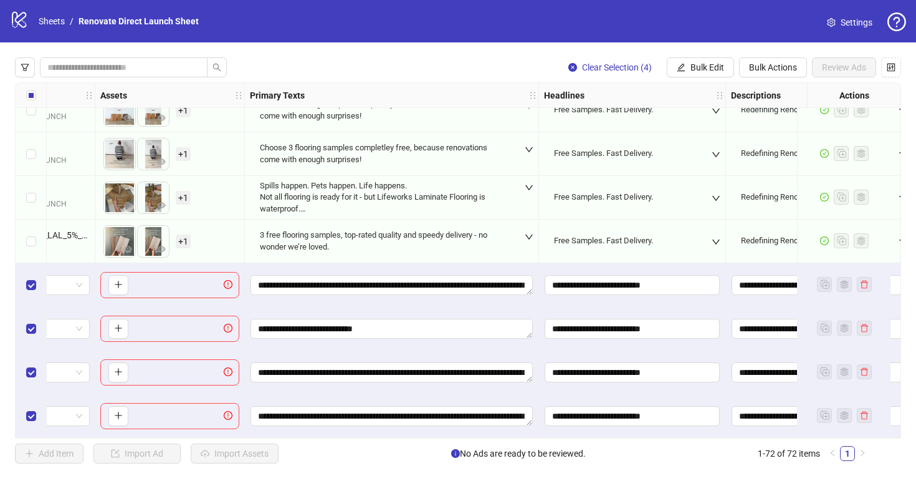
scroll to position [2817, 0]
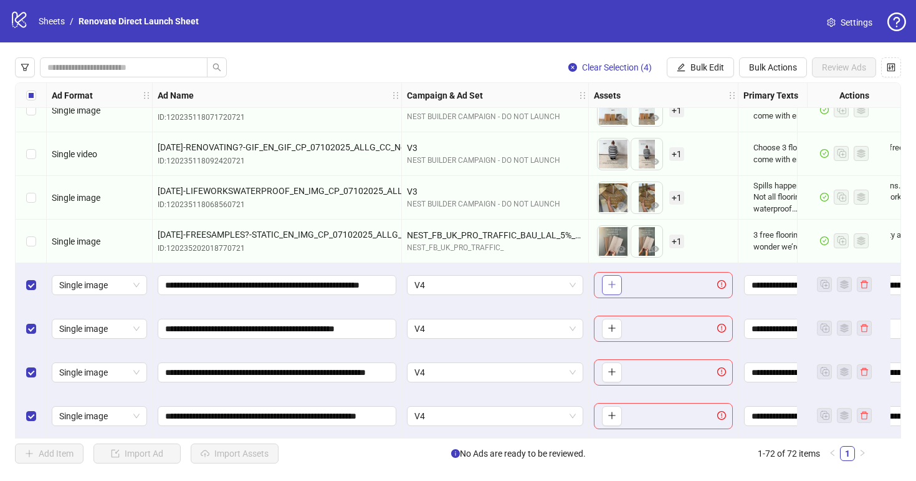
click at [606, 275] on button "button" at bounding box center [612, 285] width 20 height 20
click at [616, 325] on icon "plus" at bounding box center [612, 327] width 9 height 9
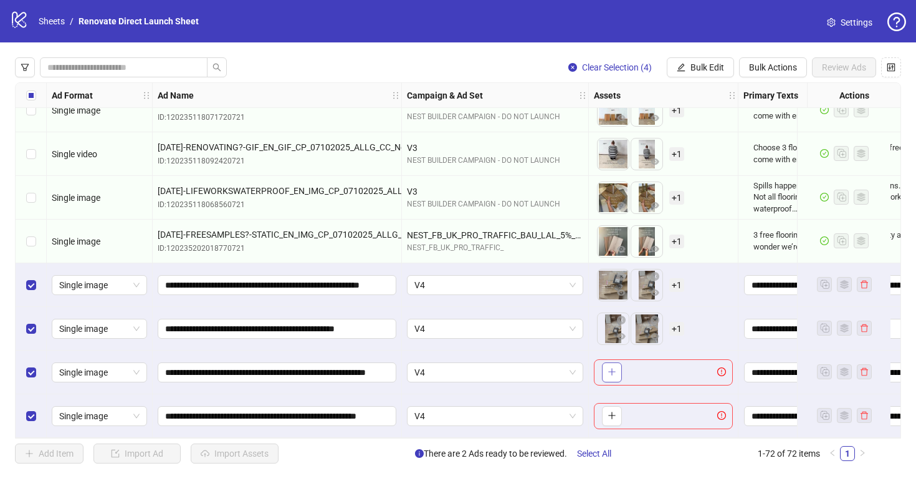
click at [613, 362] on button "button" at bounding box center [612, 372] width 20 height 20
click at [617, 410] on button "button" at bounding box center [612, 416] width 20 height 20
click at [98, 406] on span "Single image" at bounding box center [99, 415] width 80 height 19
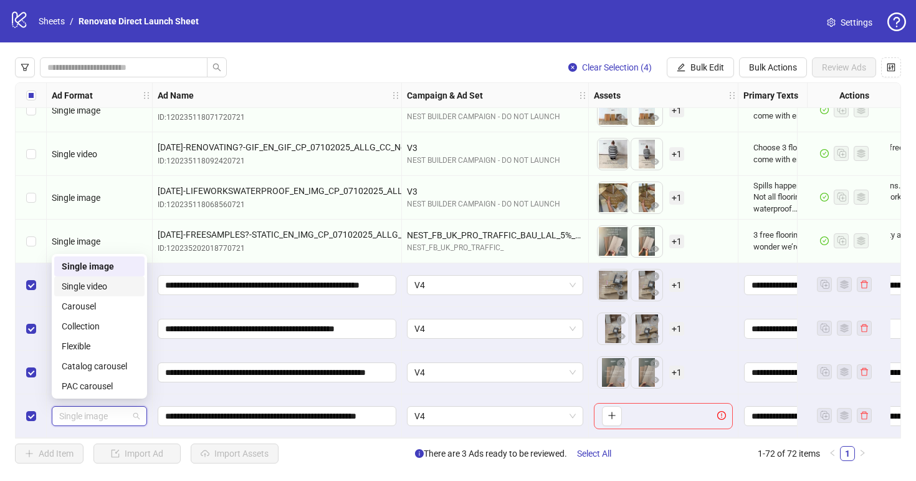
click at [115, 282] on div "Single video" at bounding box center [99, 286] width 75 height 14
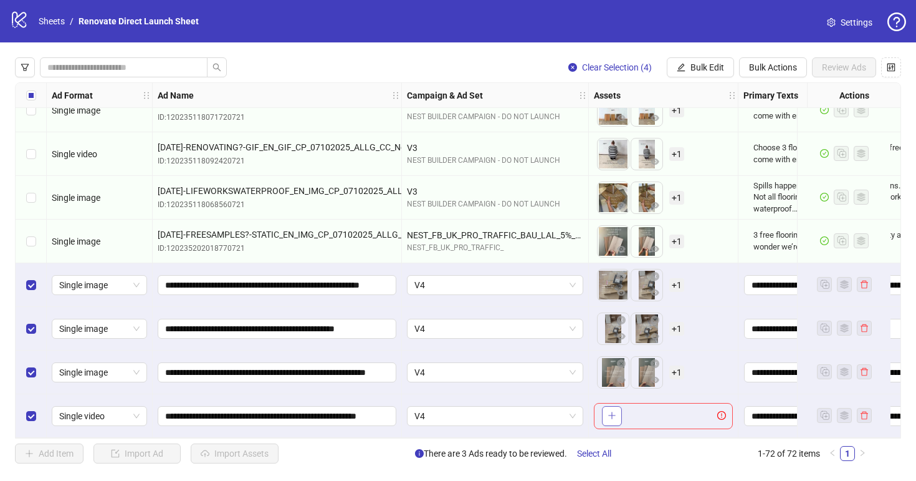
click at [621, 414] on button "button" at bounding box center [612, 416] width 20 height 20
click at [678, 278] on span "+ 1" at bounding box center [676, 285] width 15 height 14
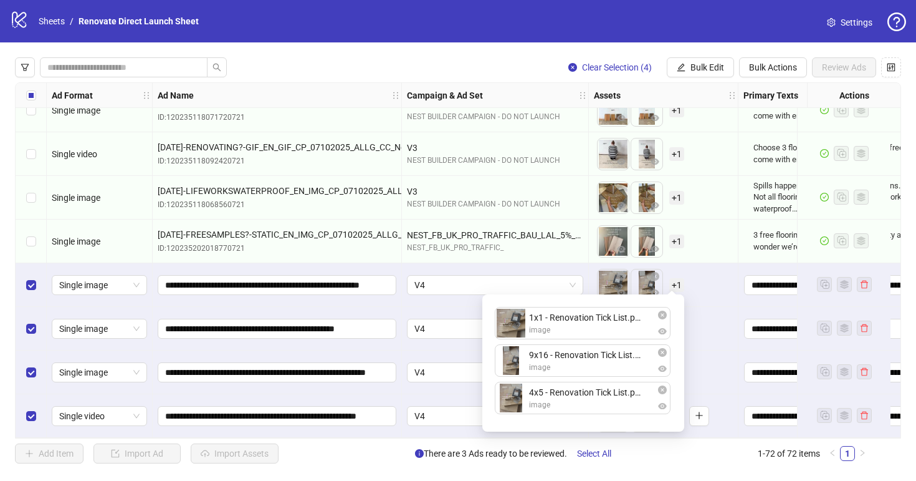
click at [697, 300] on div "To pick up a draggable item, press the space bar. While dragging, use the arrow…" at bounding box center [664, 285] width 150 height 44
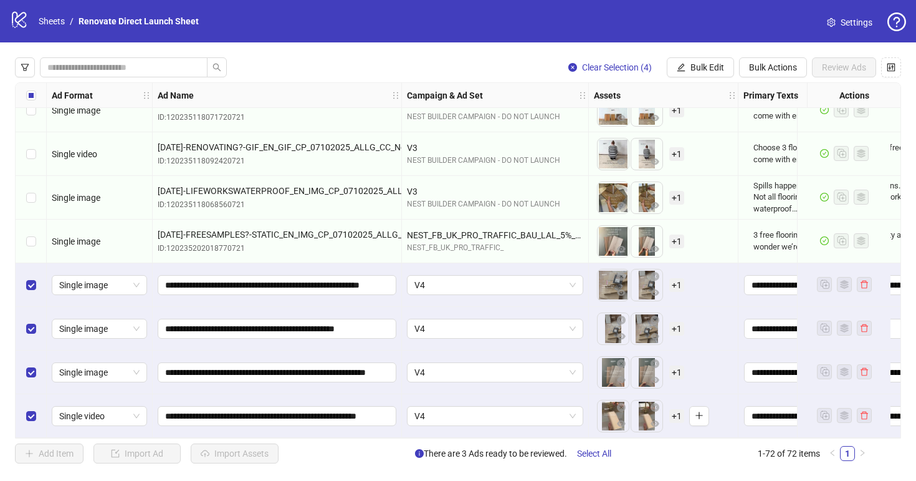
click at [676, 324] on span "+ 1" at bounding box center [676, 329] width 15 height 14
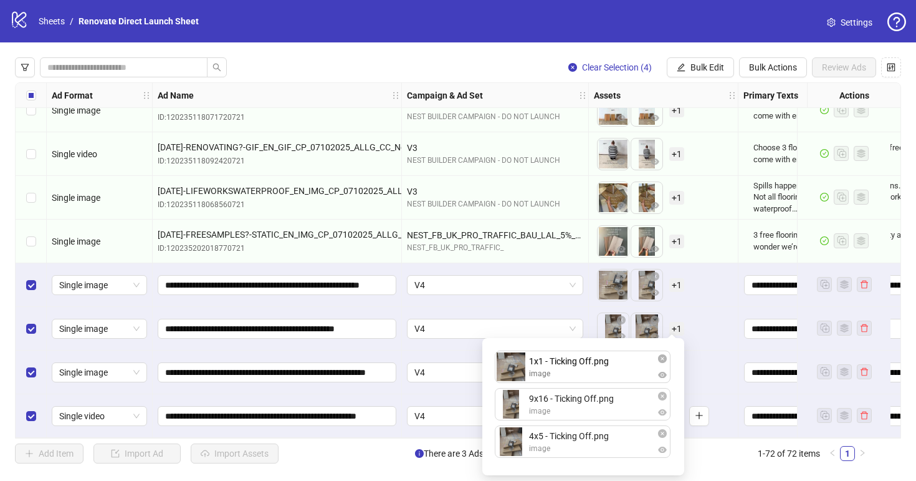
drag, startPoint x: 596, startPoint y: 442, endPoint x: 595, endPoint y: 382, distance: 59.9
click at [595, 382] on div "9x16 - Ticking Off.png image 4x5 - Ticking Off.png image 1x1 - Ticking Off.png …" at bounding box center [583, 406] width 187 height 122
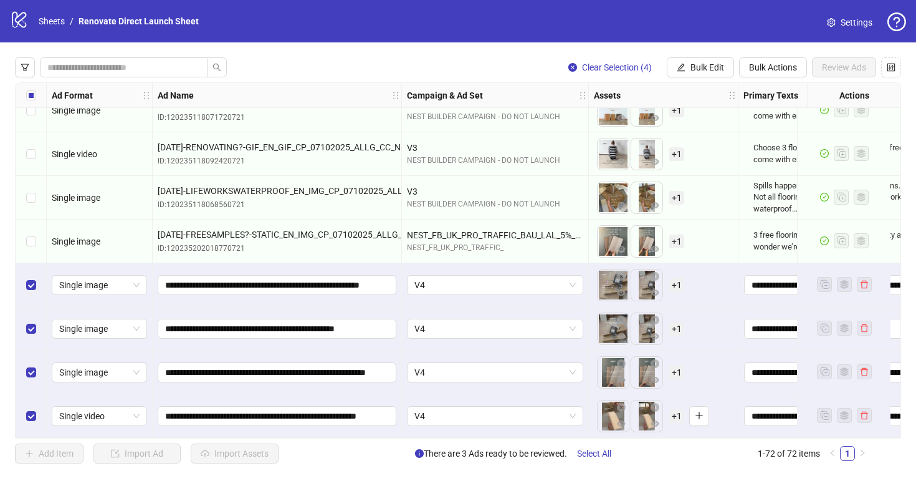
click at [689, 353] on div "To pick up a draggable item, press the space bar. While dragging, use the arrow…" at bounding box center [663, 372] width 139 height 39
click at [674, 369] on span "+ 1" at bounding box center [676, 372] width 15 height 14
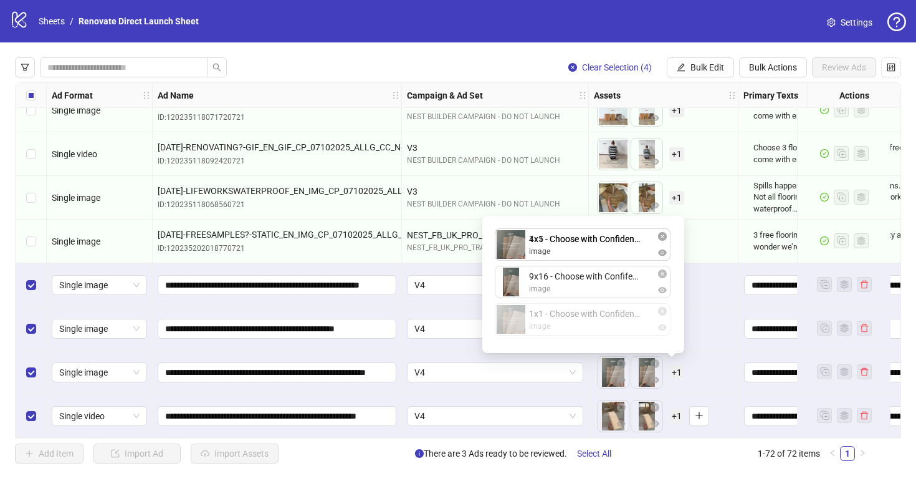
drag, startPoint x: 641, startPoint y: 323, endPoint x: 641, endPoint y: 267, distance: 56.1
click at [641, 267] on div "4x5 - Choose with Confidence.png image 9x16 - Choose with Confifence.png image …" at bounding box center [583, 284] width 187 height 122
drag, startPoint x: 627, startPoint y: 333, endPoint x: 627, endPoint y: 292, distance: 41.1
click at [627, 292] on div "1x1 - Choose with Confidence.png image 4x5 - Choose with Confidence.png image 9…" at bounding box center [583, 284] width 187 height 122
click at [701, 350] on div "To pick up a draggable item, press the space bar. While dragging, use the arrow…" at bounding box center [664, 372] width 150 height 44
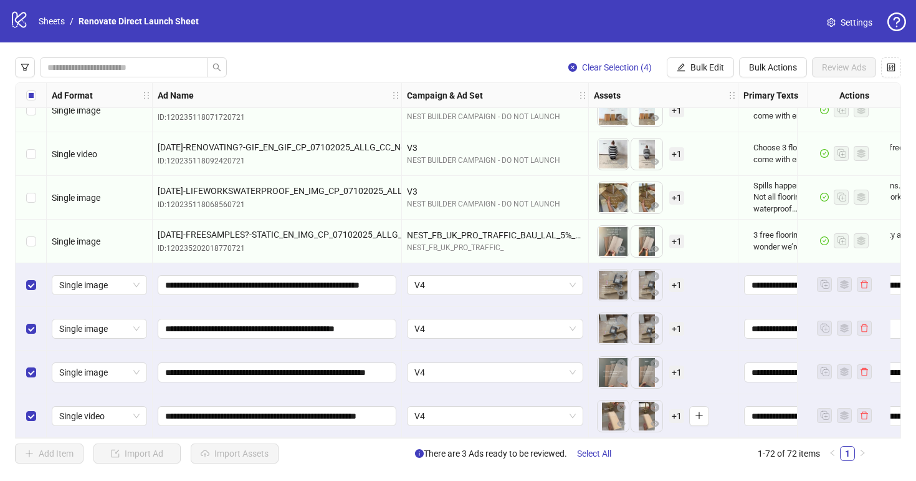
click at [676, 409] on span "+ 1" at bounding box center [676, 416] width 15 height 14
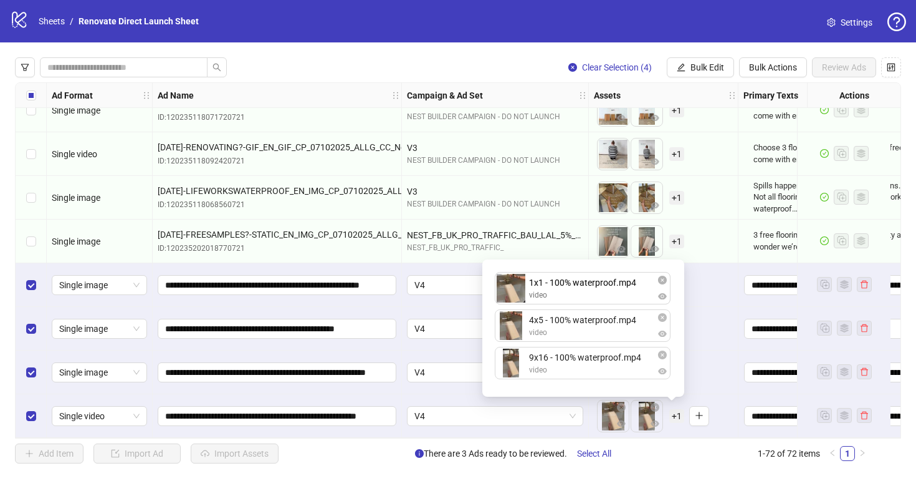
drag, startPoint x: 623, startPoint y: 369, endPoint x: 623, endPoint y: 304, distance: 64.8
click at [623, 304] on div "4x5 - 100% waterproof.mp4 video 9x16 - 100% waterproof.mp4 video 1x1 - 100% wat…" at bounding box center [583, 328] width 187 height 122
drag, startPoint x: 616, startPoint y: 367, endPoint x: 616, endPoint y: 347, distance: 20.6
click at [616, 347] on div "1x1 - 100% waterproof.mp4 video 4x5 - 100% waterproof.mp4 video 9x16 - 100% wat…" at bounding box center [583, 328] width 187 height 122
click at [705, 373] on div "To pick up a draggable item, press the space bar. While dragging, use the arrow…" at bounding box center [663, 372] width 139 height 39
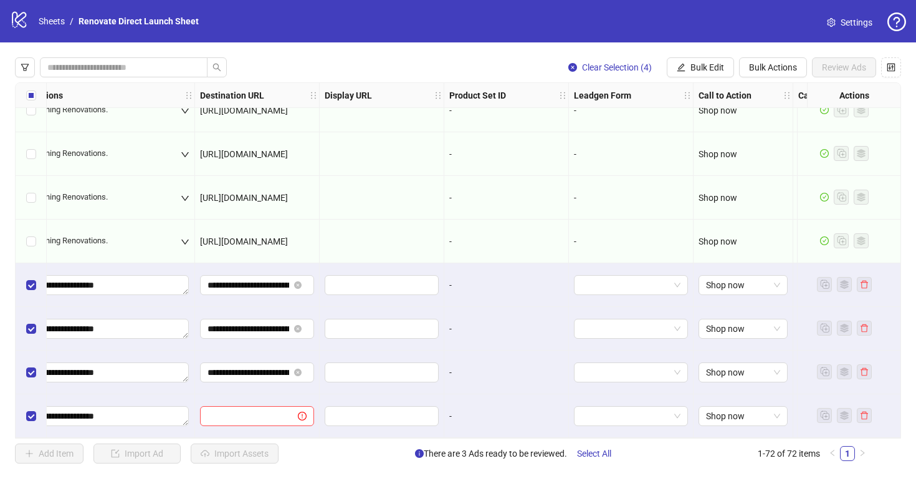
scroll to position [2817, 1129]
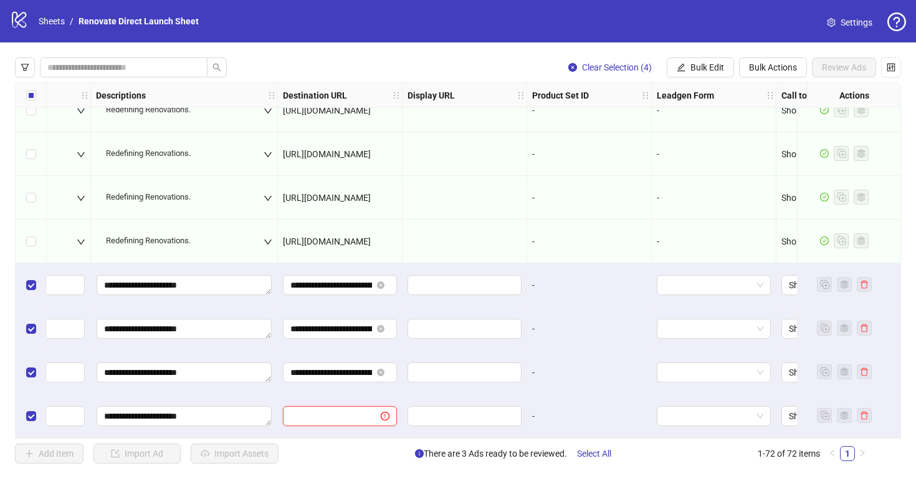
click at [362, 413] on input "text" at bounding box center [326, 416] width 73 height 14
type input "**********"
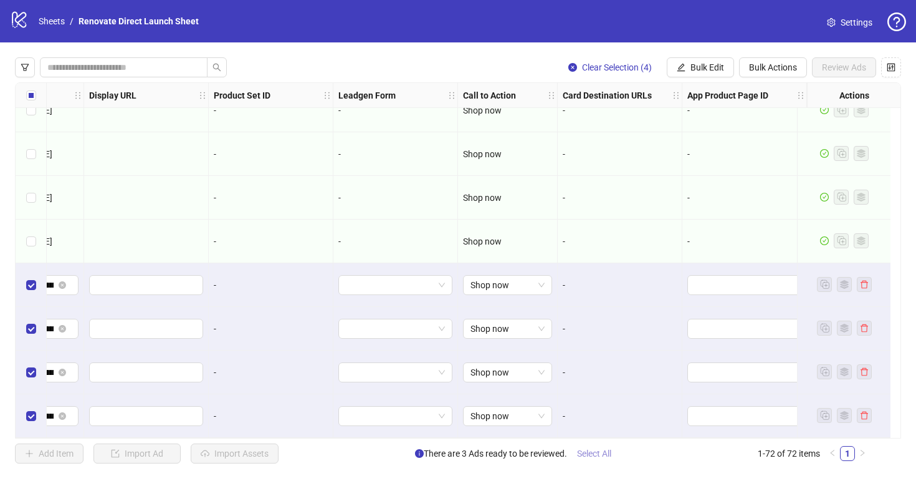
click at [608, 456] on span "Select All" at bounding box center [594, 453] width 34 height 10
click at [853, 72] on span "Review Ads" at bounding box center [844, 67] width 44 height 10
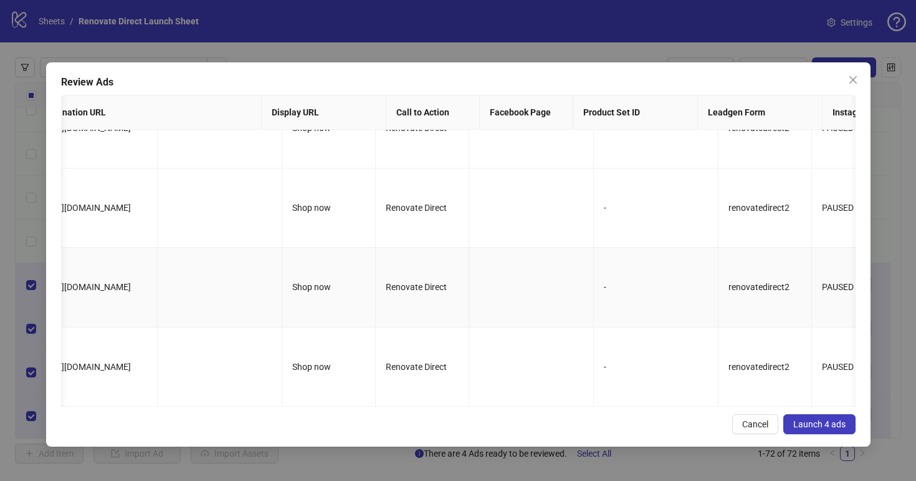
scroll to position [0, 1214]
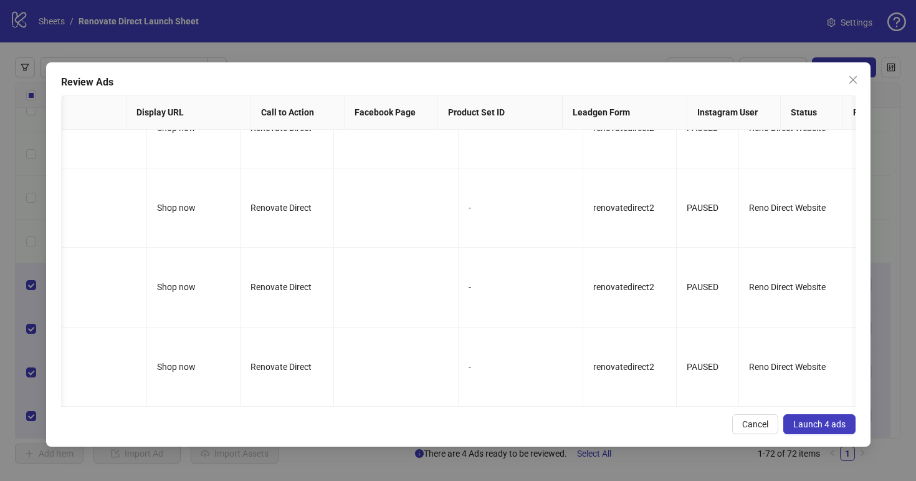
click at [830, 431] on button "Launch 4 ads" at bounding box center [819, 424] width 72 height 20
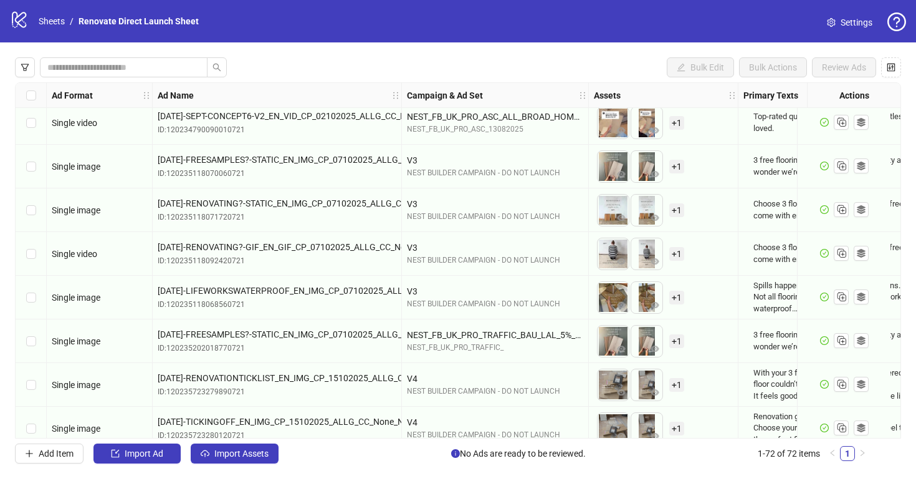
scroll to position [2817, 0]
